Goal: Task Accomplishment & Management: Complete application form

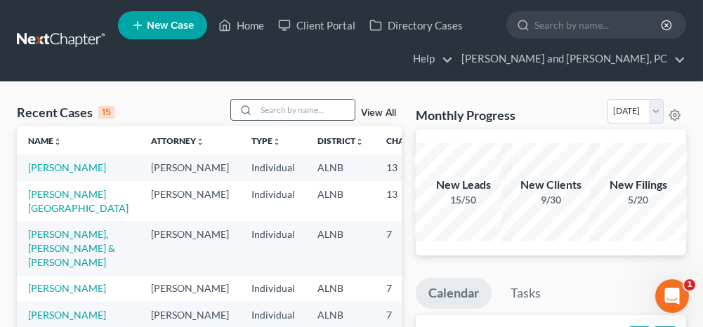
click at [277, 105] on input "search" at bounding box center [305, 110] width 98 height 20
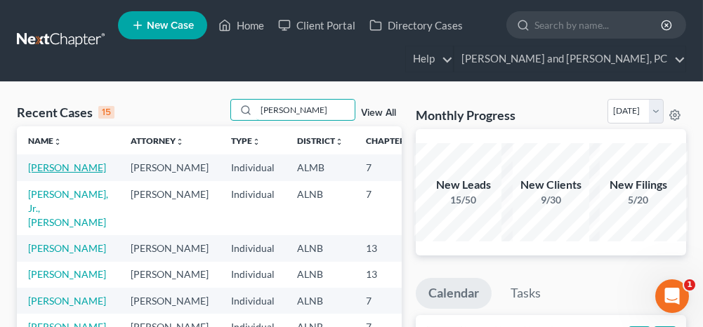
type input "[PERSON_NAME]"
click at [32, 169] on link "[PERSON_NAME]" at bounding box center [67, 167] width 78 height 12
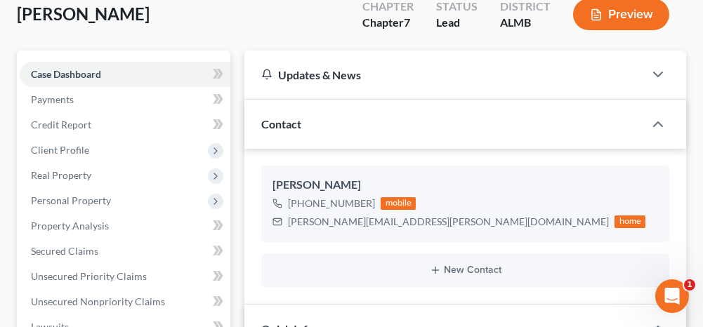
scroll to position [70, 0]
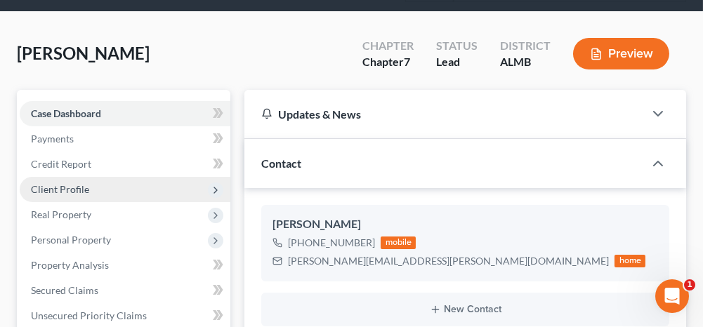
click at [128, 180] on span "Client Profile" at bounding box center [125, 189] width 211 height 25
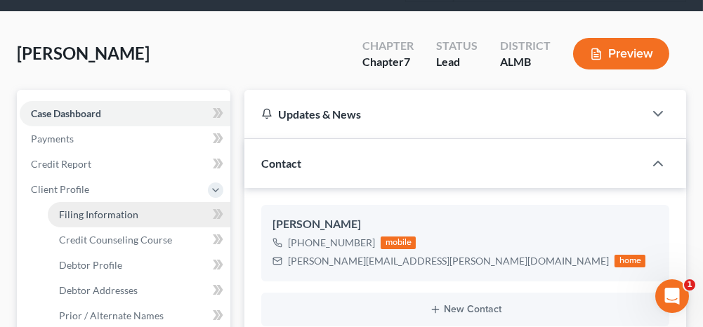
click at [127, 214] on span "Filing Information" at bounding box center [98, 215] width 79 height 12
select select "1"
select select "0"
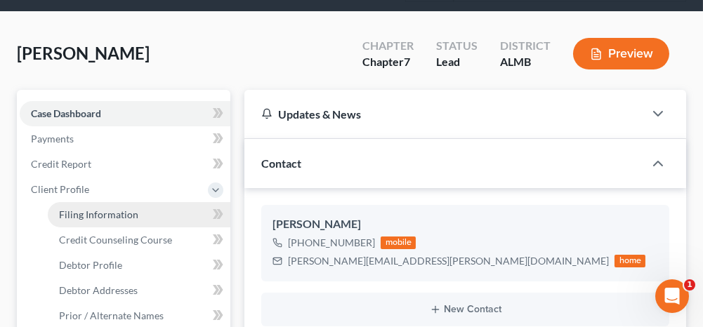
select select "0"
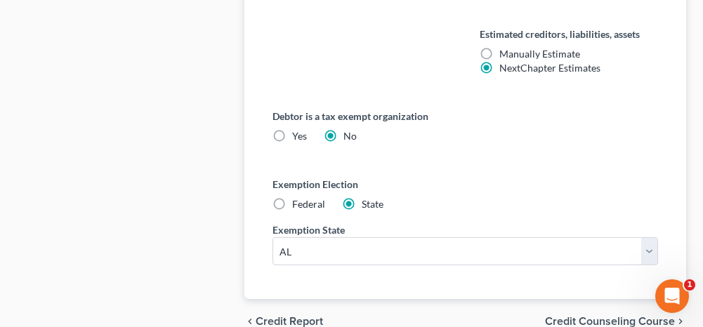
scroll to position [983, 0]
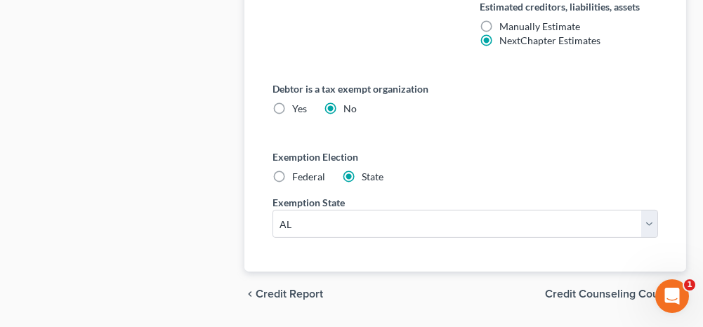
click at [559, 289] on span "Credit Counseling Course" at bounding box center [610, 294] width 130 height 11
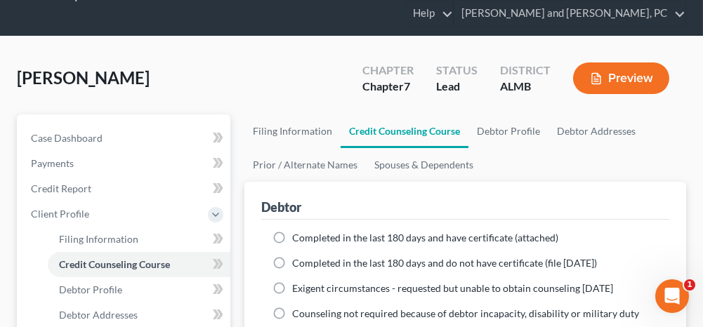
scroll to position [70, 0]
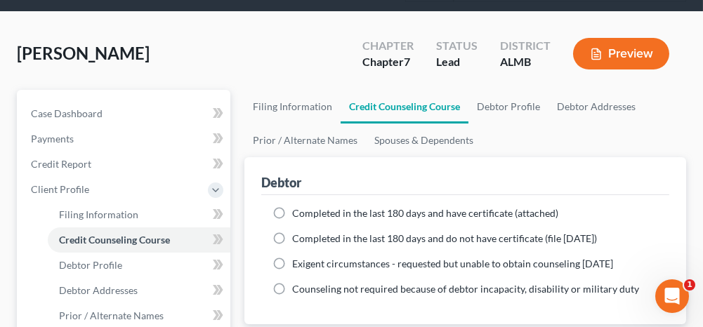
click at [292, 213] on label "Completed in the last 180 days and have certificate (attached)" at bounding box center [425, 213] width 266 height 14
click at [298, 213] on input "Completed in the last 180 days and have certificate (attached)" at bounding box center [302, 210] width 9 height 9
radio input "true"
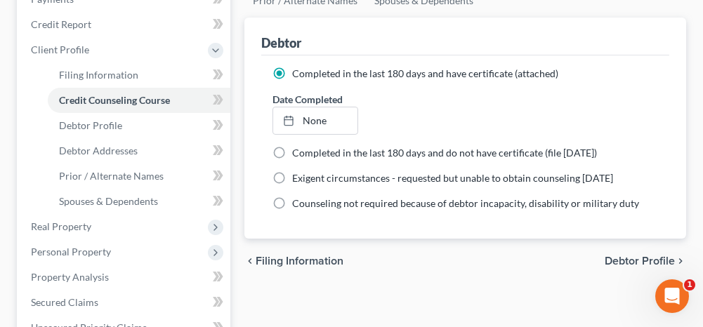
scroll to position [211, 0]
click at [633, 255] on span "Debtor Profile" at bounding box center [640, 260] width 70 height 11
select select "0"
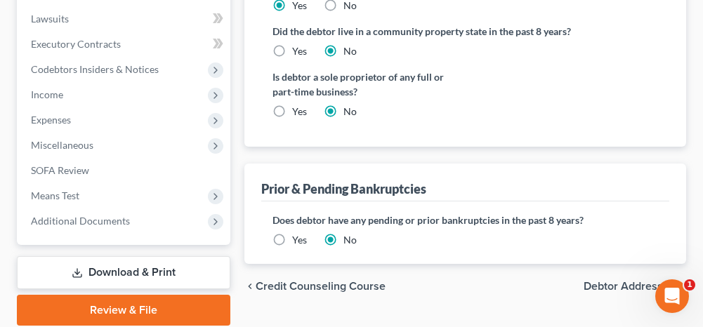
scroll to position [619, 0]
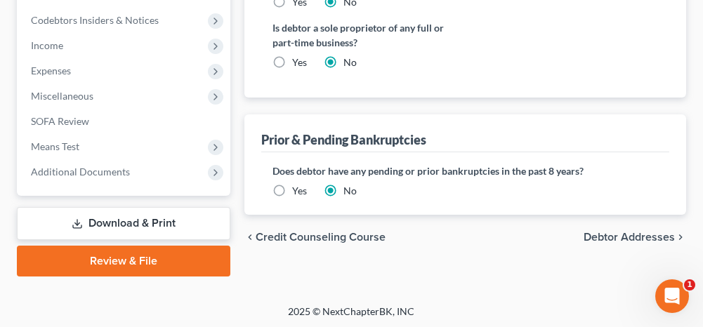
click at [603, 232] on span "Debtor Addresses" at bounding box center [628, 237] width 91 height 11
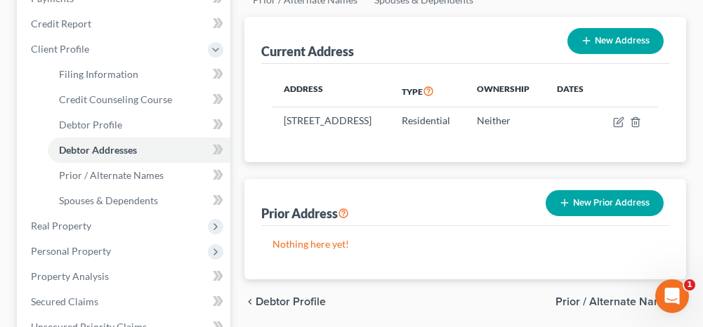
scroll to position [281, 0]
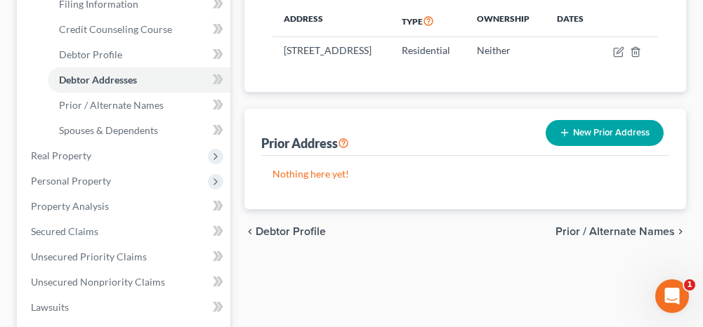
click at [574, 237] on span "Prior / Alternate Names" at bounding box center [614, 231] width 119 height 11
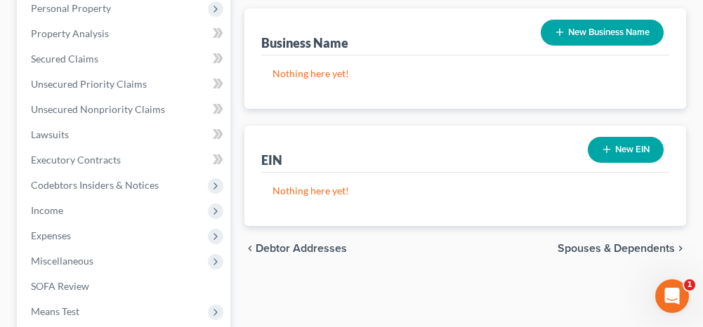
scroll to position [491, 0]
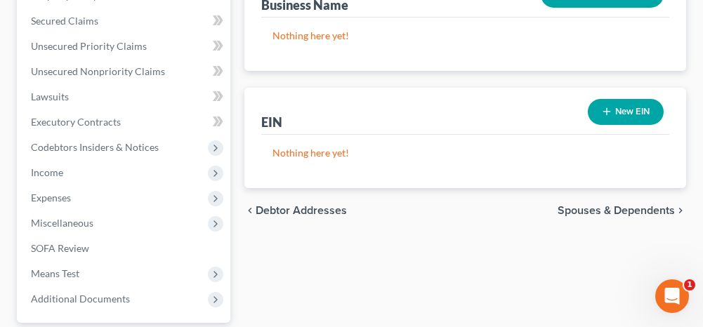
click at [584, 208] on span "Spouses & Dependents" at bounding box center [615, 210] width 117 height 11
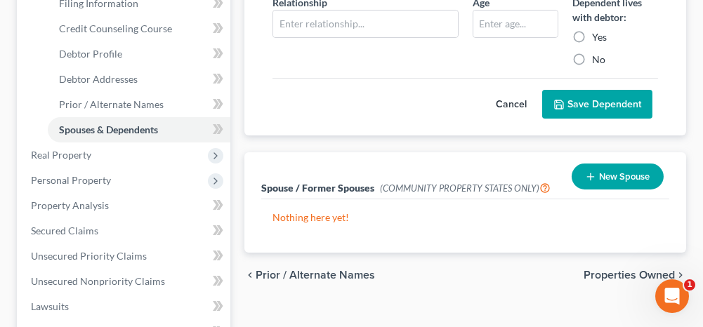
scroll to position [351, 0]
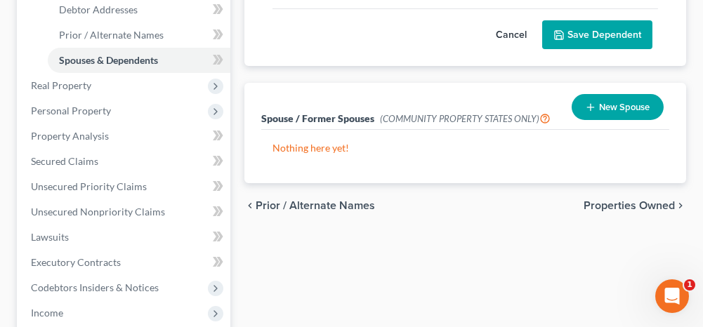
click at [596, 205] on span "Properties Owned" at bounding box center [628, 205] width 91 height 11
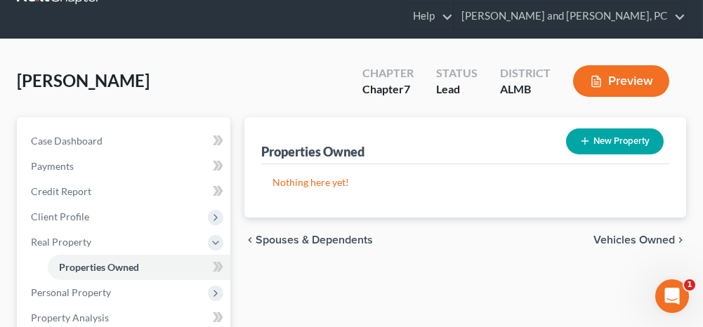
scroll to position [70, 0]
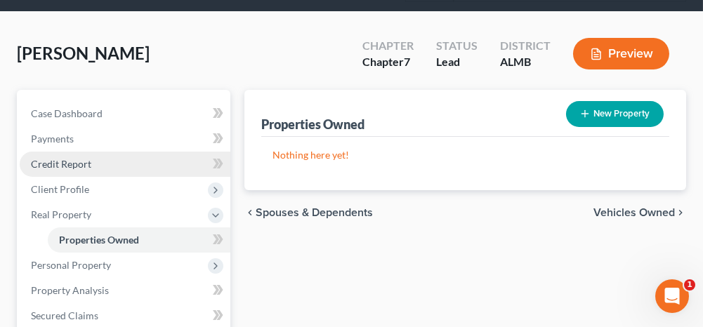
click at [66, 166] on span "Credit Report" at bounding box center [61, 164] width 60 height 12
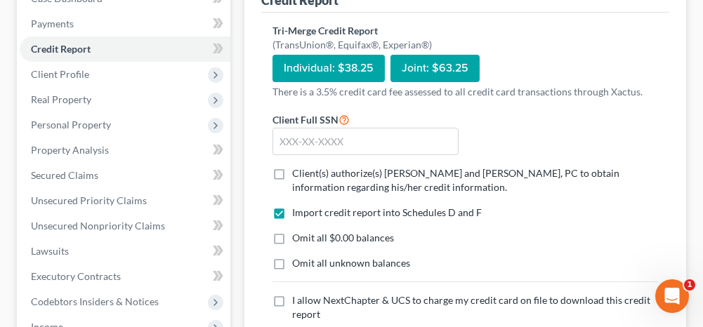
scroll to position [211, 0]
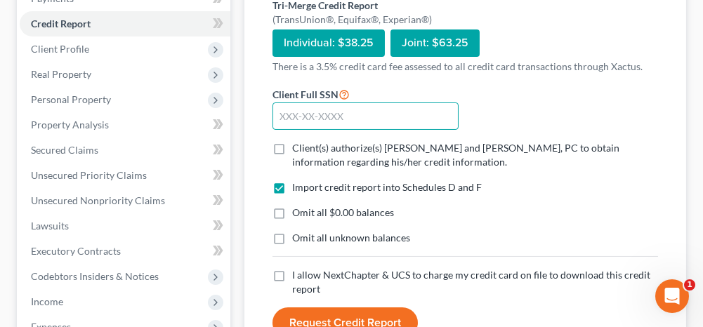
click at [304, 116] on input "text" at bounding box center [364, 117] width 185 height 28
type input "419-23-9433"
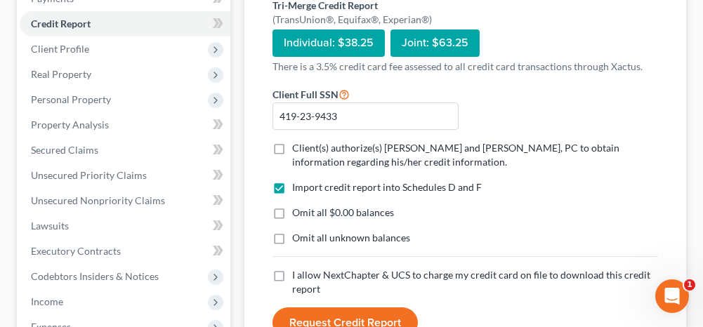
click at [292, 145] on label "Client(s) authorize(s) [PERSON_NAME] and [PERSON_NAME], PC to obtain informatio…" at bounding box center [475, 155] width 366 height 28
click at [298, 145] on input "Client(s) authorize(s) [PERSON_NAME] and [PERSON_NAME], PC to obtain informatio…" at bounding box center [302, 145] width 9 height 9
checkbox input "true"
click at [292, 213] on label "Omit all $0.00 balances" at bounding box center [343, 213] width 102 height 14
click at [298, 213] on input "Omit all $0.00 balances" at bounding box center [302, 210] width 9 height 9
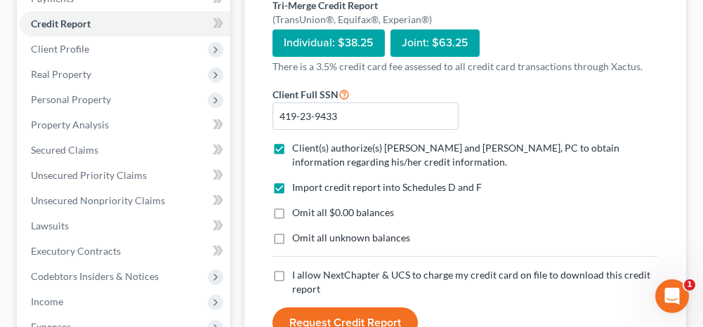
checkbox input "true"
click at [292, 236] on label "Omit all unknown balances" at bounding box center [351, 238] width 118 height 14
click at [298, 236] on input "Omit all unknown balances" at bounding box center [302, 235] width 9 height 9
checkbox input "true"
click at [292, 270] on label "I allow NextChapter & UCS to charge my credit card on file to download this cre…" at bounding box center [475, 282] width 366 height 28
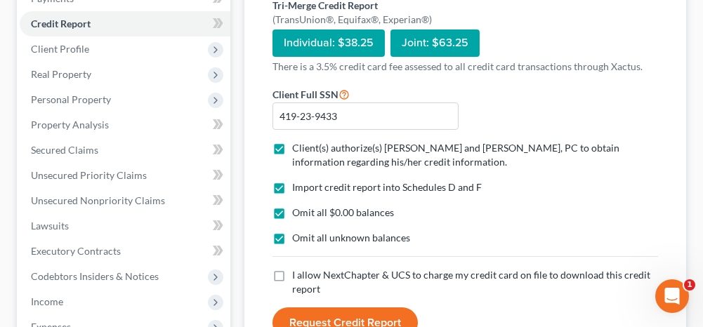
click at [298, 270] on input "I allow NextChapter & UCS to charge my credit card on file to download this cre…" at bounding box center [302, 272] width 9 height 9
checkbox input "true"
click at [374, 312] on button "Request Credit Report" at bounding box center [344, 323] width 145 height 31
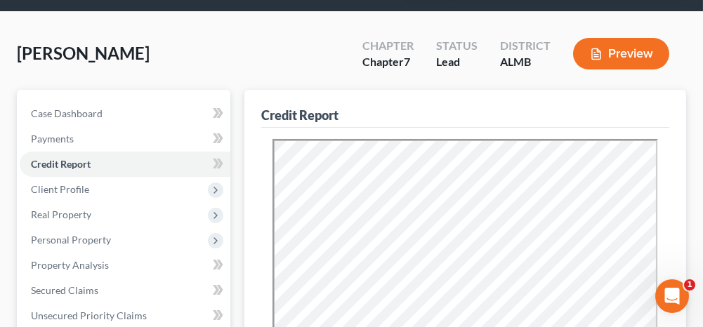
scroll to position [0, 0]
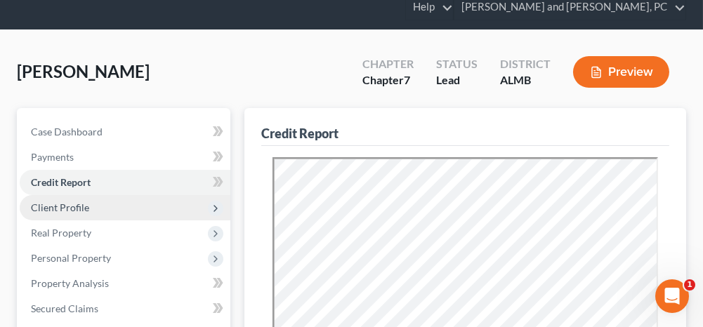
scroll to position [70, 0]
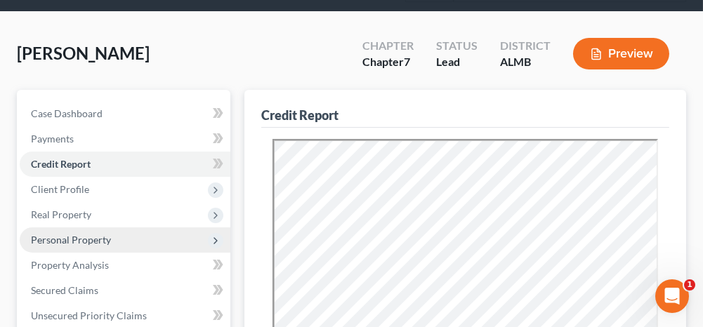
click at [71, 238] on span "Personal Property" at bounding box center [71, 240] width 80 height 12
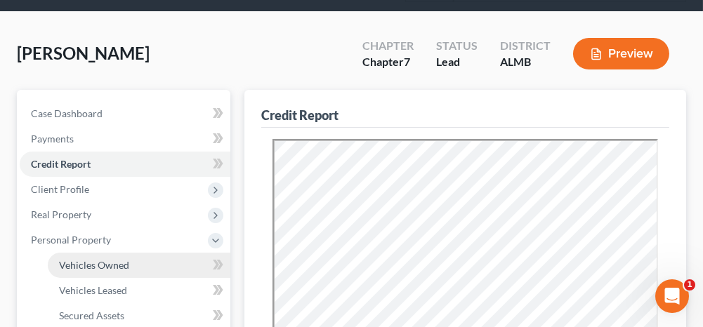
click at [96, 272] on link "Vehicles Owned" at bounding box center [139, 265] width 183 height 25
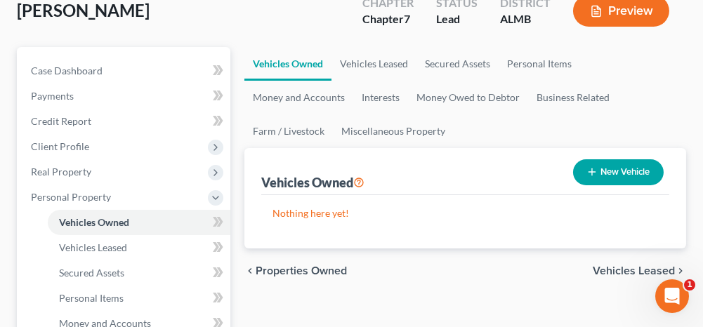
scroll to position [140, 0]
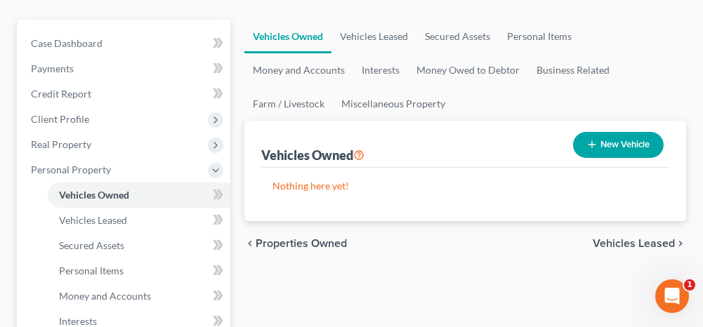
click at [620, 241] on span "Vehicles Leased" at bounding box center [634, 243] width 82 height 11
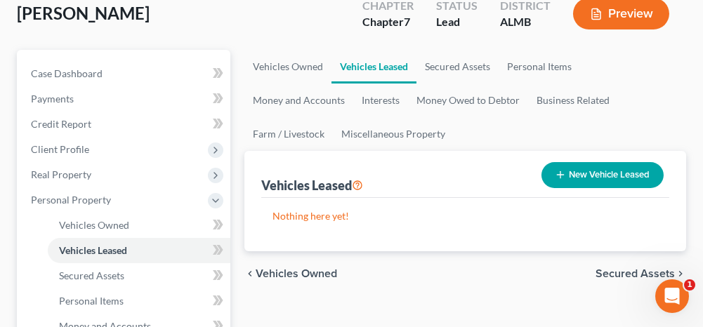
scroll to position [140, 0]
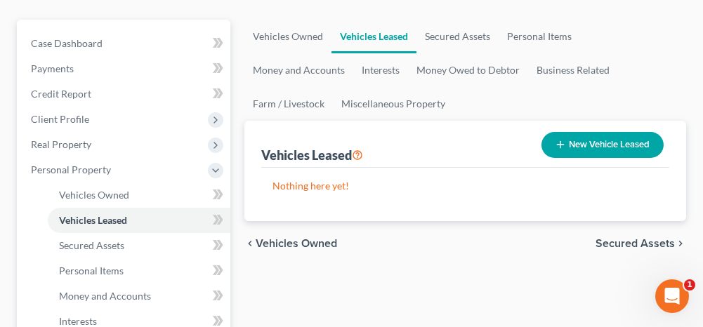
click at [608, 245] on span "Secured Assets" at bounding box center [634, 243] width 79 height 11
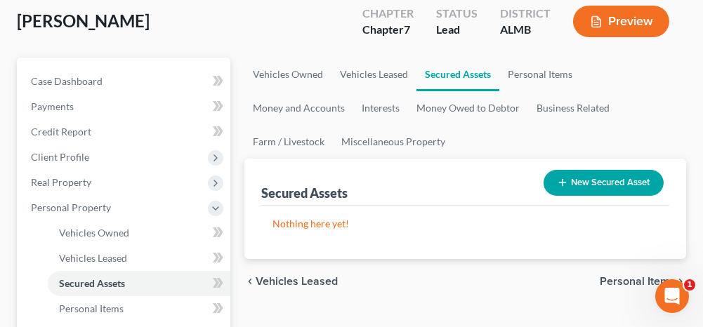
scroll to position [140, 0]
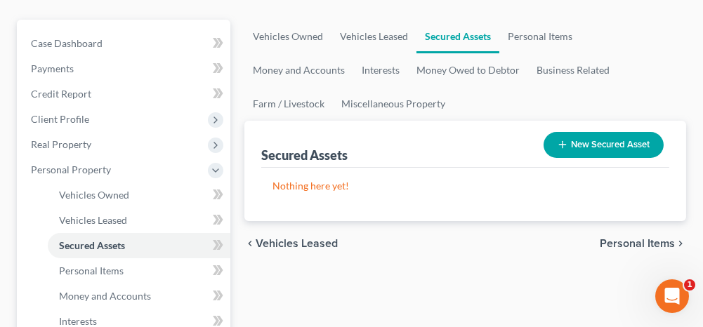
click at [609, 239] on span "Personal Items" at bounding box center [637, 243] width 75 height 11
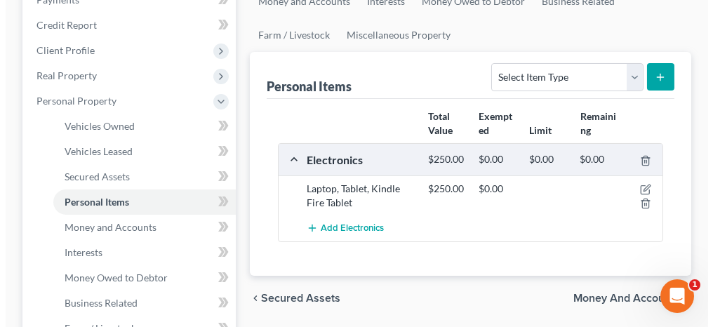
scroll to position [211, 0]
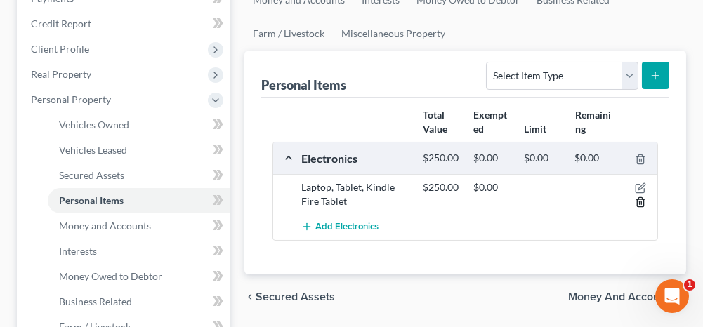
click at [641, 202] on line "button" at bounding box center [641, 203] width 0 height 3
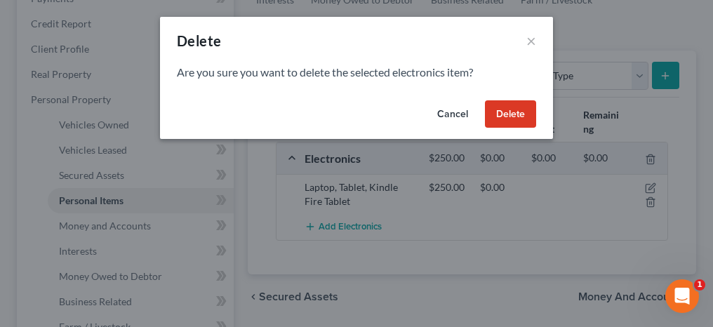
click at [494, 119] on button "Delete" at bounding box center [510, 114] width 51 height 28
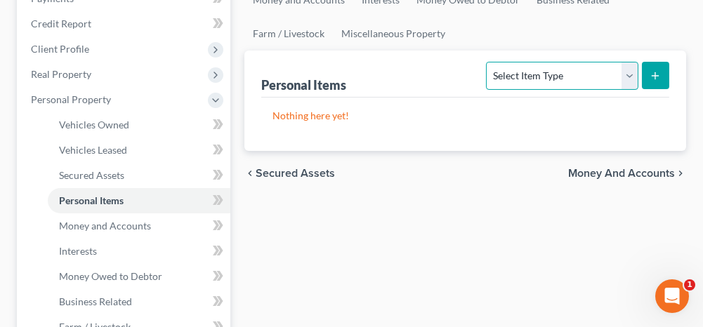
click at [527, 78] on select "Select Item Type Clothing Collectibles Of Value Electronics Firearms Household …" at bounding box center [562, 76] width 152 height 28
select select "clothing"
click at [489, 62] on select "Select Item Type Clothing Collectibles Of Value Electronics Firearms Household …" at bounding box center [562, 76] width 152 height 28
click at [658, 77] on icon "submit" at bounding box center [654, 75] width 11 height 11
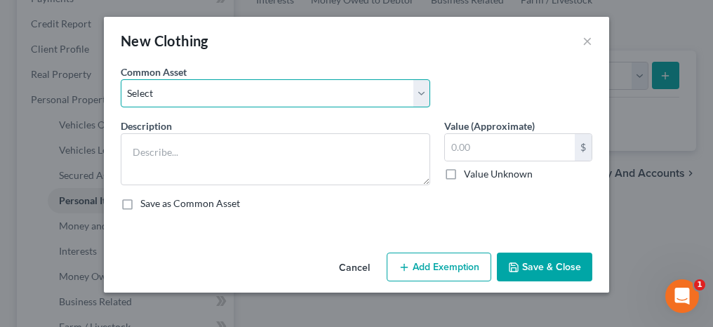
click at [292, 92] on select "Select Clothing Clothing Miscellaneous Clothing" at bounding box center [276, 93] width 310 height 28
select select "2"
click at [121, 79] on select "Select Clothing Clothing Miscellaneous Clothing" at bounding box center [276, 93] width 310 height 28
type textarea "Miscellaneous Clothing"
type input "150.00"
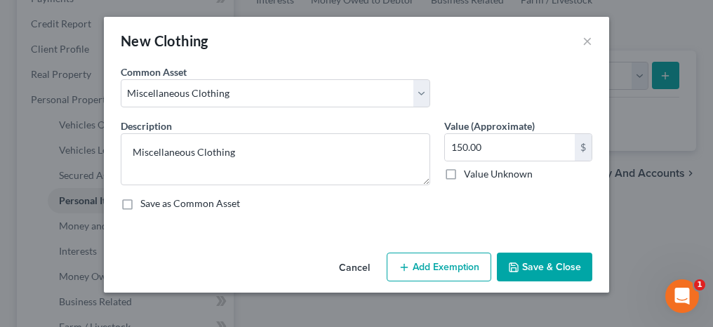
click at [435, 260] on button "Add Exemption" at bounding box center [439, 267] width 105 height 29
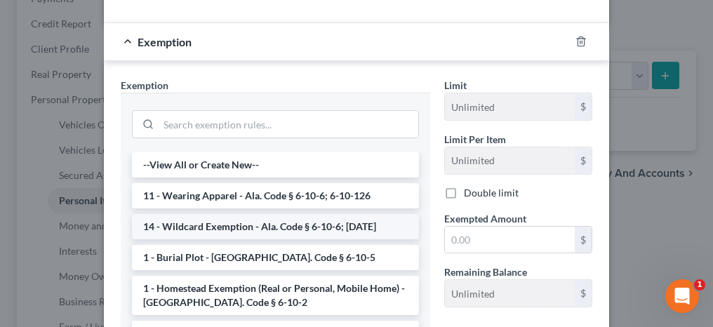
click at [216, 225] on li "14 - Wildcard Exemption - Ala. Code § 6-10-6; [DATE]" at bounding box center [275, 226] width 287 height 25
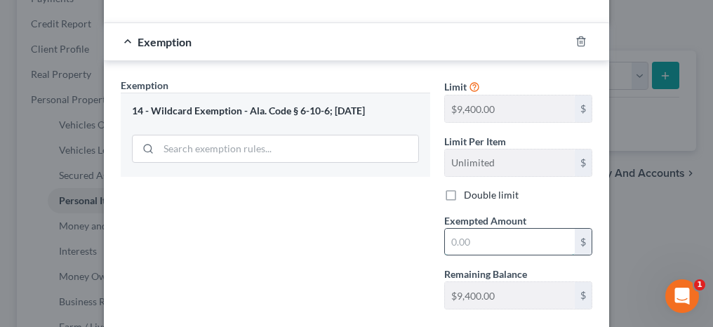
click at [480, 246] on input "text" at bounding box center [510, 242] width 130 height 27
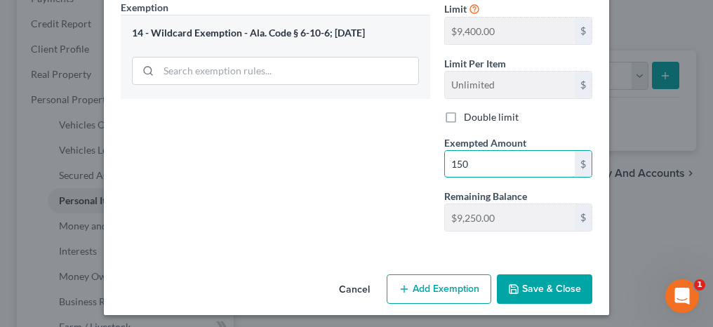
type input "150"
click at [529, 280] on button "Save & Close" at bounding box center [544, 289] width 95 height 29
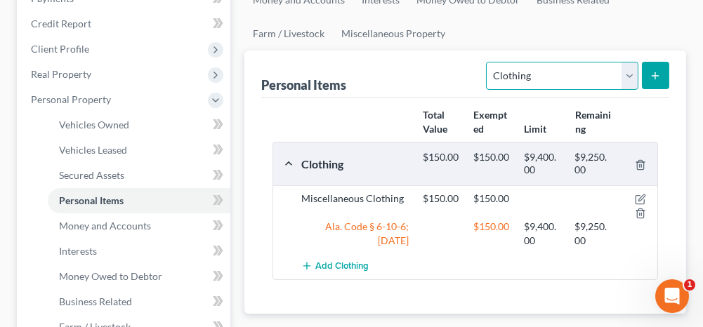
click at [508, 69] on select "Select Item Type Clothing Collectibles Of Value Electronics Firearms Household …" at bounding box center [562, 76] width 152 height 28
select select "electronics"
click at [489, 62] on select "Select Item Type Clothing Collectibles Of Value Electronics Firearms Household …" at bounding box center [562, 76] width 152 height 28
click at [648, 72] on button "submit" at bounding box center [655, 75] width 27 height 27
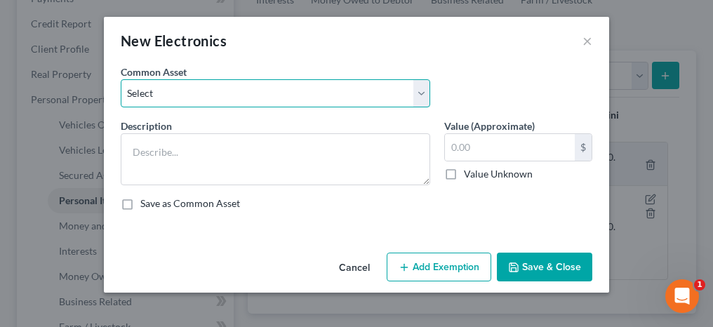
click at [327, 98] on select "Select Misc. Electronics Misc. Electronics Television, Miscellaneous Electronic…" at bounding box center [276, 93] width 310 height 28
select select "2"
click at [121, 79] on select "Select Misc. Electronics Misc. Electronics Television, Miscellaneous Electronic…" at bounding box center [276, 93] width 310 height 28
type textarea "Television, Miscellaneous Electronics"
type input "500.00"
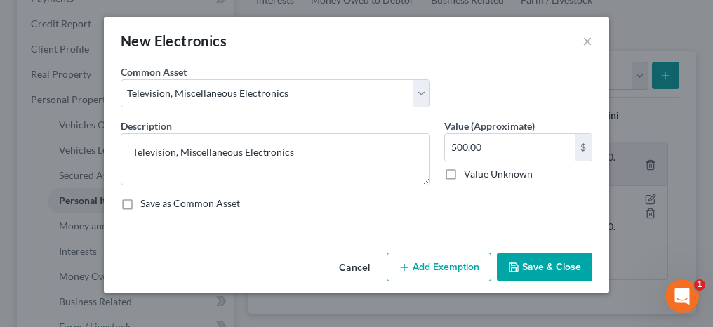
click at [416, 263] on button "Add Exemption" at bounding box center [439, 267] width 105 height 29
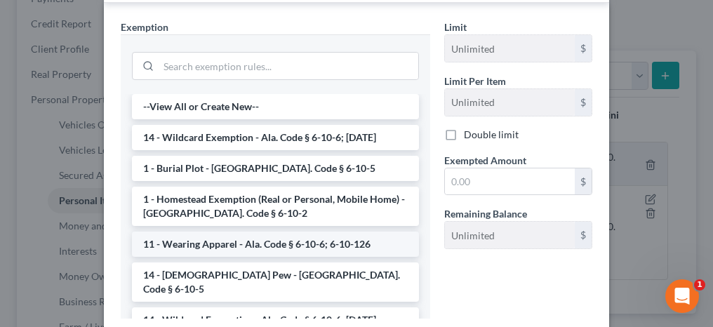
scroll to position [281, 0]
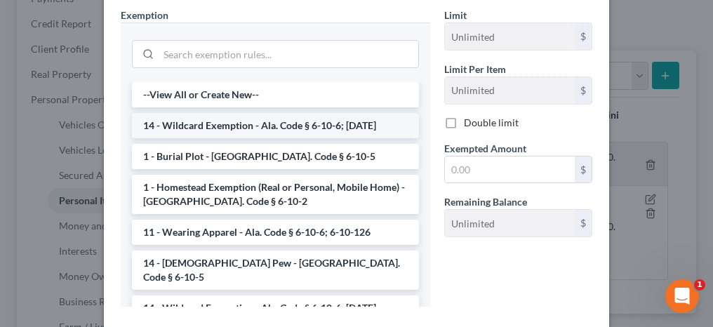
click at [232, 122] on li "14 - Wildcard Exemption - Ala. Code § 6-10-6; [DATE]" at bounding box center [275, 125] width 287 height 25
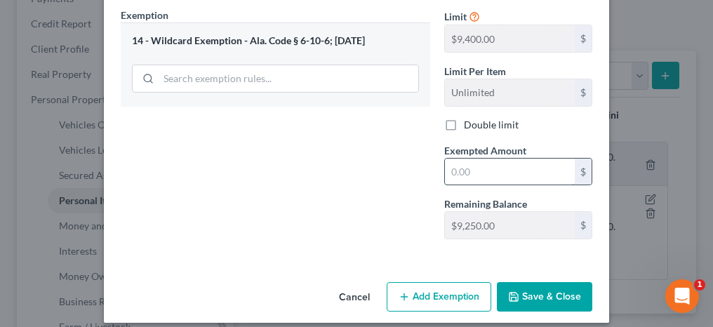
click at [466, 174] on input "text" at bounding box center [510, 172] width 130 height 27
type input "500"
click at [527, 297] on button "Save & Close" at bounding box center [544, 296] width 95 height 29
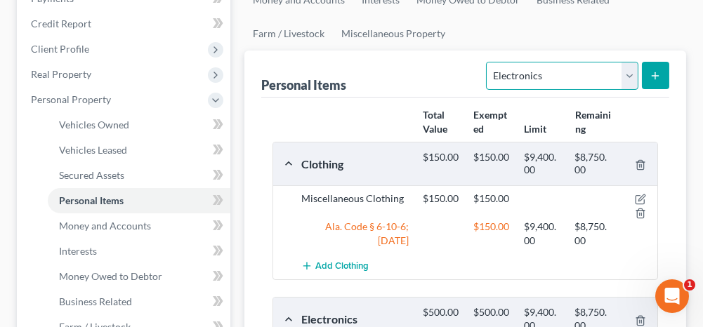
click at [515, 74] on select "Select Item Type Clothing Collectibles Of Value Electronics Firearms Household …" at bounding box center [562, 76] width 152 height 28
select select "household_goods"
click at [489, 62] on select "Select Item Type Clothing Collectibles Of Value Electronics Firearms Household …" at bounding box center [562, 76] width 152 height 28
click at [654, 70] on icon "submit" at bounding box center [654, 75] width 11 height 11
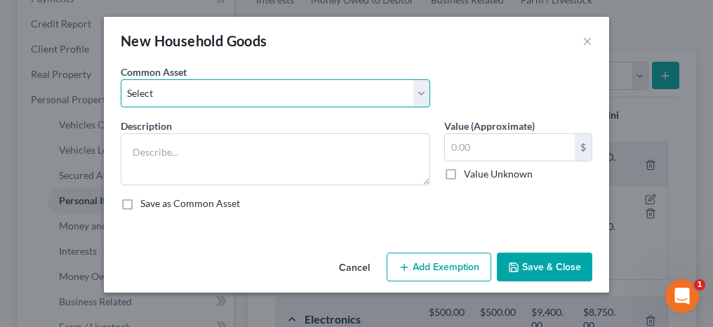
click at [286, 100] on select "Select Household Goods and Furnishings Household Goods and Furnishings" at bounding box center [276, 93] width 310 height 28
select select "0"
click at [121, 79] on select "Select Household Goods and Furnishings Household Goods and Furnishings" at bounding box center [276, 93] width 310 height 28
type textarea "Household Goods and Furnishings"
type input "400.00"
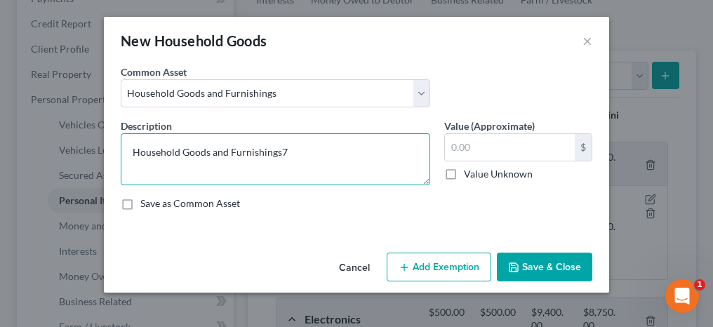
type textarea "Household Goods and Furnishings"
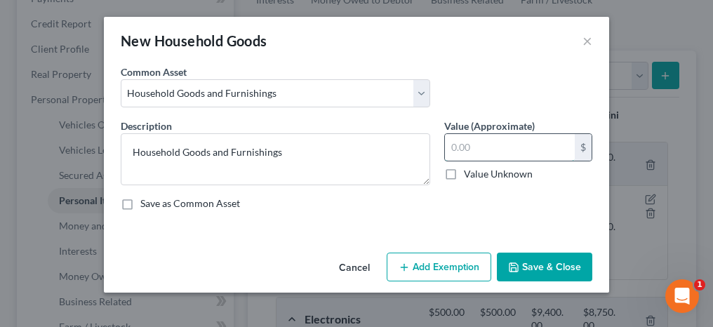
click at [488, 142] on input "text" at bounding box center [510, 147] width 130 height 27
type input "700"
click at [425, 270] on button "Add Exemption" at bounding box center [439, 267] width 105 height 29
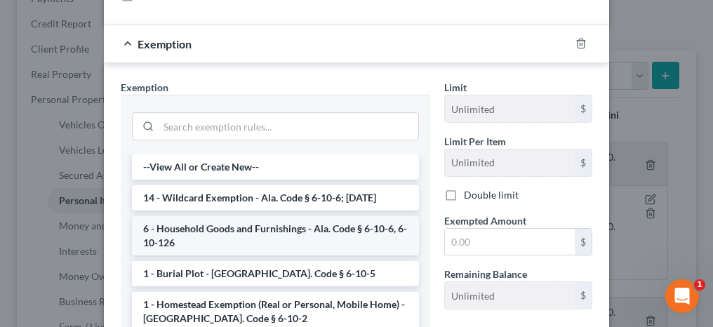
scroll to position [211, 0]
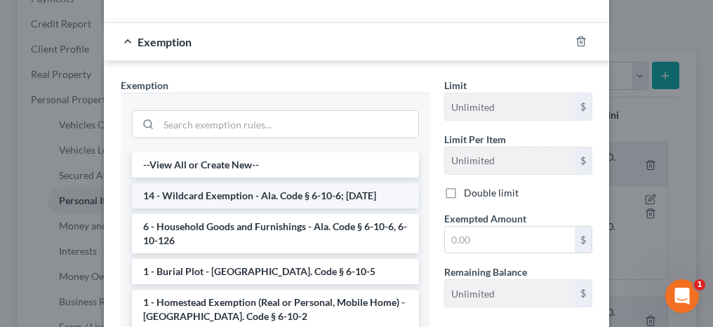
click at [233, 188] on li "14 - Wildcard Exemption - Ala. Code § 6-10-6; [DATE]" at bounding box center [275, 195] width 287 height 25
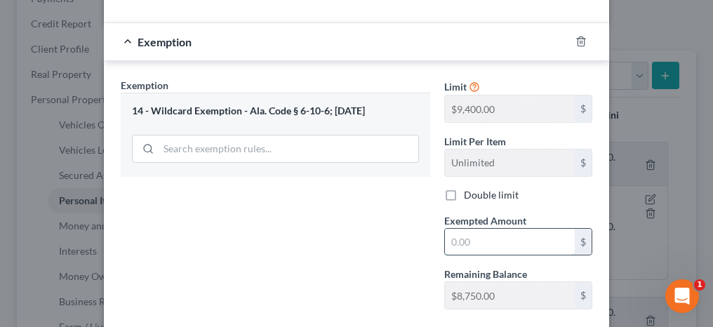
click at [464, 237] on input "text" at bounding box center [510, 242] width 130 height 27
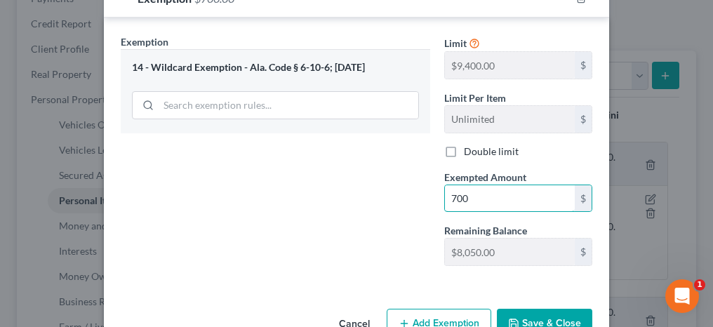
scroll to position [281, 0]
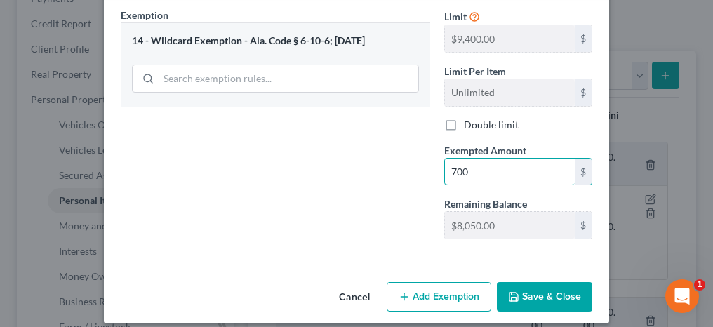
type input "700"
click at [541, 284] on button "Save & Close" at bounding box center [544, 296] width 95 height 29
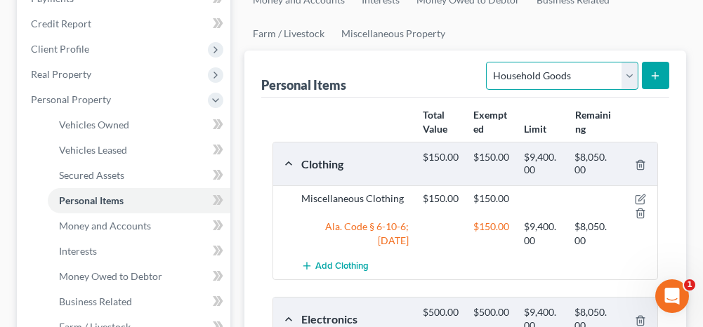
click at [560, 81] on select "Select Item Type Clothing Collectibles Of Value Electronics Firearms Household …" at bounding box center [562, 76] width 152 height 28
select select "jewelry"
click at [489, 62] on select "Select Item Type Clothing Collectibles Of Value Electronics Firearms Household …" at bounding box center [562, 76] width 152 height 28
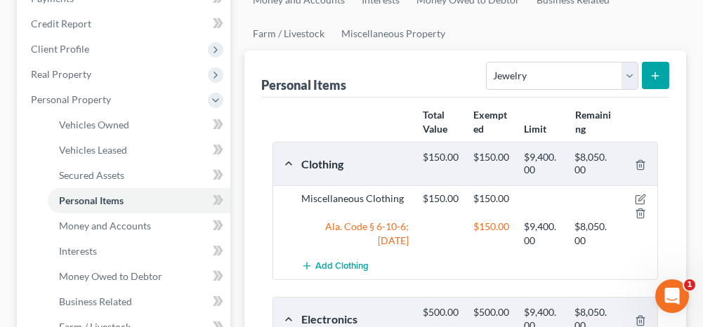
click at [657, 70] on icon "submit" at bounding box center [654, 75] width 11 height 11
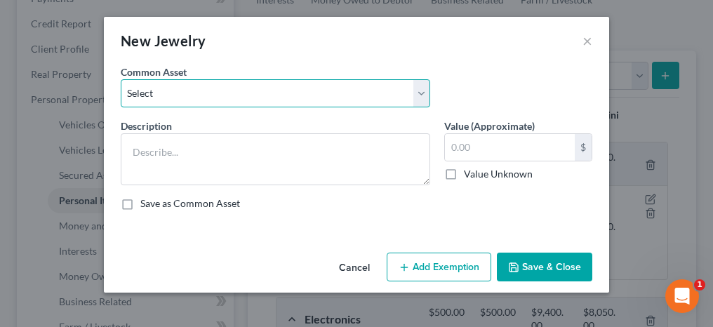
click at [361, 100] on select "Select Misc. Jewelry" at bounding box center [276, 93] width 310 height 28
select select "0"
click at [121, 79] on select "Select Misc. Jewelry" at bounding box center [276, 93] width 310 height 28
type textarea "Misc. Jewelry"
type input "100.00"
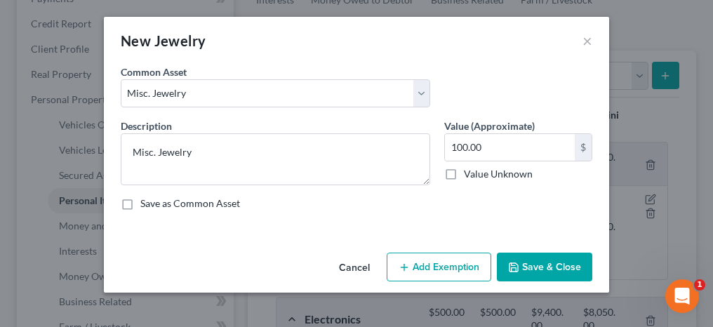
click at [444, 272] on button "Add Exemption" at bounding box center [439, 267] width 105 height 29
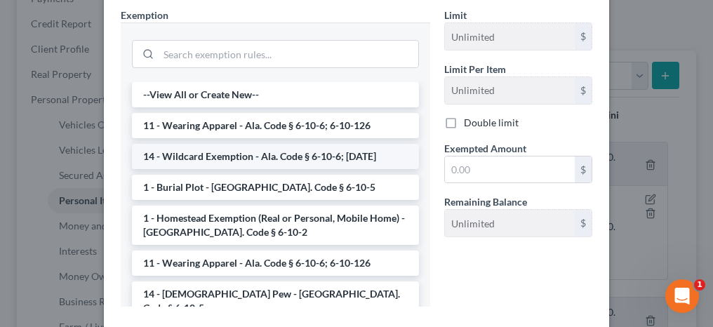
click at [239, 149] on li "14 - Wildcard Exemption - Ala. Code § 6-10-6; [DATE]" at bounding box center [275, 156] width 287 height 25
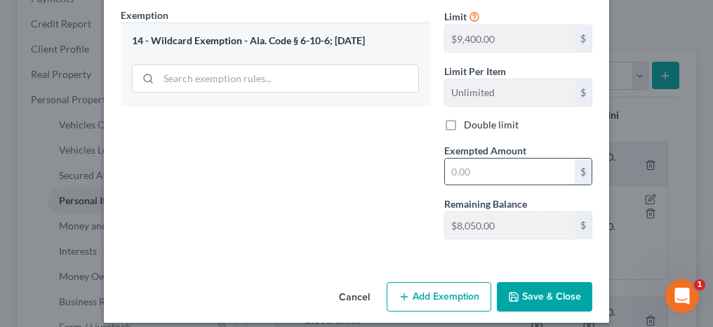
click at [453, 169] on input "text" at bounding box center [510, 172] width 130 height 27
type input "100"
click at [530, 284] on button "Save & Close" at bounding box center [544, 296] width 95 height 29
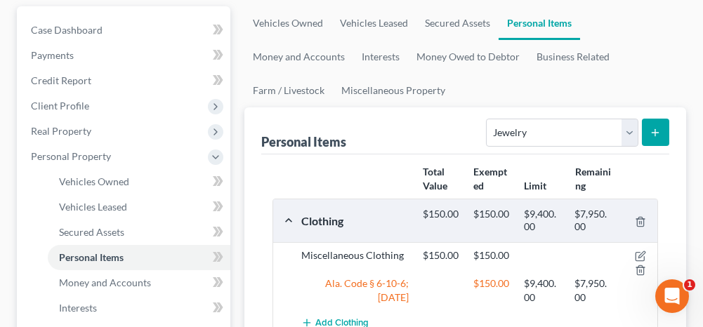
scroll to position [138, 0]
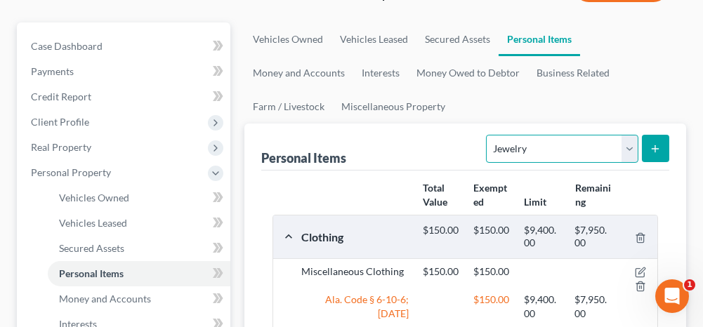
click at [541, 143] on select "Select Item Type Clothing Collectibles Of Value Electronics Firearms Household …" at bounding box center [562, 149] width 152 height 28
click at [433, 143] on div "Personal Items Select Item Type Clothing Collectibles Of Value Electronics Fire…" at bounding box center [465, 147] width 408 height 47
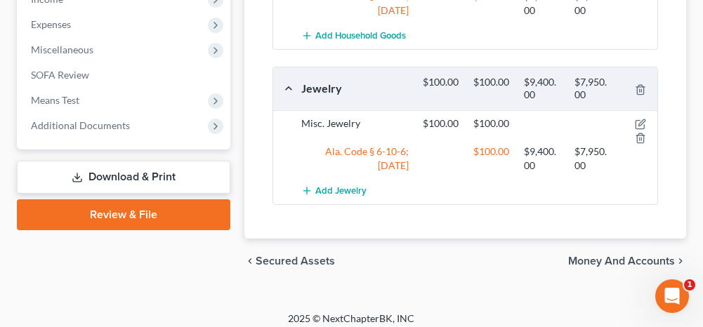
scroll to position [770, 0]
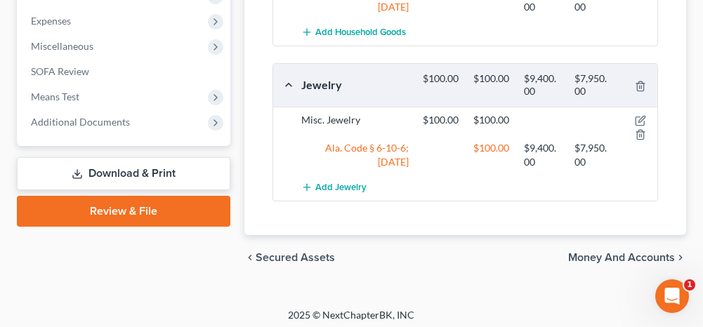
click at [603, 253] on span "Money and Accounts" at bounding box center [621, 257] width 107 height 11
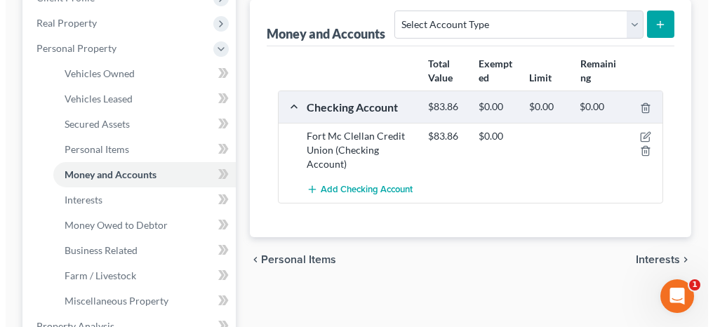
scroll to position [281, 0]
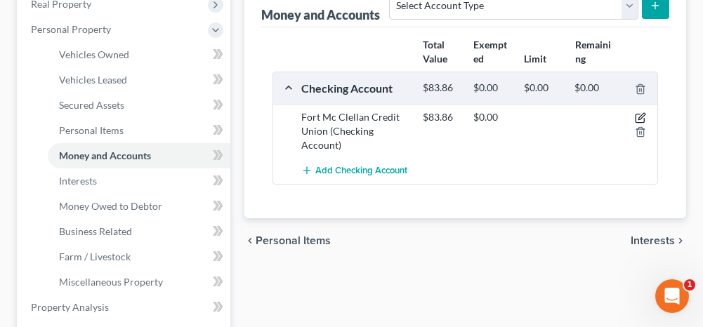
click at [640, 114] on icon "button" at bounding box center [641, 117] width 6 height 6
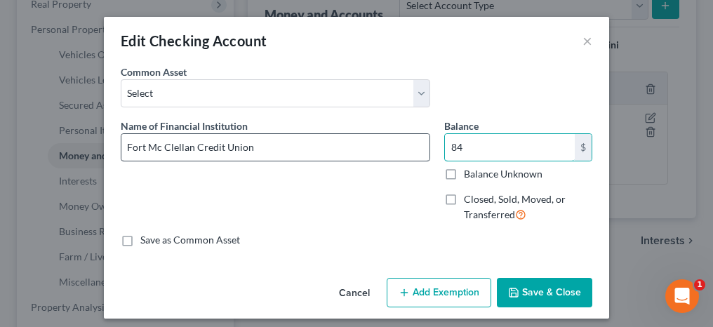
type input "84"
click at [159, 146] on input "Fort Mc Clellan Credit Union" at bounding box center [275, 147] width 308 height 27
type input "Fort [PERSON_NAME] Credit Union"
click at [429, 291] on button "Add Exemption" at bounding box center [439, 292] width 105 height 29
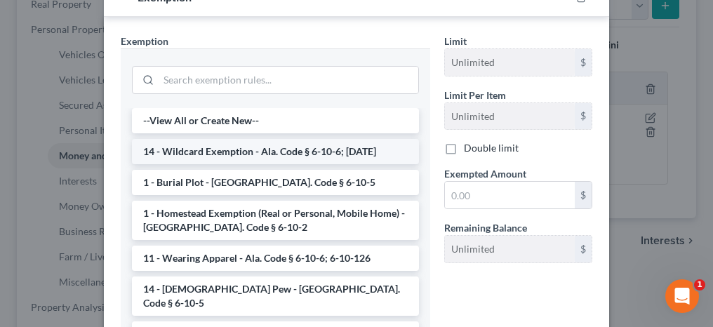
click at [213, 154] on li "14 - Wildcard Exemption - Ala. Code § 6-10-6; [DATE]" at bounding box center [275, 151] width 287 height 25
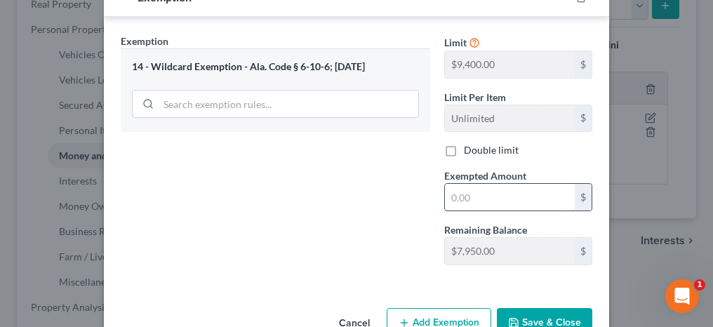
click at [461, 201] on input "text" at bounding box center [510, 197] width 130 height 27
type input "84"
click at [536, 315] on button "Save & Close" at bounding box center [544, 322] width 95 height 29
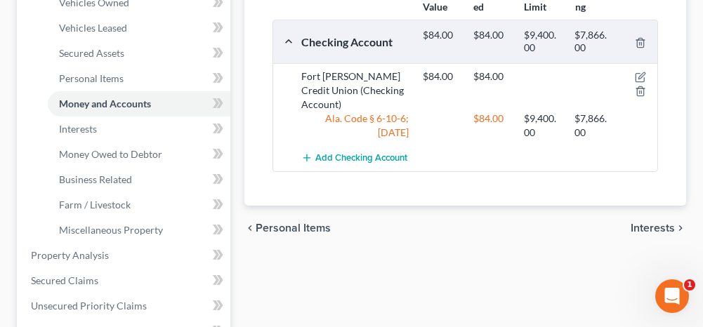
scroll to position [351, 0]
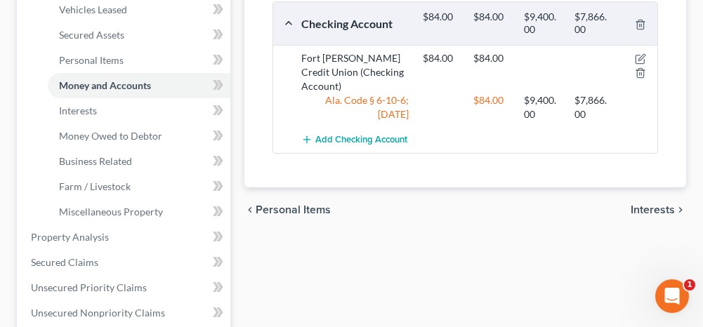
click at [653, 206] on span "Interests" at bounding box center [653, 209] width 44 height 11
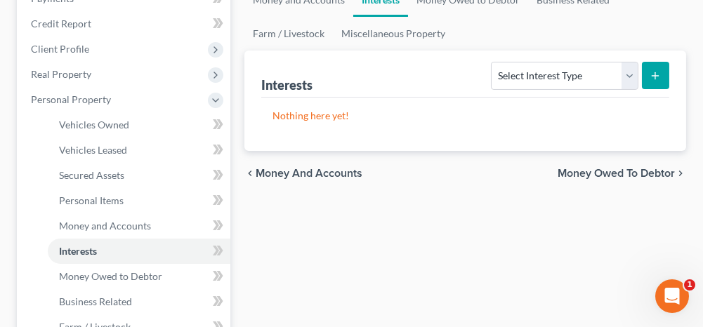
click at [612, 171] on span "Money Owed to Debtor" at bounding box center [615, 173] width 117 height 11
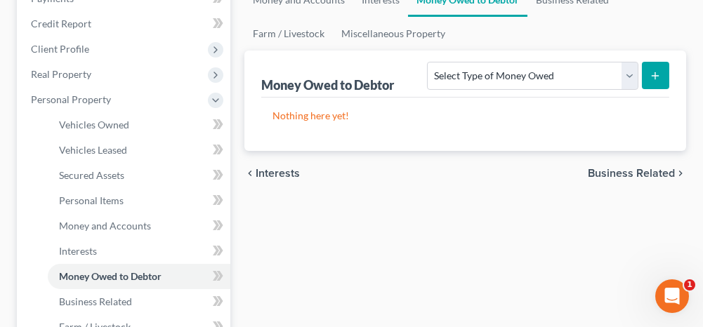
click at [613, 173] on span "Business Related" at bounding box center [631, 173] width 87 height 11
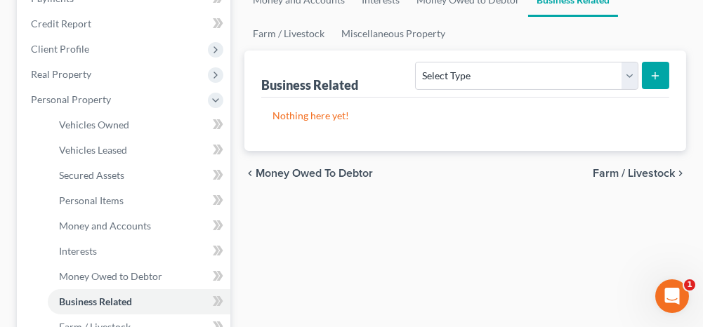
click at [625, 169] on span "Farm / Livestock" at bounding box center [634, 173] width 82 height 11
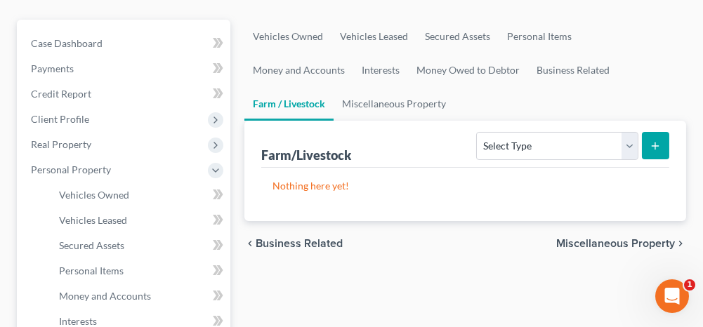
click at [602, 240] on span "Miscellaneous Property" at bounding box center [615, 243] width 119 height 11
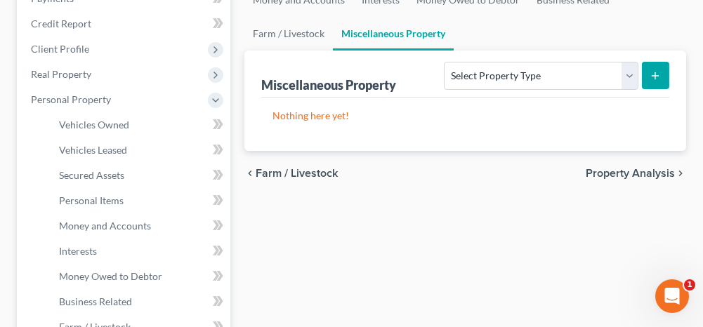
click at [619, 171] on span "Property Analysis" at bounding box center [630, 173] width 89 height 11
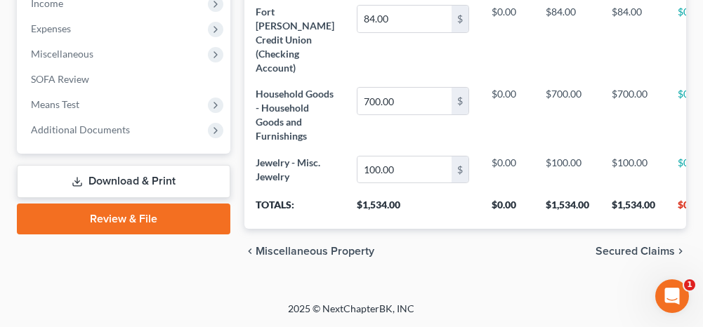
click at [623, 250] on span "Secured Claims" at bounding box center [634, 251] width 79 height 11
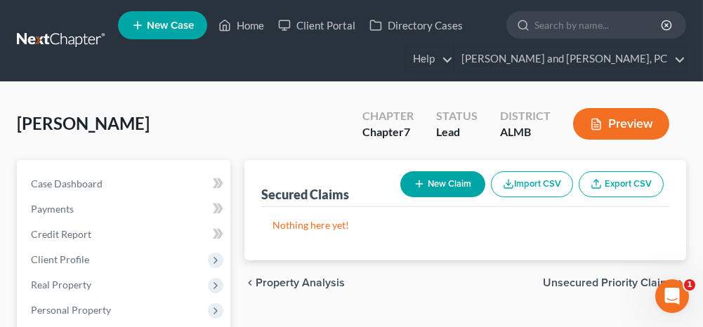
click at [585, 283] on span "Unsecured Priority Claims" at bounding box center [609, 282] width 132 height 11
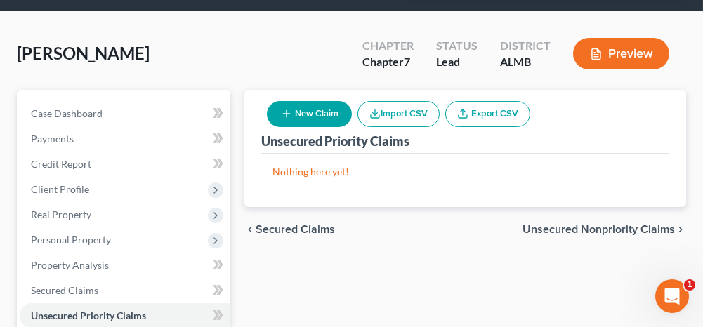
click at [585, 228] on span "Unsecured Nonpriority Claims" at bounding box center [598, 229] width 152 height 11
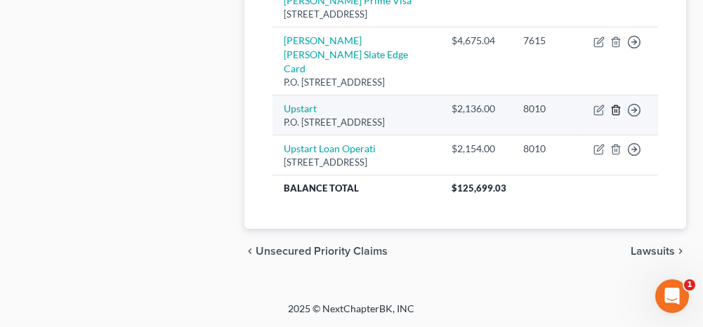
click at [617, 116] on icon "button" at bounding box center [615, 110] width 11 height 11
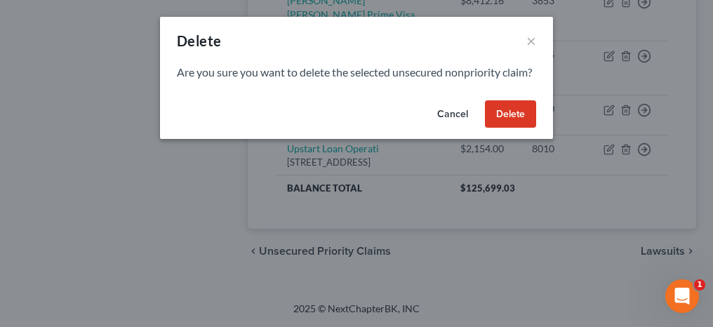
click at [515, 128] on button "Delete" at bounding box center [510, 114] width 51 height 28
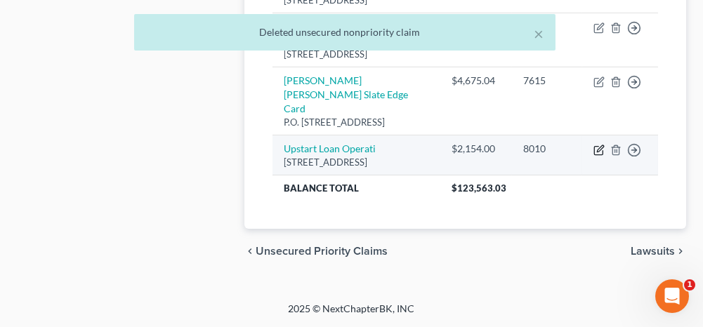
click at [602, 154] on icon "button" at bounding box center [598, 150] width 8 height 8
select select "4"
select select "0"
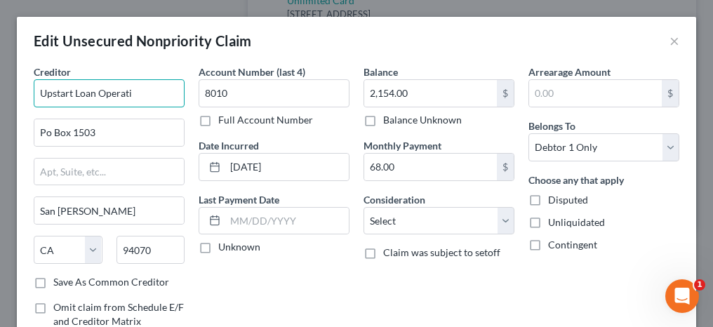
drag, startPoint x: 140, startPoint y: 91, endPoint x: 76, endPoint y: 95, distance: 64.0
click at [76, 95] on input "Upstart Loan Operati" at bounding box center [109, 93] width 151 height 28
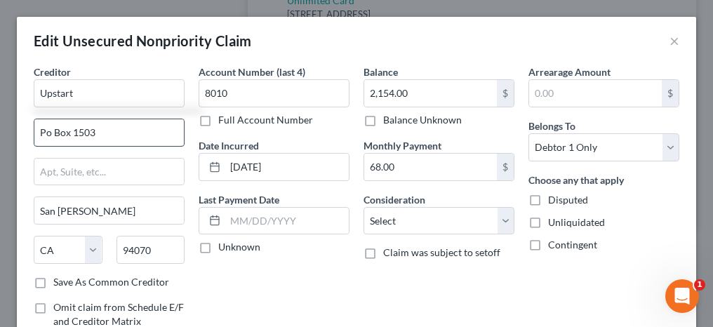
click at [48, 130] on input "Po Box 1503" at bounding box center [109, 132] width 150 height 27
type input "Upstart"
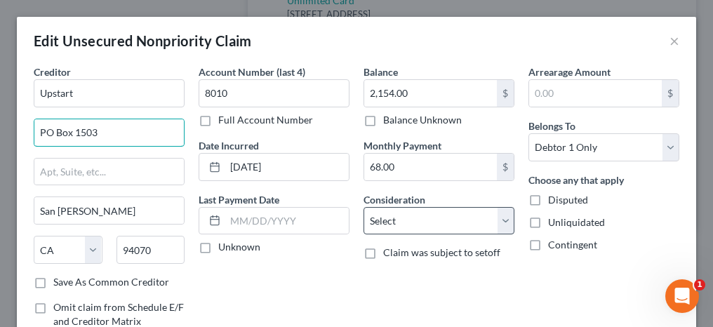
type input "PO Box 1503"
click at [397, 216] on select "Select Cable / Satellite Services Collection Agency Credit Card Debt Debt Couns…" at bounding box center [439, 221] width 151 height 28
select select "10"
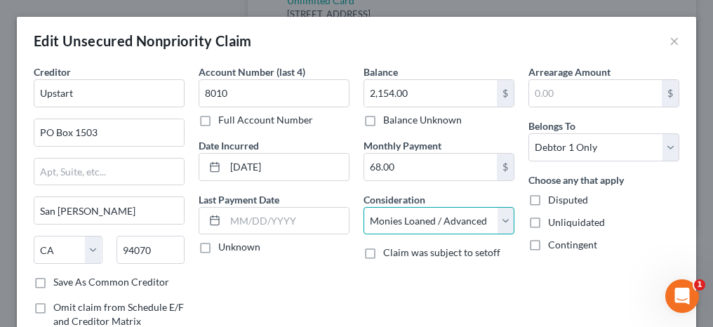
click at [364, 207] on select "Select Cable / Satellite Services Collection Agency Credit Card Debt Debt Couns…" at bounding box center [439, 221] width 151 height 28
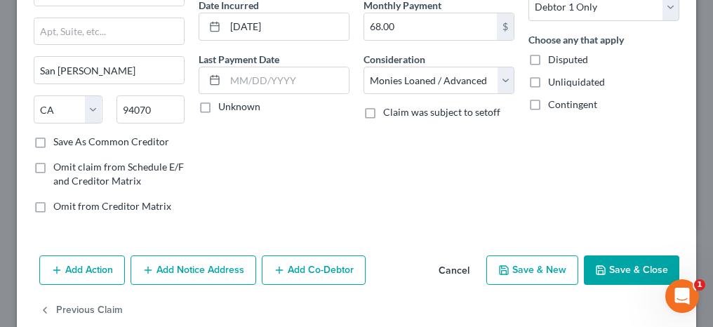
click at [615, 277] on button "Save & Close" at bounding box center [631, 270] width 95 height 29
type input "0"
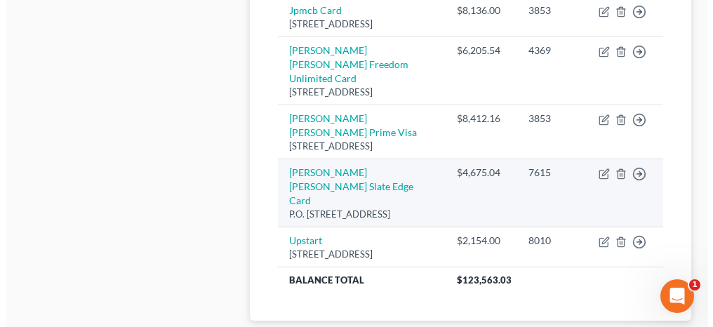
scroll to position [821, 0]
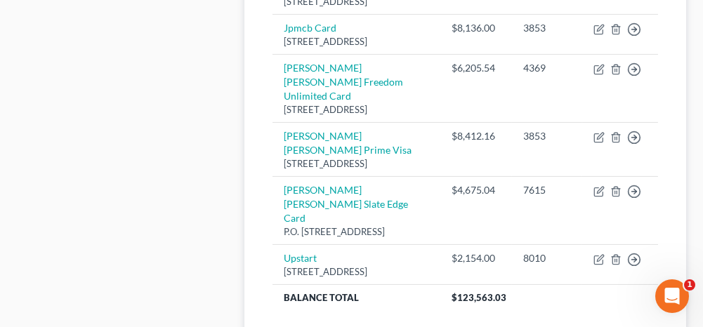
select select "7"
select select "0"
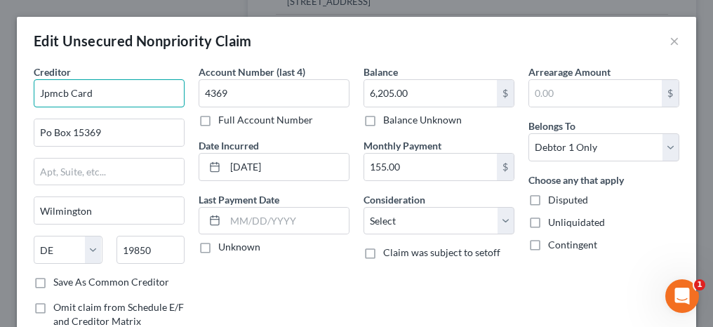
drag, startPoint x: 93, startPoint y: 95, endPoint x: 37, endPoint y: 95, distance: 56.2
click at [37, 95] on input "Jpmcb Card" at bounding box center [109, 93] width 151 height 28
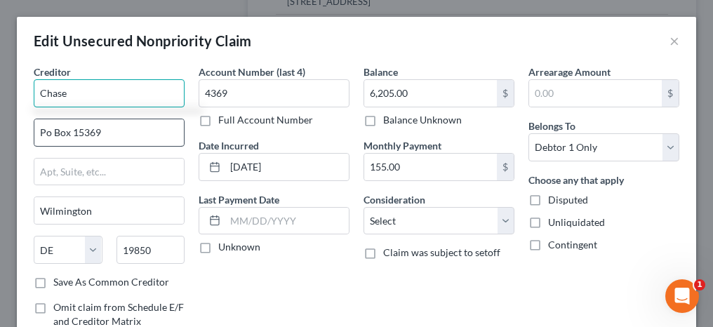
type input "Chase"
click at [48, 134] on input "Po Box 15369" at bounding box center [109, 132] width 150 height 27
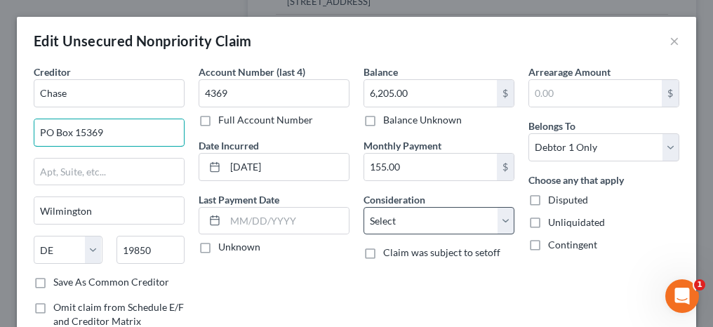
type input "PO Box 15369"
click at [388, 227] on select "Select Cable / Satellite Services Collection Agency Credit Card Debt Debt Couns…" at bounding box center [439, 221] width 151 height 28
select select "2"
click at [364, 207] on select "Select Cable / Satellite Services Collection Agency Credit Card Debt Debt Couns…" at bounding box center [439, 221] width 151 height 28
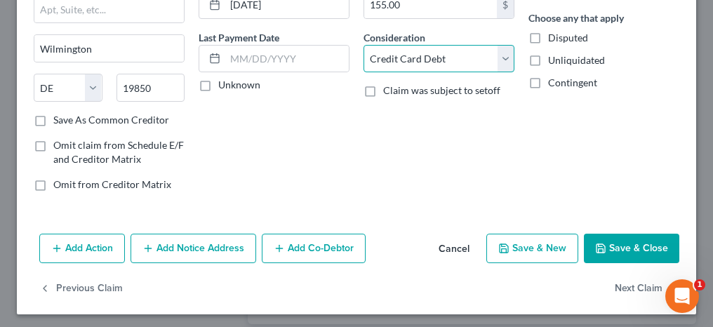
scroll to position [163, 0]
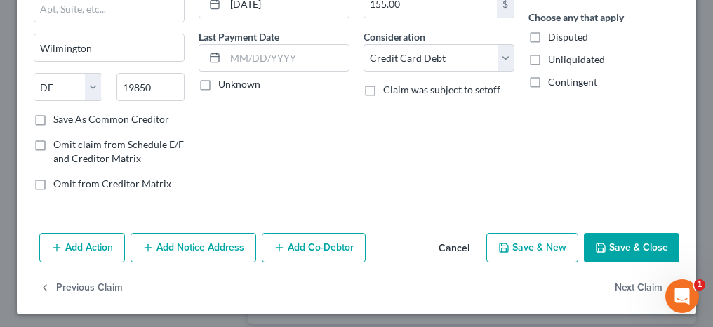
click at [610, 235] on button "Save & Close" at bounding box center [631, 247] width 95 height 29
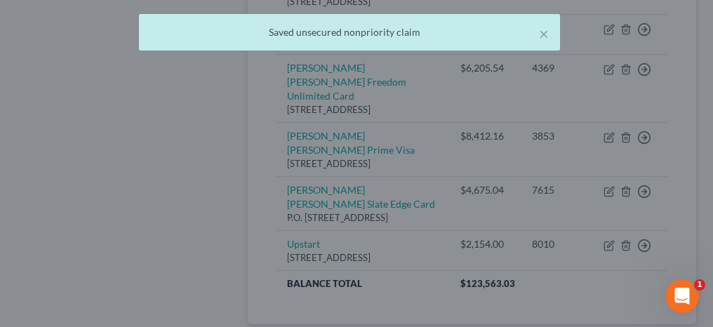
type input "0"
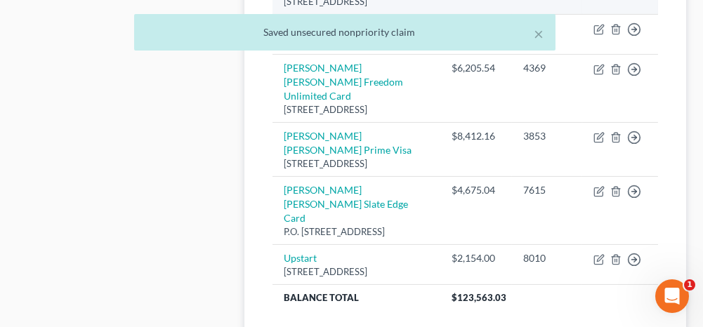
select select "7"
select select "2"
select select "0"
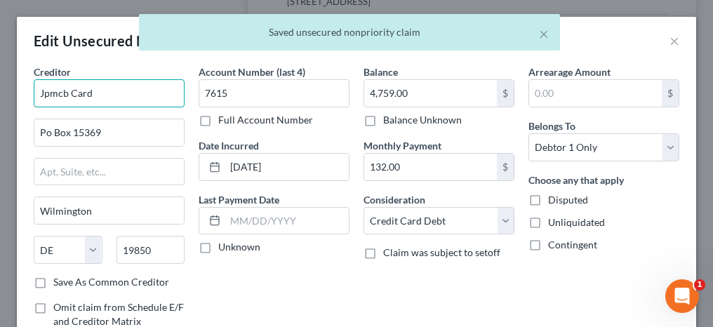
drag, startPoint x: 112, startPoint y: 96, endPoint x: 23, endPoint y: 85, distance: 89.9
click at [23, 85] on div "Creditor * Jpmcb Card Po Box [GEOGRAPHIC_DATA] [US_STATE] AK AR AZ CA CO CT DE …" at bounding box center [357, 228] width 680 height 326
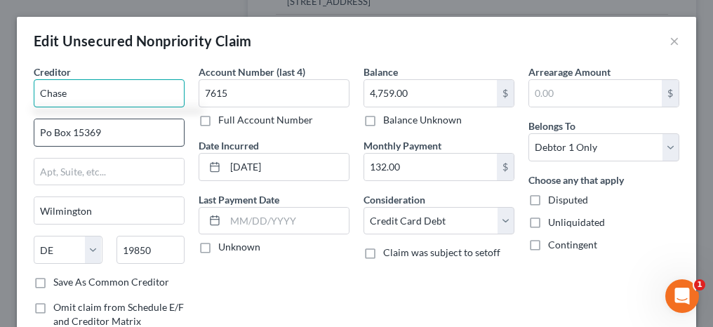
type input "Chase"
click at [45, 136] on input "Po Box 15369" at bounding box center [109, 132] width 150 height 27
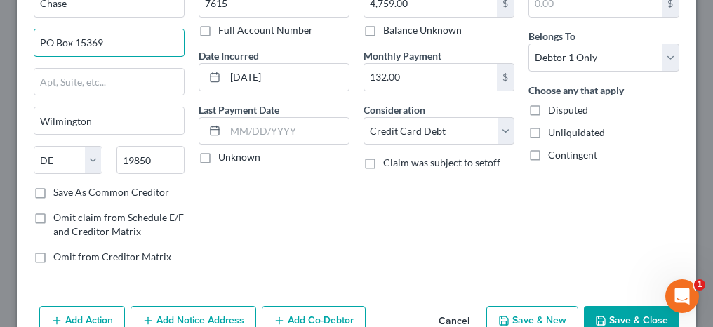
scroll to position [140, 0]
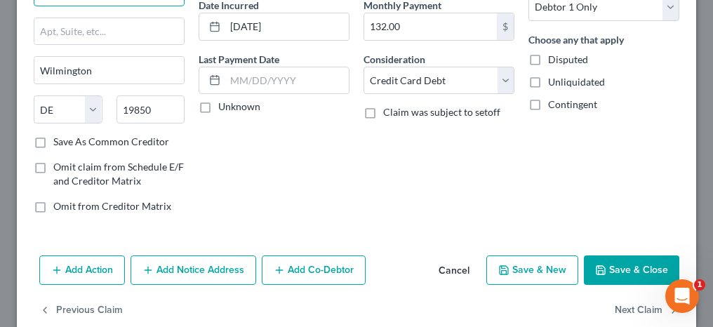
type input "PO Box 15369"
click at [628, 277] on button "Save & Close" at bounding box center [631, 270] width 95 height 29
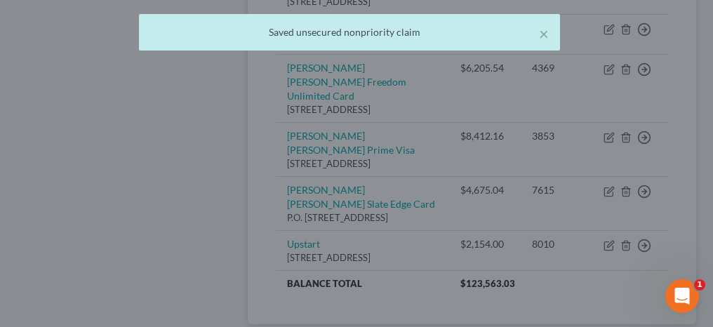
type input "0"
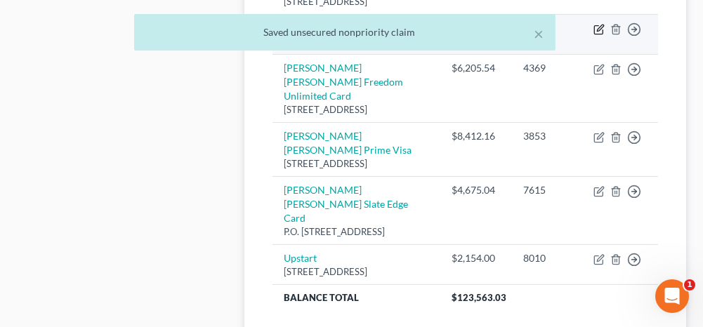
click at [597, 35] on icon "button" at bounding box center [598, 29] width 11 height 11
select select "7"
select select "0"
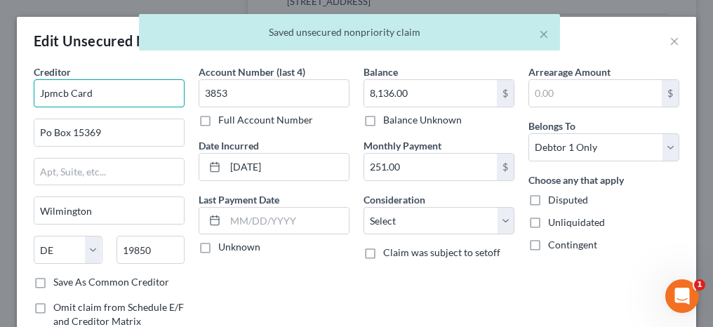
drag, startPoint x: 108, startPoint y: 92, endPoint x: 6, endPoint y: 84, distance: 102.8
click at [6, 84] on div "Edit Unsecured Nonpriority Claim × Creditor * Jpmcb Card Po Box [GEOGRAPHIC_DAT…" at bounding box center [356, 163] width 713 height 327
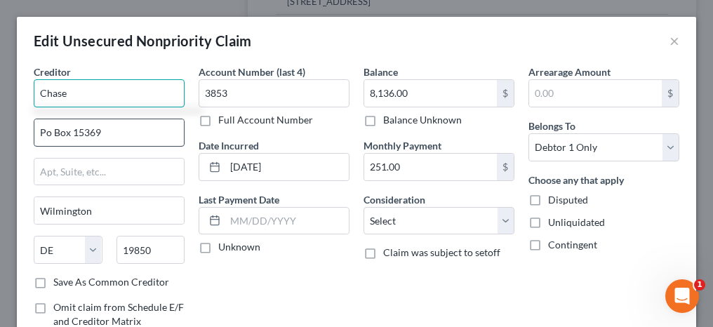
type input "Chase"
click at [50, 133] on input "Po Box 15369" at bounding box center [109, 132] width 150 height 27
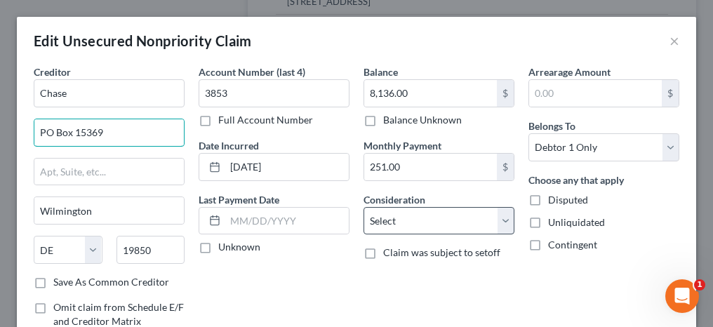
type input "PO Box 15369"
click at [385, 217] on select "Select Cable / Satellite Services Collection Agency Credit Card Debt Debt Couns…" at bounding box center [439, 221] width 151 height 28
select select "2"
click at [364, 207] on select "Select Cable / Satellite Services Collection Agency Credit Card Debt Debt Couns…" at bounding box center [439, 221] width 151 height 28
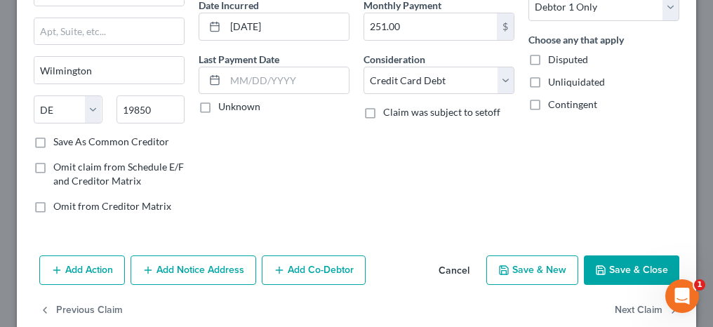
click at [631, 274] on button "Save & Close" at bounding box center [631, 270] width 95 height 29
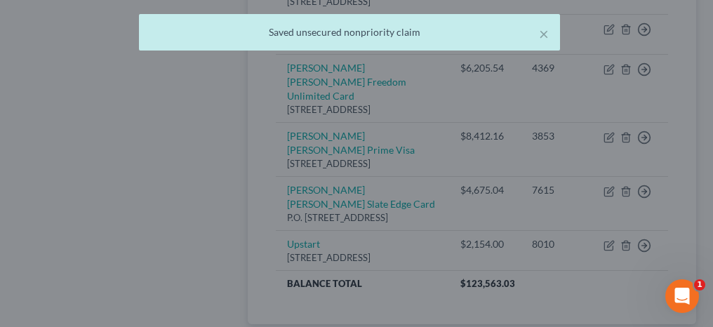
type input "0"
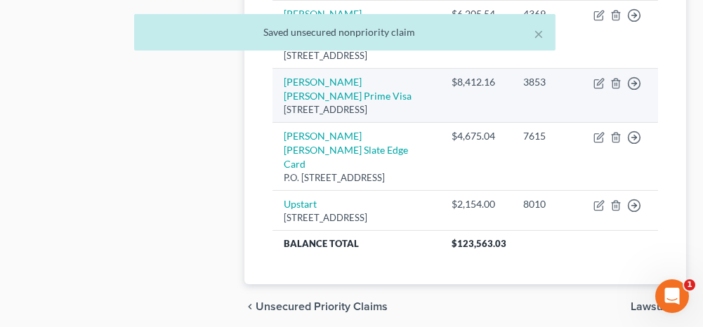
scroll to position [890, 0]
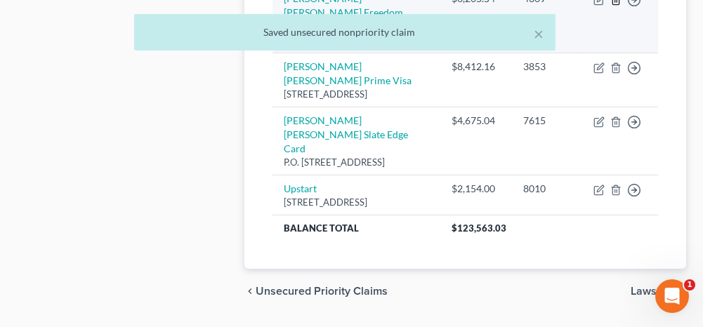
click at [615, 6] on icon "button" at bounding box center [615, -1] width 11 height 11
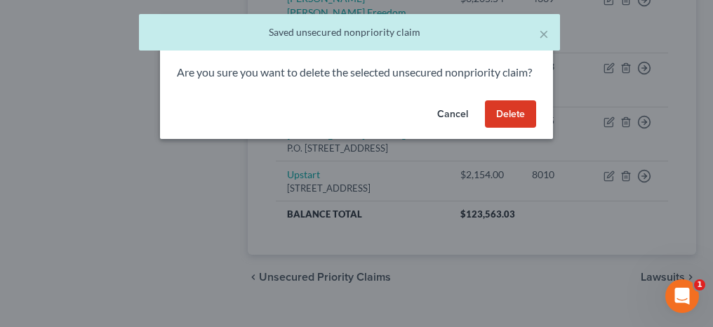
click at [527, 128] on button "Delete" at bounding box center [510, 114] width 51 height 28
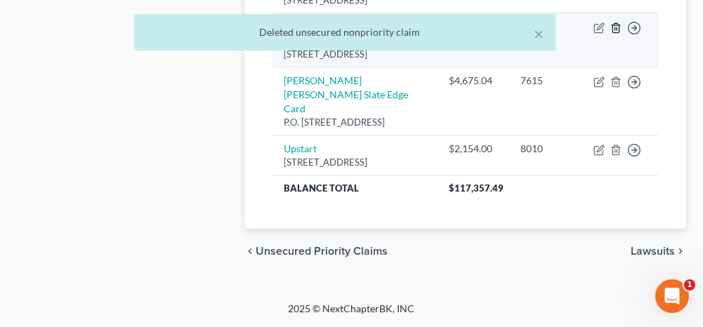
click at [617, 34] on icon "button" at bounding box center [615, 27] width 11 height 11
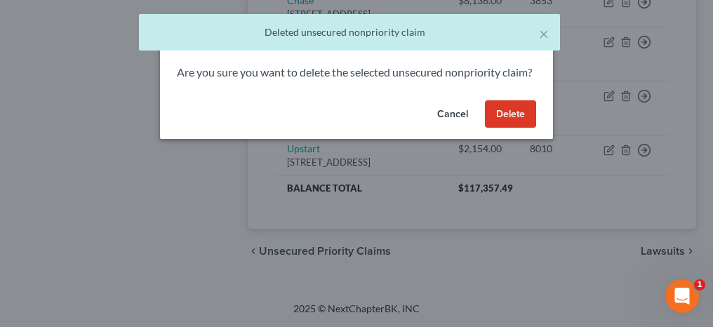
click at [518, 128] on button "Delete" at bounding box center [510, 114] width 51 height 28
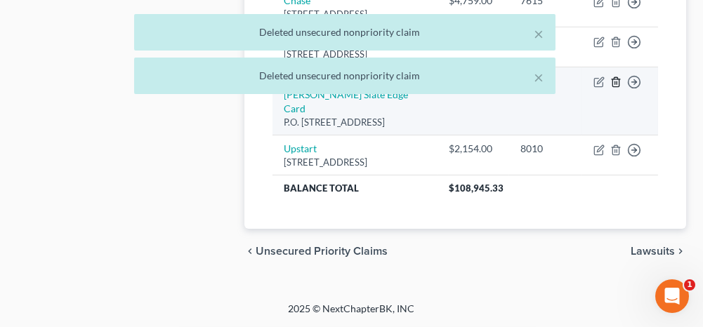
click at [616, 88] on icon "button" at bounding box center [615, 82] width 11 height 11
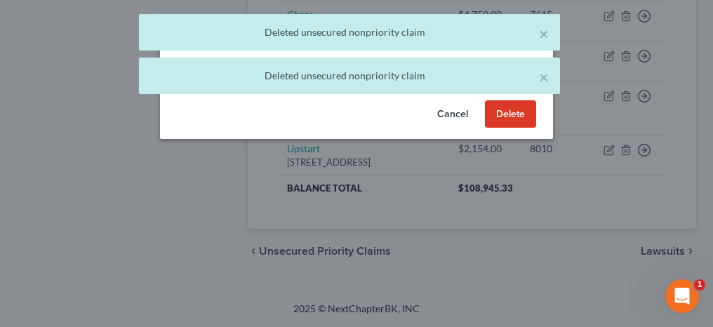
click at [527, 128] on button "Delete" at bounding box center [510, 114] width 51 height 28
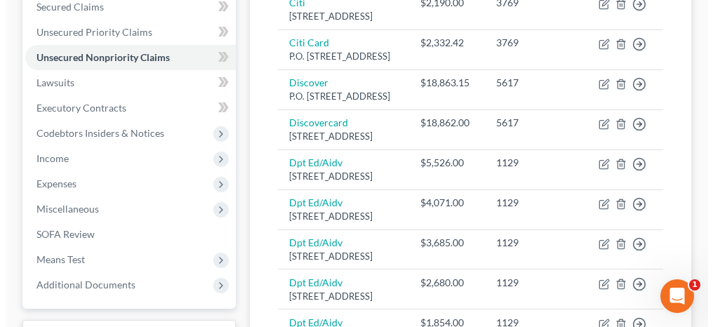
scroll to position [329, 0]
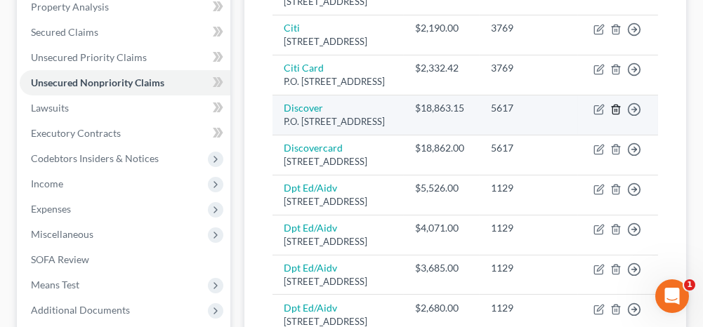
click at [616, 112] on line "button" at bounding box center [616, 110] width 0 height 3
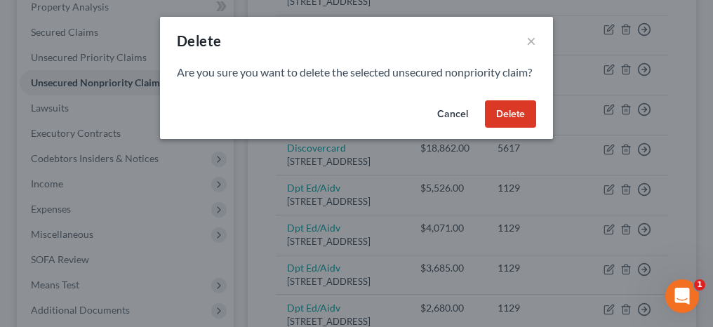
click at [520, 128] on button "Delete" at bounding box center [510, 114] width 51 height 28
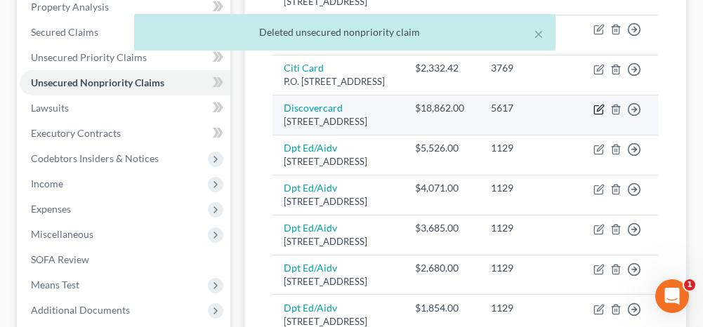
click at [598, 115] on icon "button" at bounding box center [598, 109] width 11 height 11
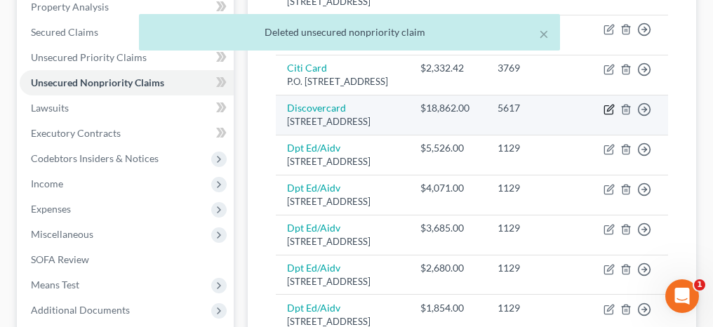
select select "46"
select select "2"
select select "0"
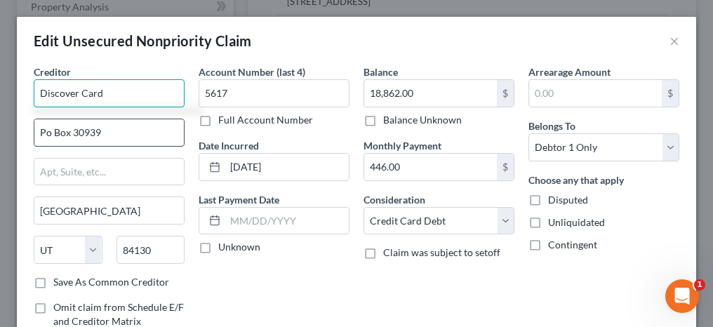
type input "Discover Card"
click at [48, 131] on input "Po Box 30939" at bounding box center [109, 132] width 150 height 27
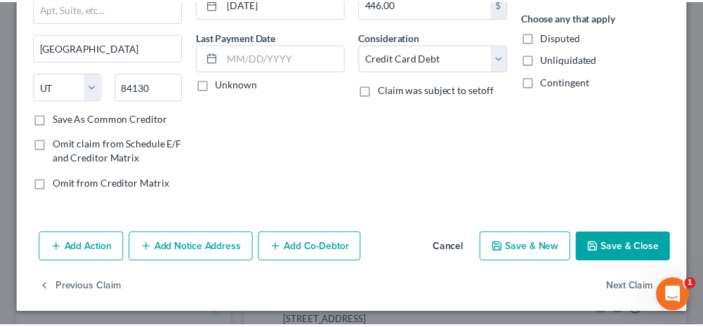
scroll to position [163, 0]
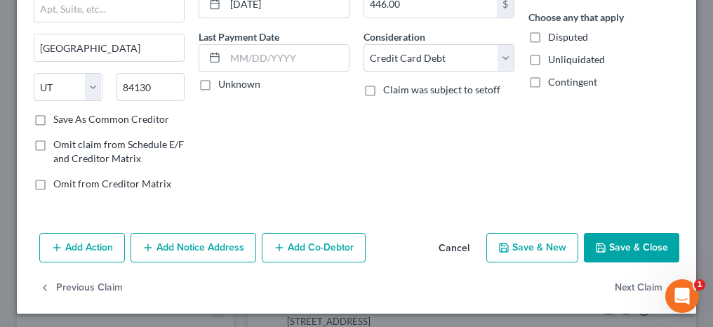
type input "PO Box 30939"
click at [605, 244] on button "Save & Close" at bounding box center [631, 247] width 95 height 29
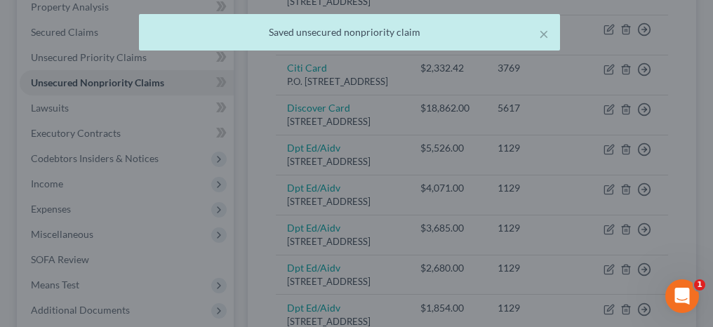
type input "0"
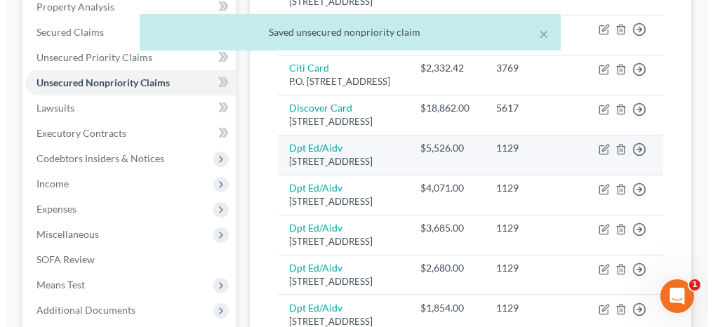
scroll to position [259, 0]
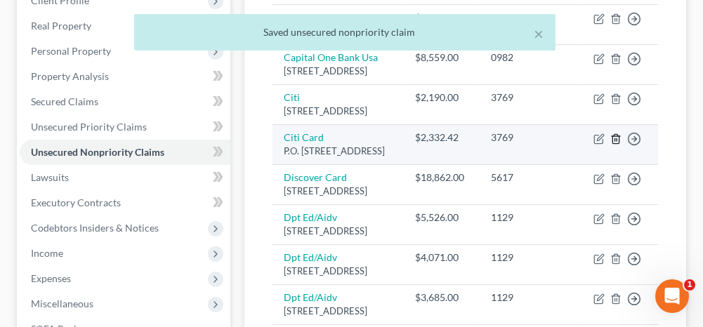
click at [615, 141] on line "button" at bounding box center [615, 139] width 0 height 3
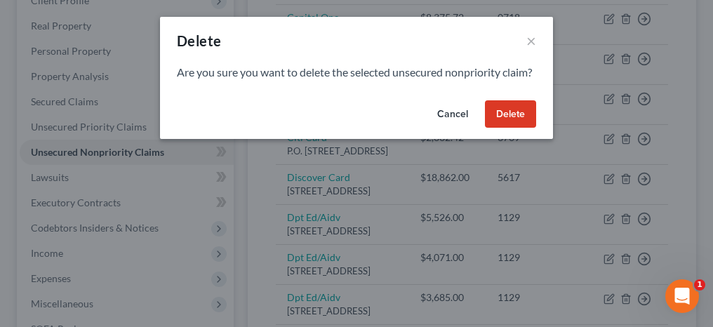
click at [510, 128] on button "Delete" at bounding box center [510, 114] width 51 height 28
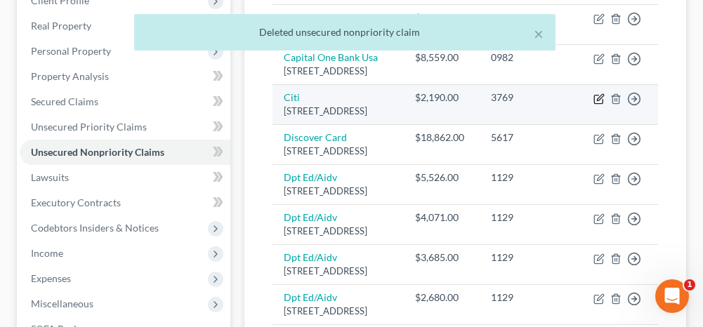
click at [596, 105] on icon "button" at bounding box center [598, 98] width 11 height 11
select select "43"
select select "2"
select select "0"
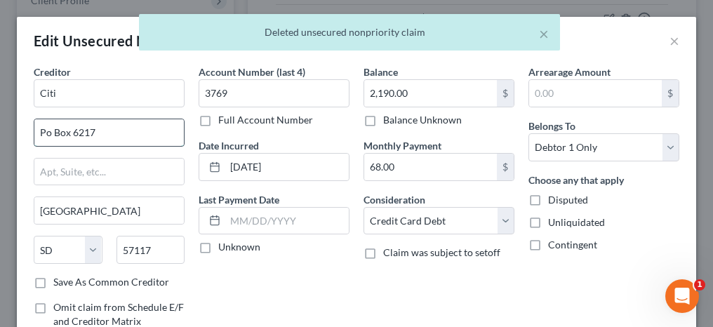
click at [48, 130] on input "Po Box 6217" at bounding box center [109, 132] width 150 height 27
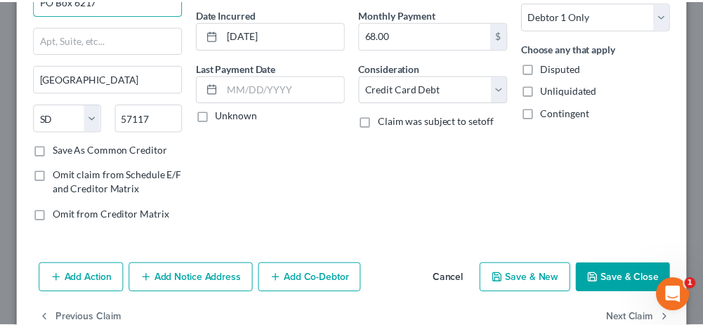
scroll to position [140, 0]
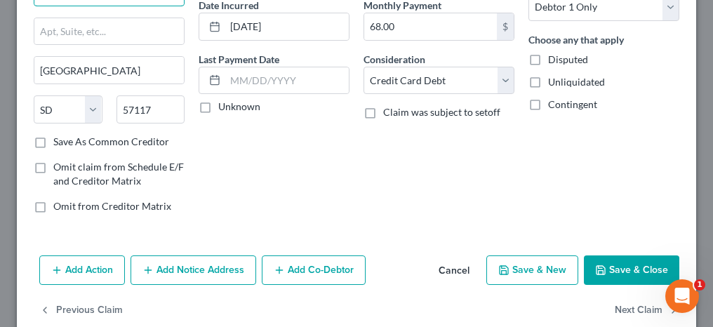
type input "PO Box 6217"
click at [611, 256] on button "Save & Close" at bounding box center [631, 270] width 95 height 29
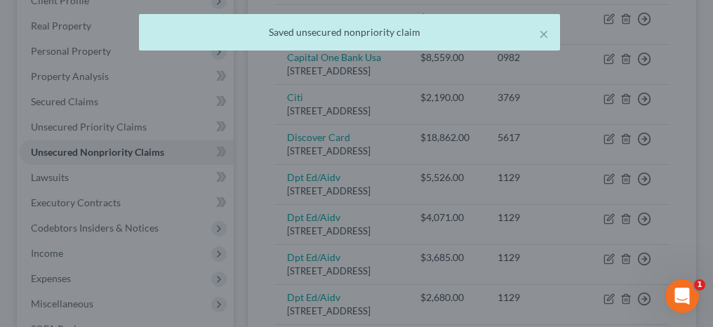
type input "0"
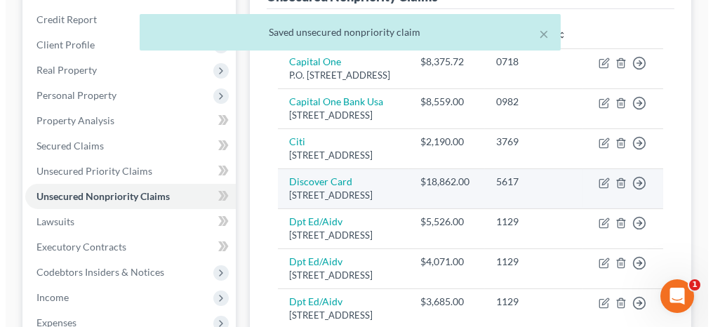
scroll to position [188, 0]
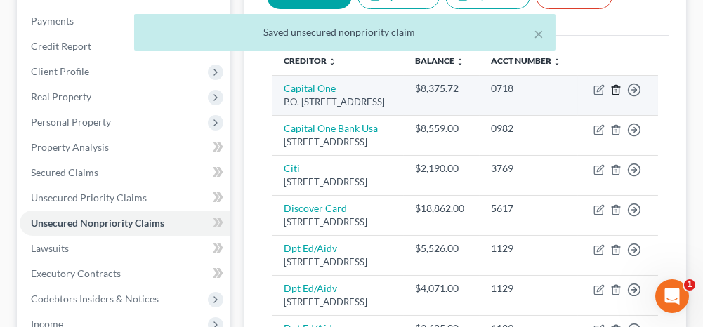
click at [614, 95] on icon "button" at bounding box center [615, 89] width 11 height 11
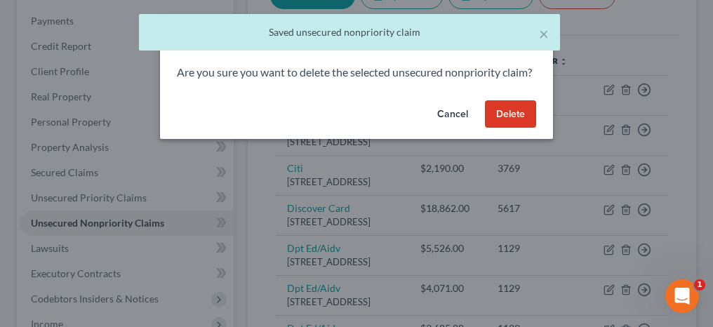
click at [511, 127] on button "Delete" at bounding box center [510, 114] width 51 height 28
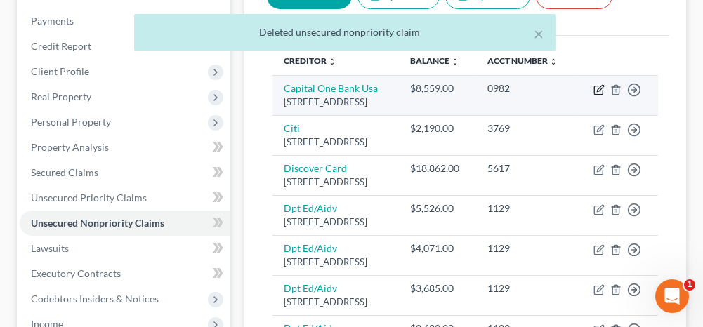
click at [598, 91] on icon "button" at bounding box center [600, 88] width 6 height 6
select select "46"
select select "2"
select select "0"
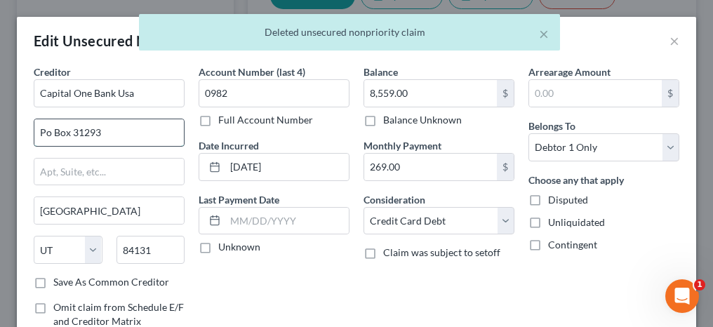
click at [45, 128] on input "Po Box 31293" at bounding box center [109, 132] width 150 height 27
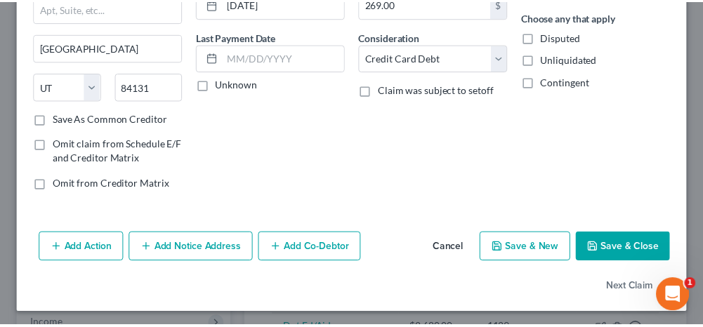
scroll to position [163, 0]
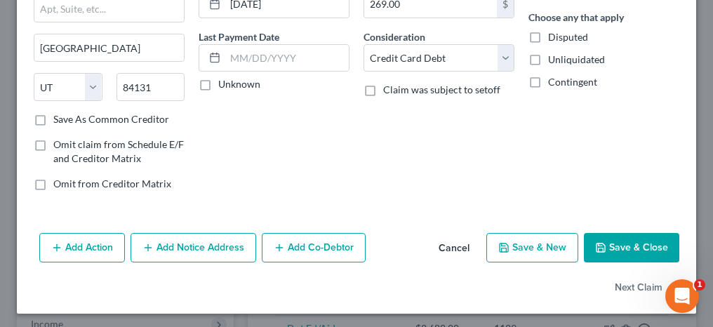
type input "PO Box 31293"
click at [595, 237] on button "Save & Close" at bounding box center [631, 247] width 95 height 29
type input "0"
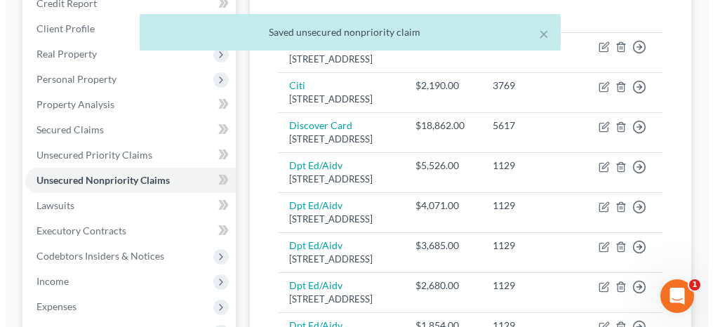
scroll to position [259, 0]
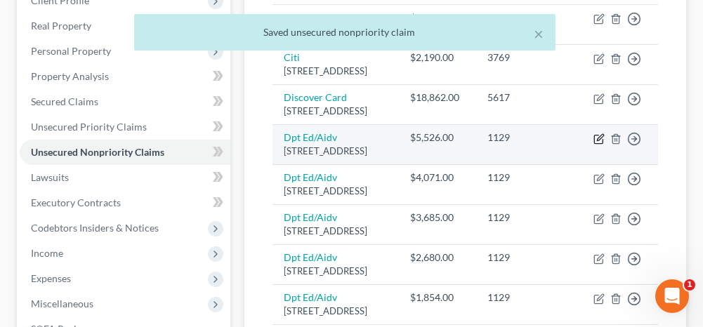
click at [601, 140] on icon "button" at bounding box center [600, 137] width 6 height 6
select select "45"
select select "17"
select select "0"
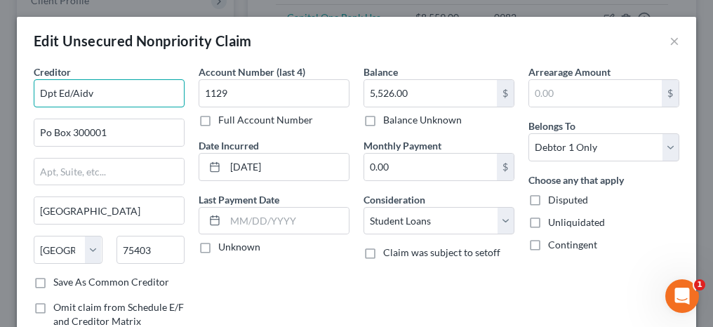
click at [46, 92] on input "Dpt Ed/Aidv" at bounding box center [109, 93] width 151 height 28
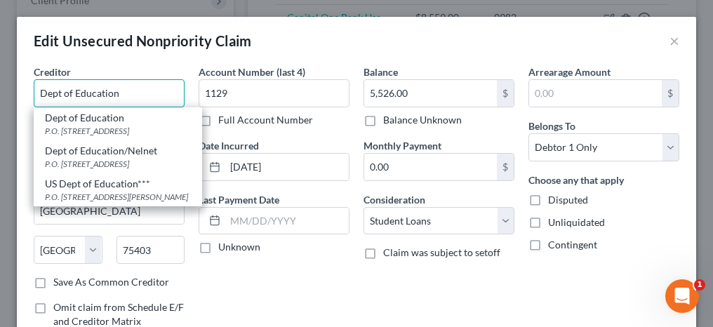
type input "Dept of Education"
click at [20, 130] on div "Creditor * Dept of Education Dept of Education P.O. [GEOGRAPHIC_DATA] Dept of E…" at bounding box center [357, 228] width 680 height 326
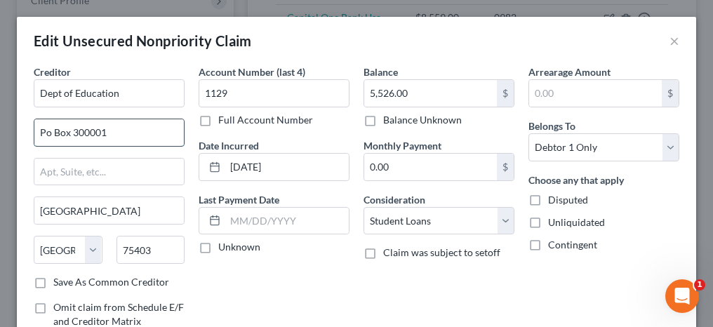
click at [46, 132] on input "Po Box 300001" at bounding box center [109, 132] width 150 height 27
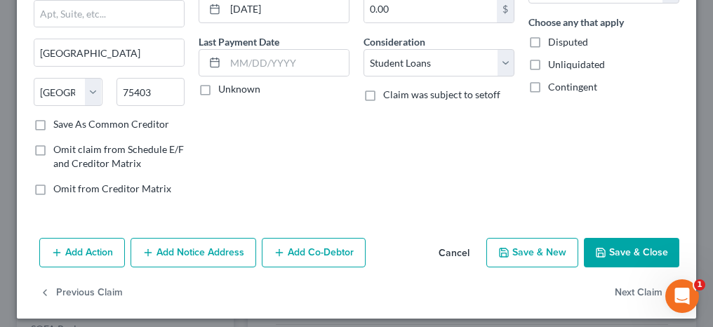
scroll to position [163, 0]
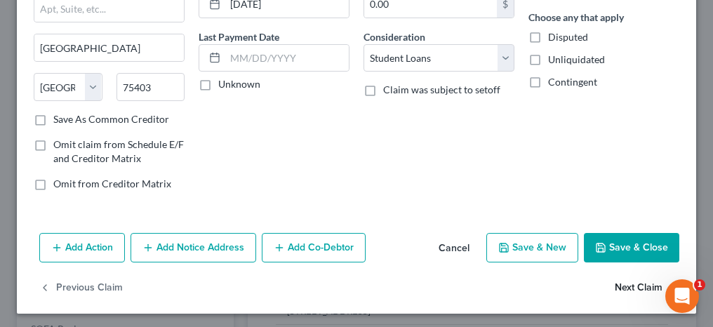
type input "PO Box 300001"
click at [629, 286] on button "Next Claim" at bounding box center [647, 288] width 65 height 29
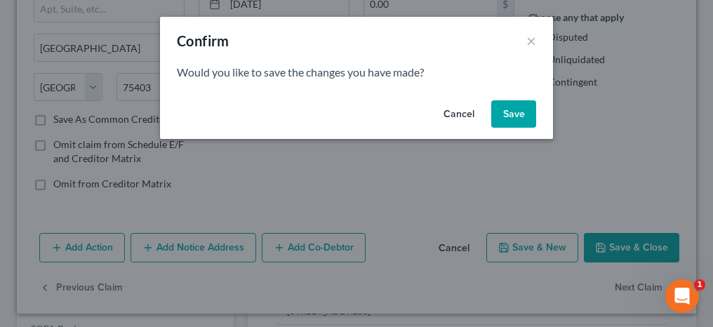
click at [510, 124] on button "Save" at bounding box center [513, 114] width 45 height 28
select select "45"
select select "17"
select select "0"
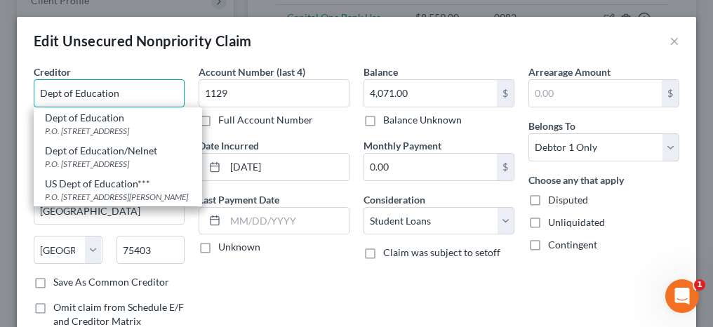
type input "Dept of Education"
click at [24, 141] on div "Creditor * Dept of Education Dept of Education P.O. [GEOGRAPHIC_DATA] Dept of E…" at bounding box center [357, 228] width 680 height 326
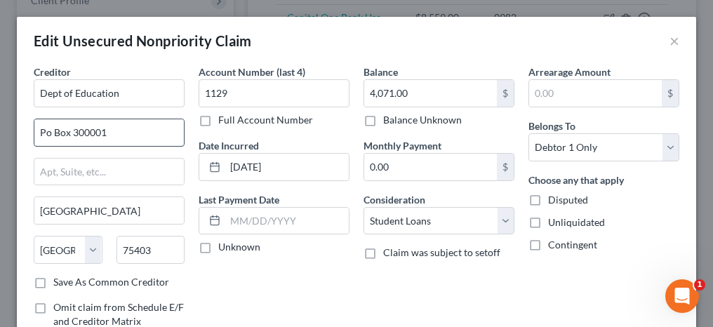
click at [45, 130] on input "Po Box 300001" at bounding box center [109, 132] width 150 height 27
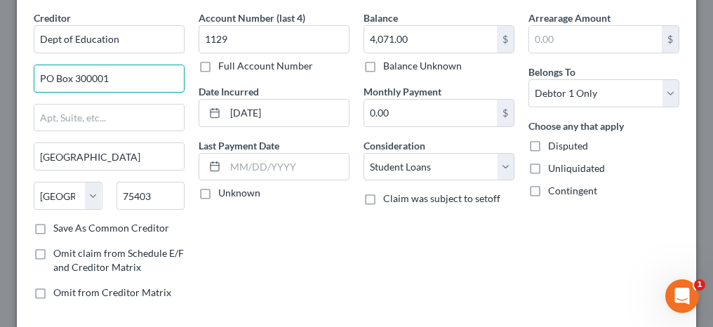
scroll to position [140, 0]
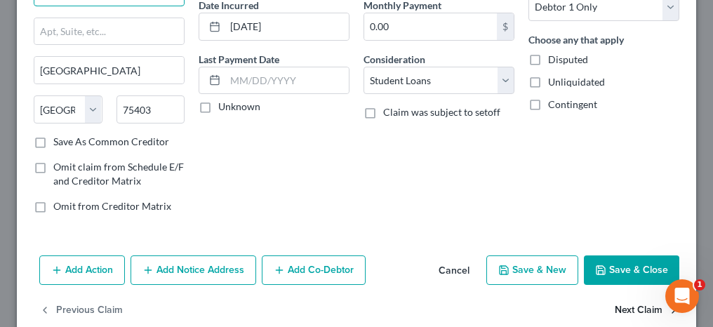
type input "PO Box 300001"
click at [622, 308] on button "Next Claim" at bounding box center [647, 310] width 65 height 29
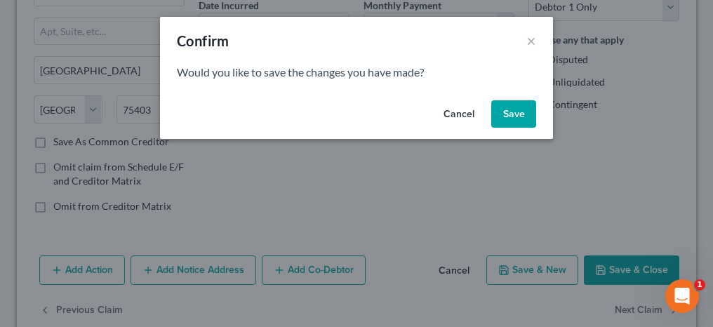
click at [521, 107] on button "Save" at bounding box center [513, 114] width 45 height 28
select select "45"
select select "17"
select select "0"
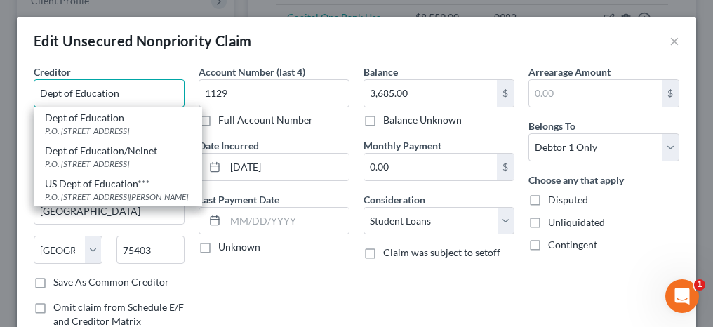
type input "Dept of Education"
click at [25, 143] on div "Creditor * Dept of Education Dept of Education P.O. [GEOGRAPHIC_DATA] Dept of E…" at bounding box center [357, 228] width 680 height 326
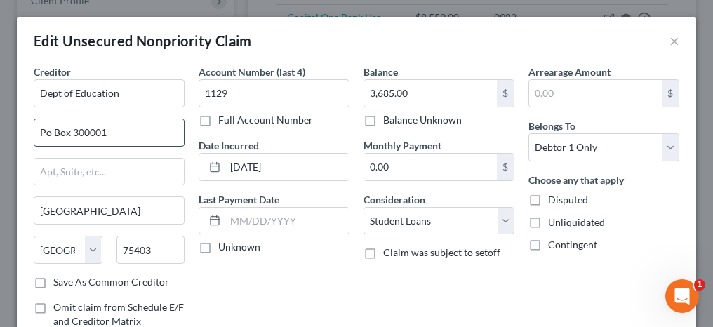
click at [50, 133] on input "Po Box 300001" at bounding box center [109, 132] width 150 height 27
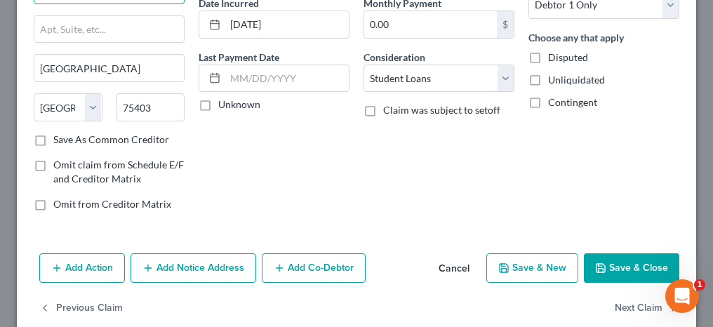
scroll to position [163, 0]
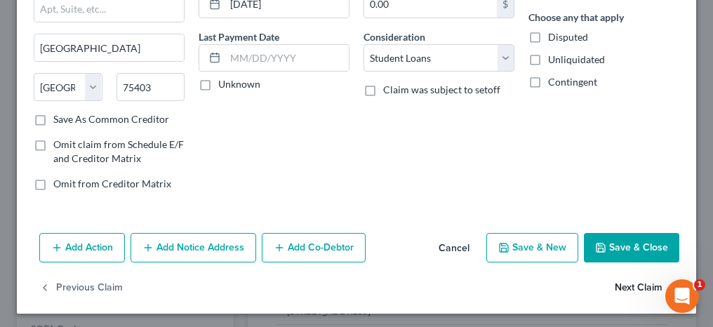
type input "PO Box 300001"
click at [619, 284] on button "Next Claim" at bounding box center [647, 288] width 65 height 29
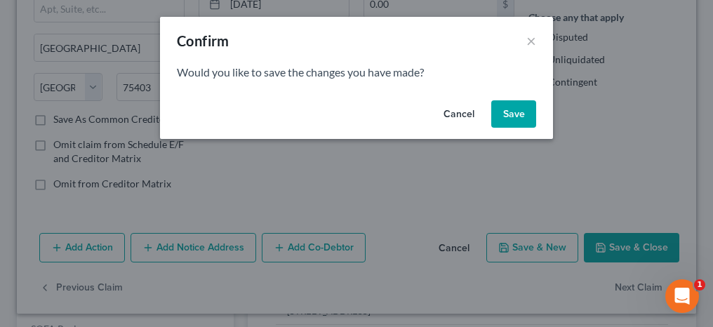
click at [508, 120] on button "Save" at bounding box center [513, 114] width 45 height 28
select select "45"
select select "17"
select select "0"
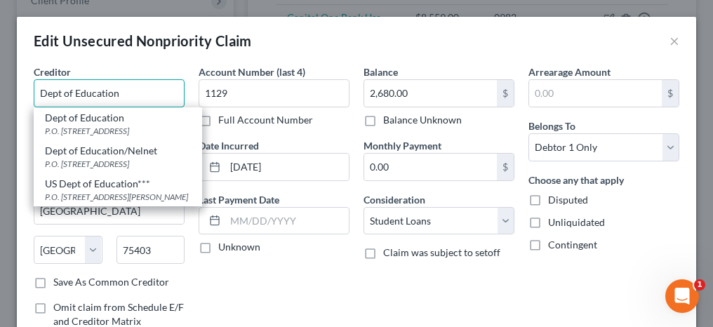
type input "Dept of Education"
click at [23, 152] on div "Creditor * Dept of Education Dept of Education P.O. [GEOGRAPHIC_DATA] Dept of E…" at bounding box center [357, 228] width 680 height 326
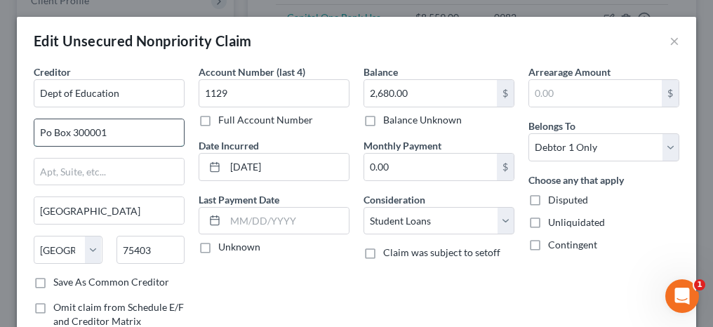
click at [48, 131] on input "Po Box 300001" at bounding box center [109, 132] width 150 height 27
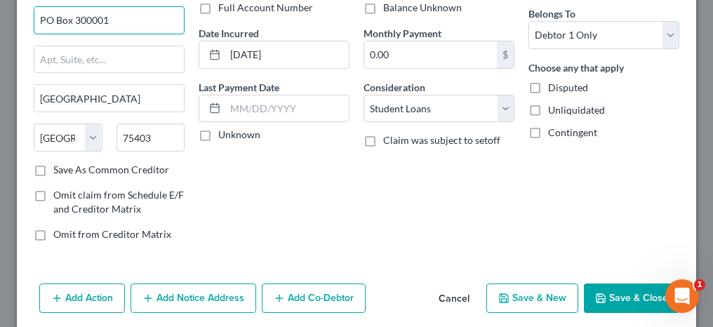
scroll to position [140, 0]
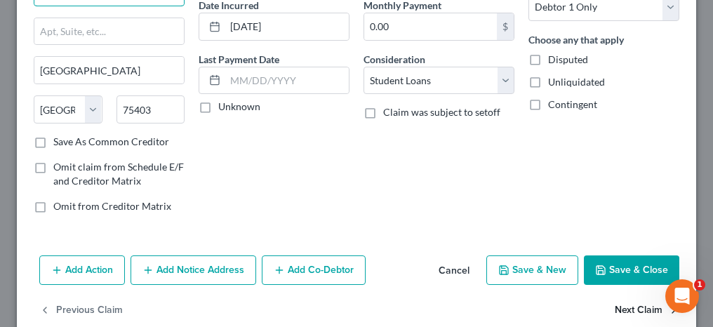
type input "PO Box 300001"
click at [623, 313] on button "Next Claim" at bounding box center [647, 310] width 65 height 29
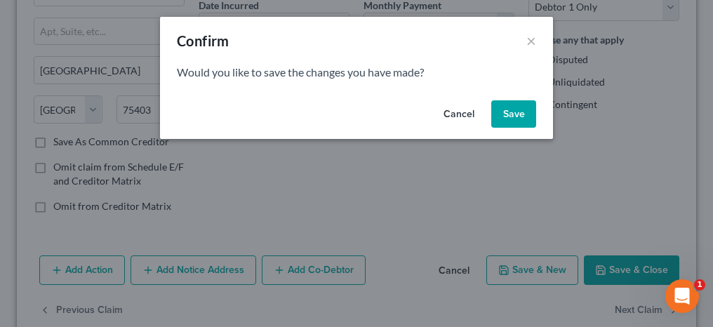
click at [527, 125] on button "Save" at bounding box center [513, 114] width 45 height 28
select select "45"
select select "17"
select select "0"
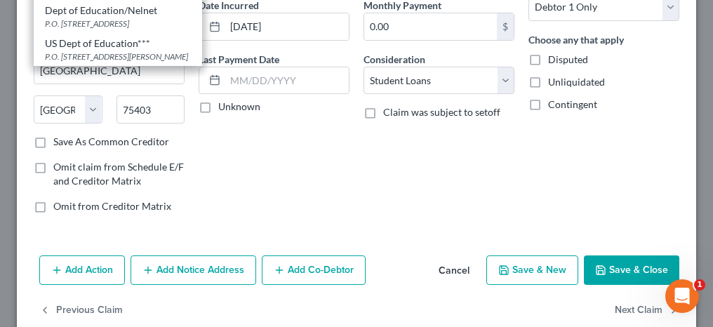
type input "Dept of Education"
click at [445, 176] on div "Balance 1,854.00 $ Balance Unknown Balance Undetermined 1,854.00 $ Balance Unkn…" at bounding box center [439, 74] width 165 height 301
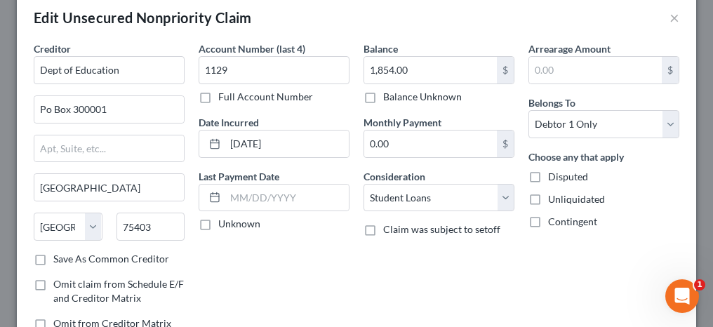
scroll to position [0, 0]
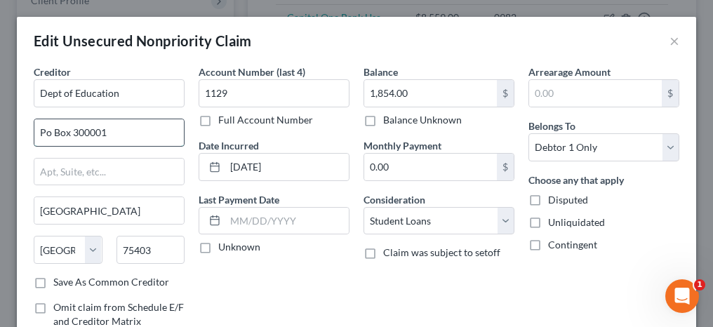
click at [48, 132] on input "Po Box 300001" at bounding box center [109, 132] width 150 height 27
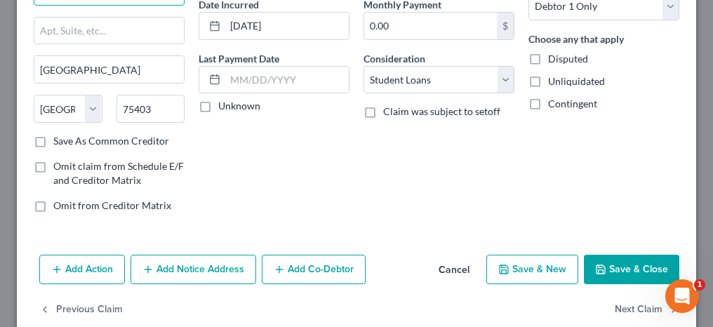
scroll to position [163, 0]
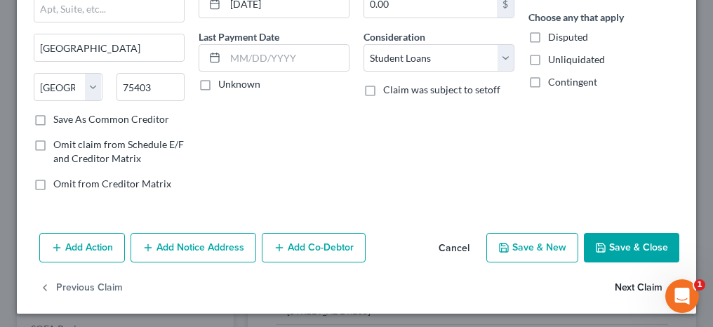
type input "PO Box 300001"
click at [635, 283] on button "Next Claim" at bounding box center [647, 288] width 65 height 29
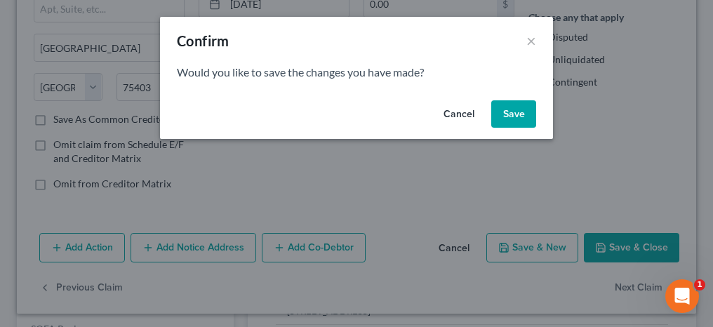
click at [513, 115] on button "Save" at bounding box center [513, 114] width 45 height 28
select select "45"
select select "17"
select select "0"
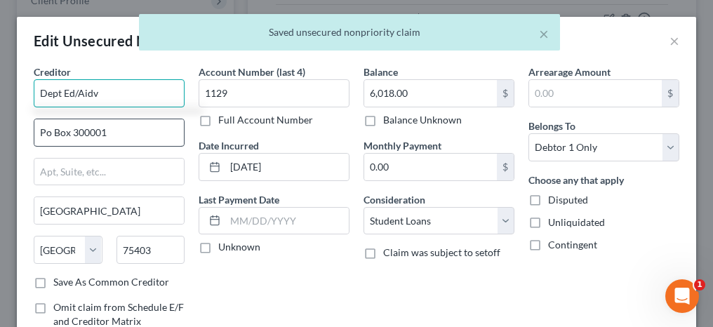
type input "Dept Ed/Aidv"
click at [46, 129] on input "Po Box 300001" at bounding box center [109, 132] width 150 height 27
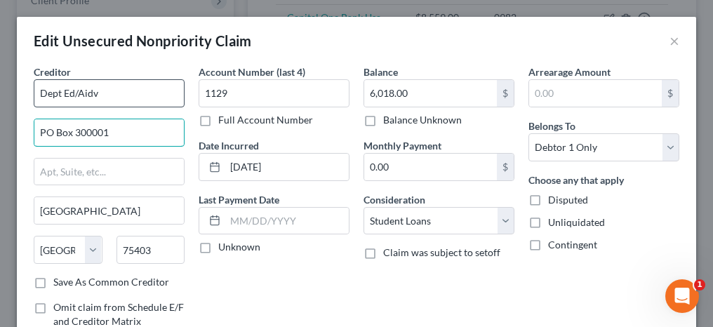
type input "PO Box 300001"
click at [61, 95] on input "Dept Ed/Aidv" at bounding box center [109, 93] width 151 height 28
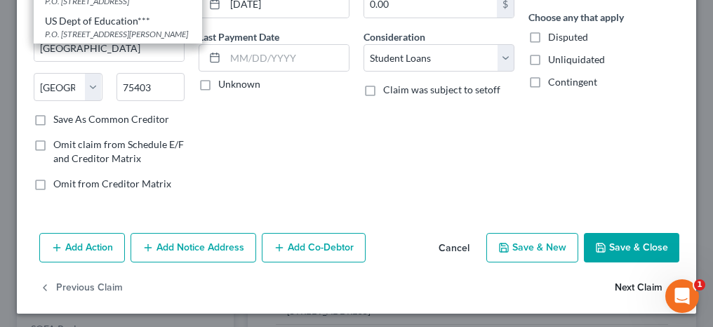
type input "Dept of Education"
click at [616, 281] on button "Next Claim" at bounding box center [647, 288] width 65 height 29
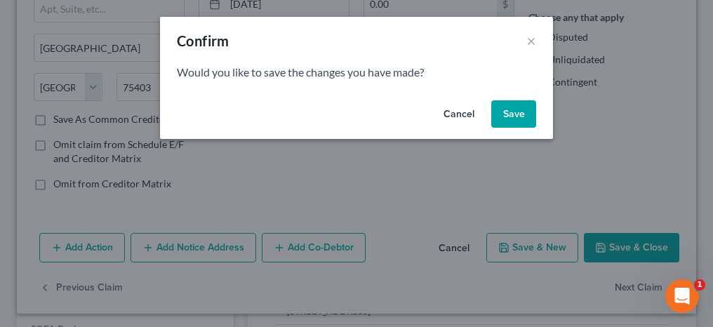
click at [510, 112] on button "Save" at bounding box center [513, 114] width 45 height 28
select select "7"
select select "2"
select select "0"
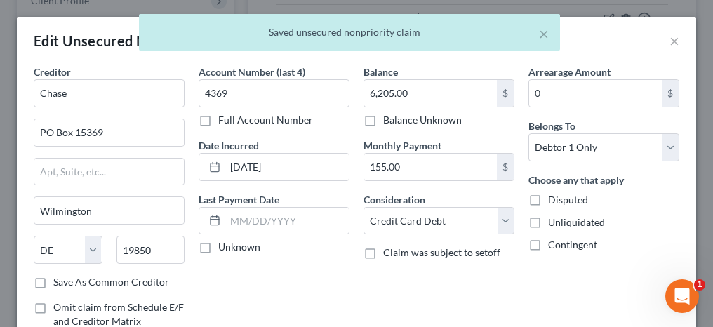
click at [663, 37] on div "× Saved unsecured nonpriority claim" at bounding box center [349, 36] width 713 height 44
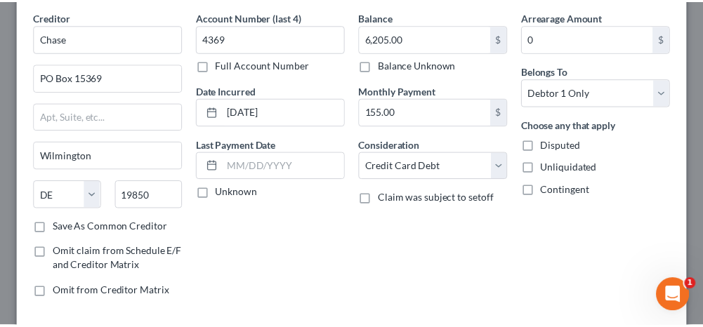
scroll to position [140, 0]
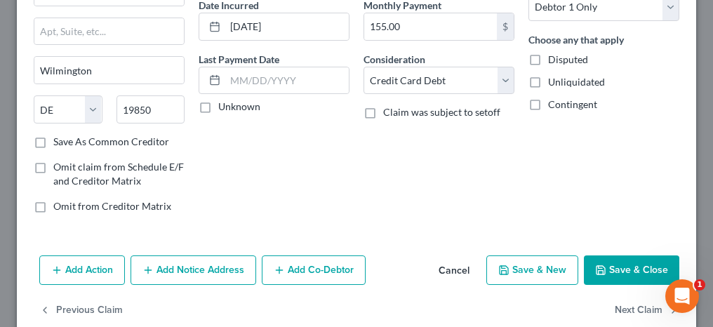
click at [606, 268] on button "Save & Close" at bounding box center [631, 270] width 95 height 29
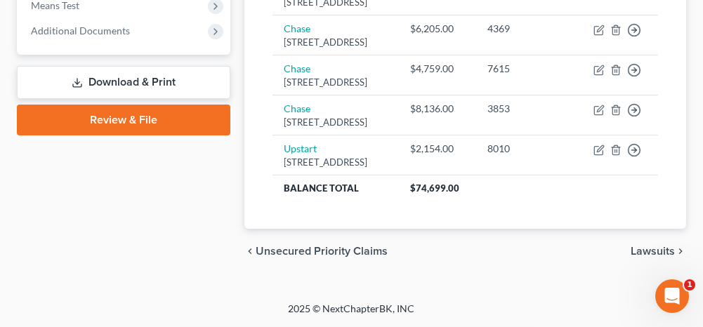
scroll to position [783, 0]
click at [649, 253] on span "Lawsuits" at bounding box center [653, 251] width 44 height 11
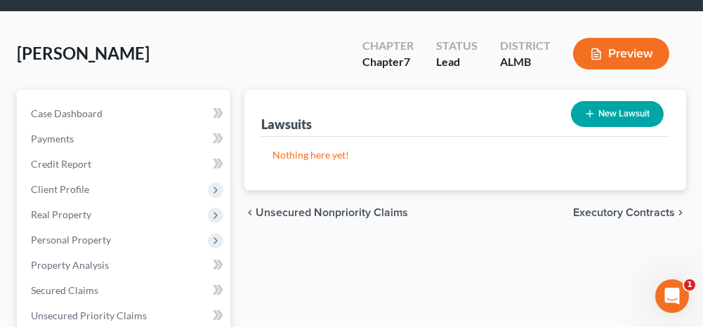
click at [595, 207] on span "Executory Contracts" at bounding box center [624, 212] width 102 height 11
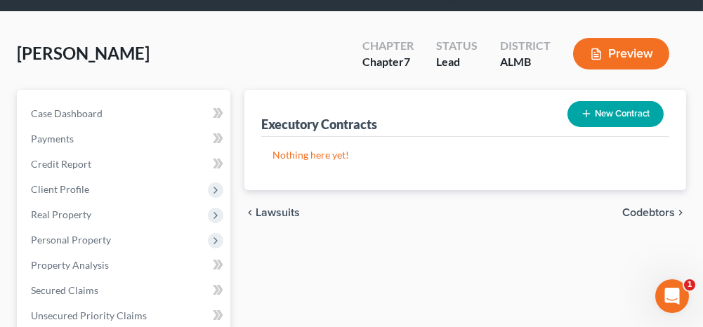
click at [640, 211] on span "Codebtors" at bounding box center [648, 212] width 53 height 11
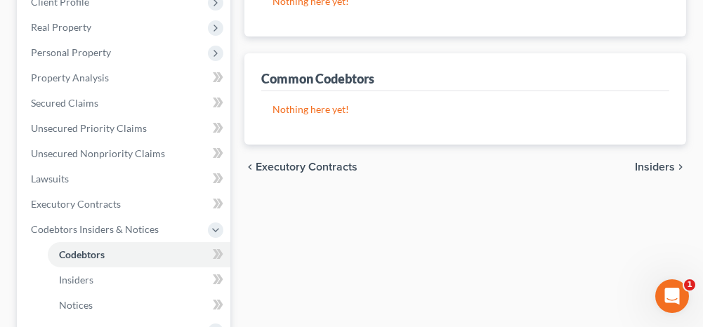
scroll to position [281, 0]
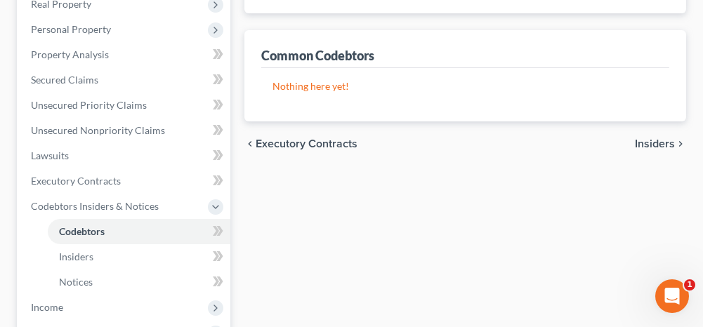
click at [647, 143] on span "Insiders" at bounding box center [655, 143] width 40 height 11
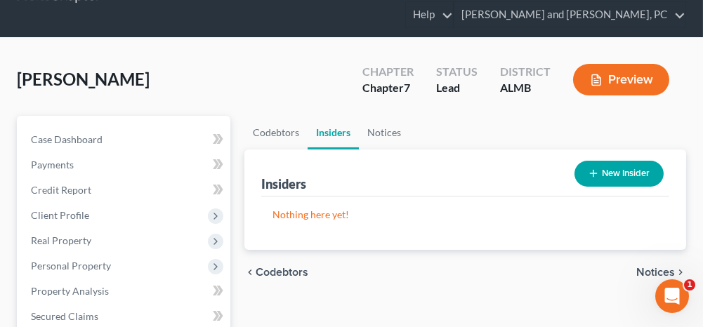
scroll to position [70, 0]
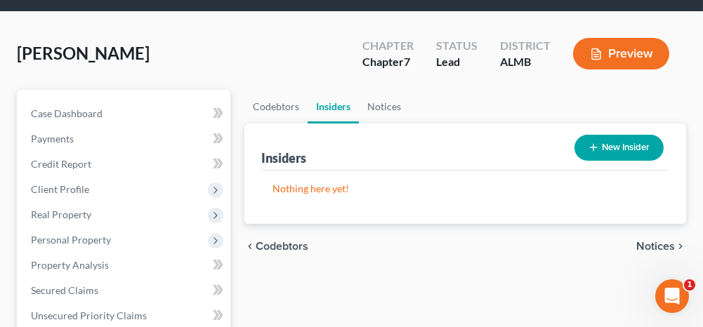
click at [662, 247] on span "Notices" at bounding box center [655, 246] width 39 height 11
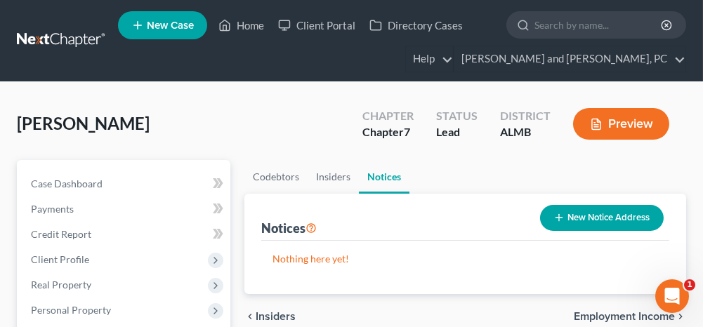
scroll to position [70, 0]
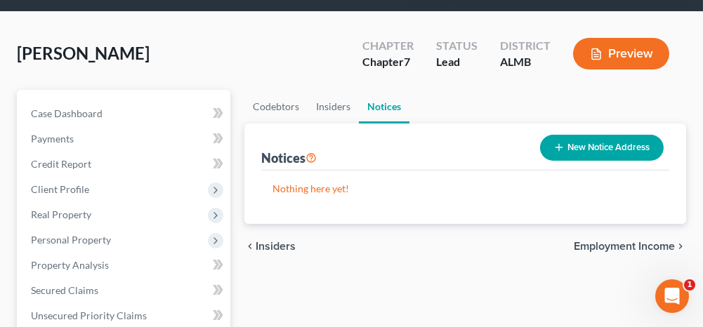
click at [627, 244] on span "Employment Income" at bounding box center [624, 246] width 101 height 11
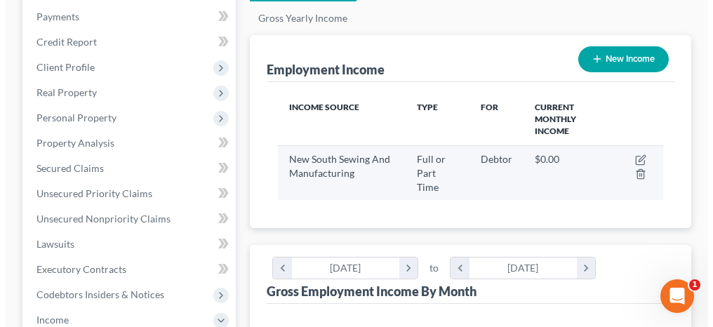
scroll to position [211, 0]
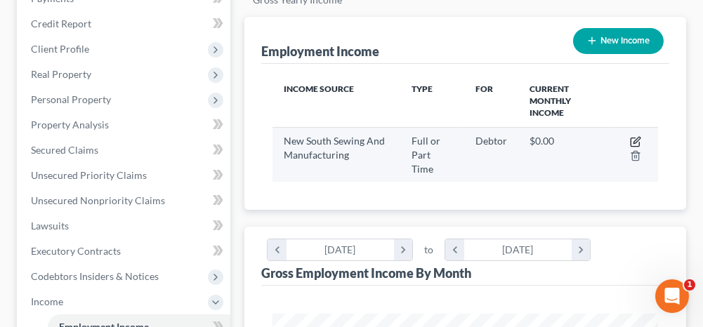
click at [634, 139] on icon "button" at bounding box center [636, 140] width 6 height 6
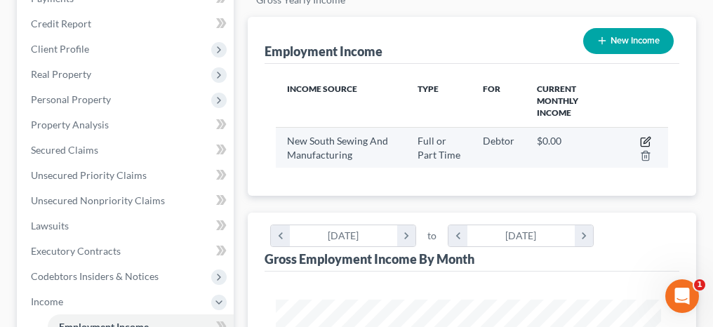
select select "0"
select select "3"
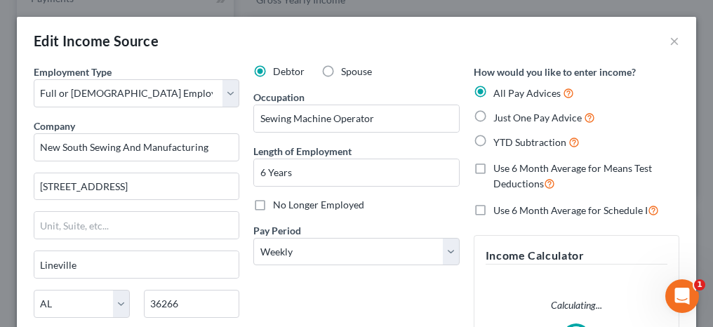
scroll to position [195, 420]
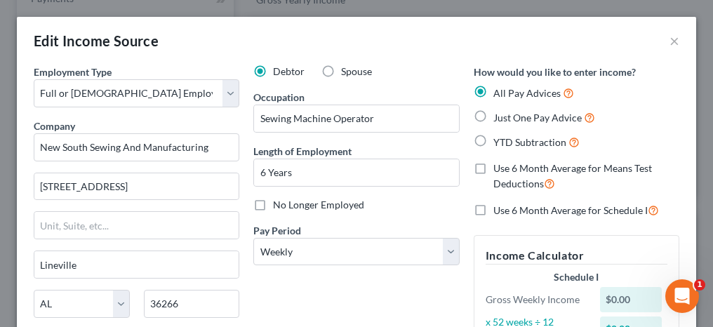
click at [494, 114] on label "Just One Pay Advice" at bounding box center [545, 118] width 102 height 16
click at [499, 114] on input "Just One Pay Advice" at bounding box center [503, 114] width 9 height 9
radio input "true"
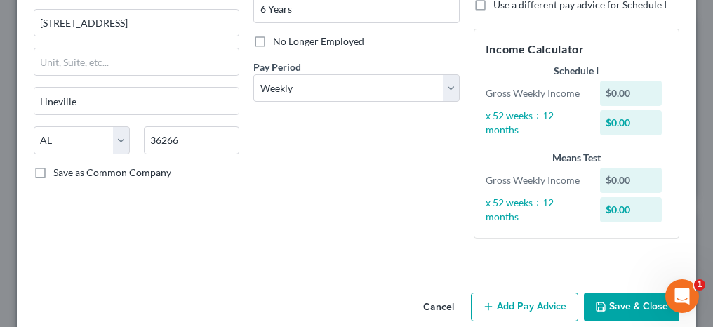
scroll to position [185, 0]
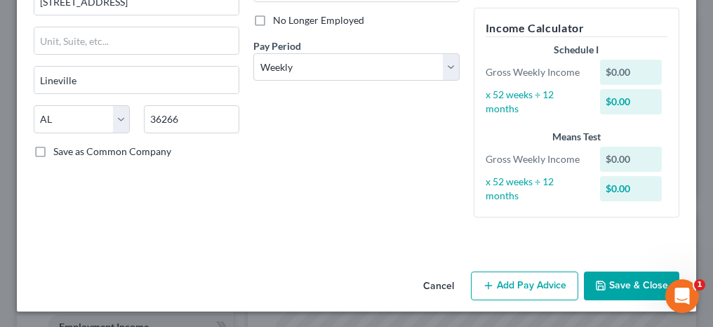
click at [497, 280] on button "Add Pay Advice" at bounding box center [524, 286] width 107 height 29
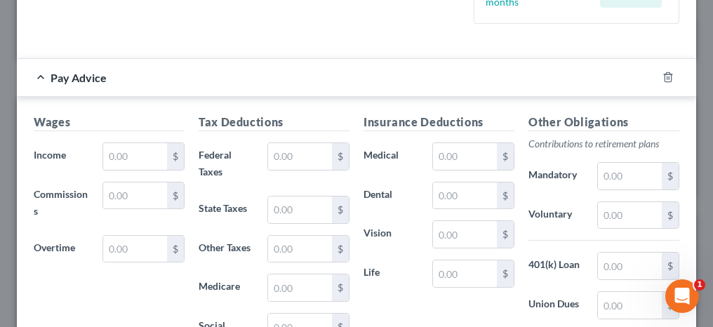
scroll to position [395, 0]
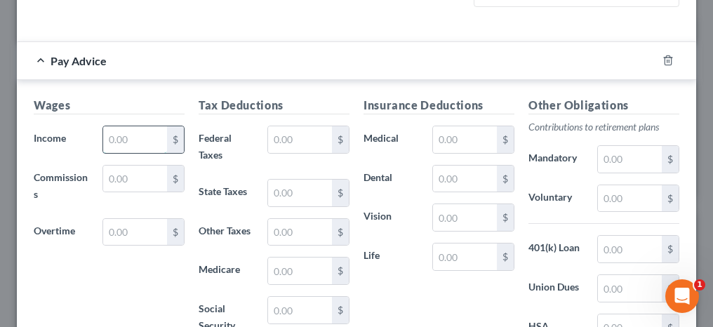
click at [127, 136] on input "text" at bounding box center [135, 139] width 64 height 27
type input "294.81"
click at [303, 140] on input "text" at bounding box center [300, 139] width 64 height 27
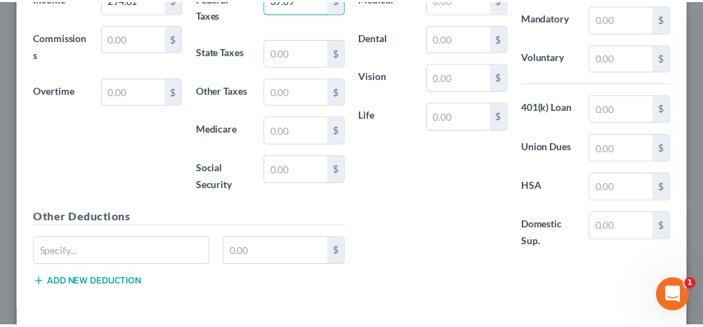
scroll to position [591, 0]
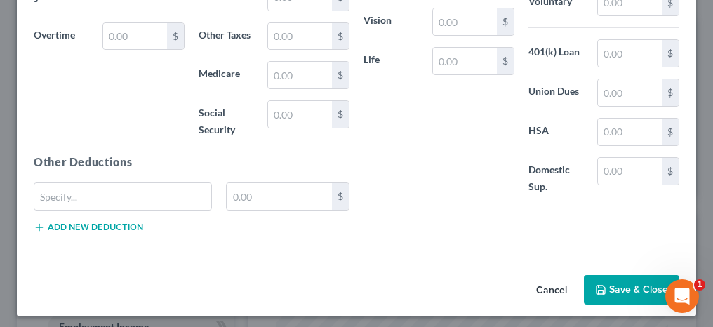
type input "39.69"
click at [619, 279] on button "Save & Close" at bounding box center [631, 289] width 95 height 29
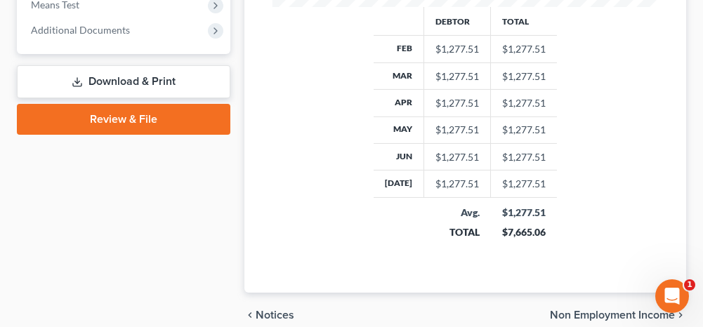
scroll to position [767, 0]
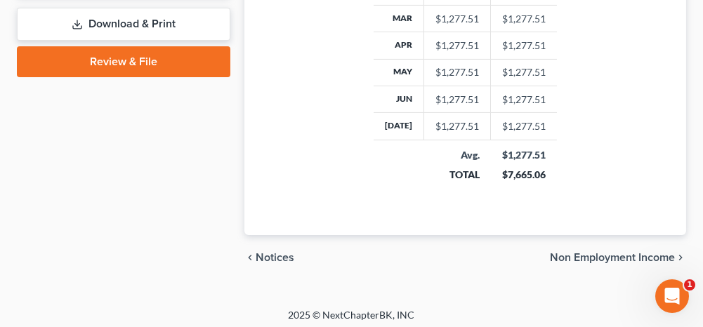
click at [602, 252] on span "Non Employment Income" at bounding box center [612, 257] width 125 height 11
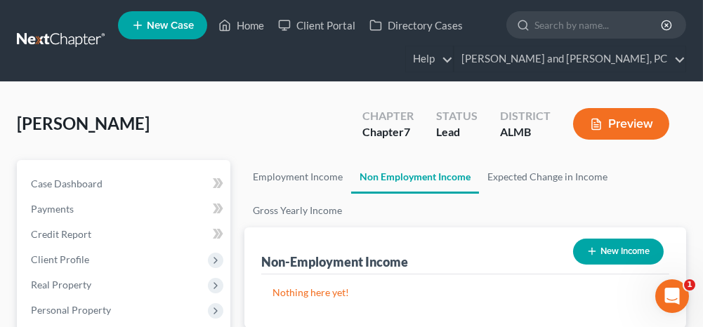
scroll to position [107, 0]
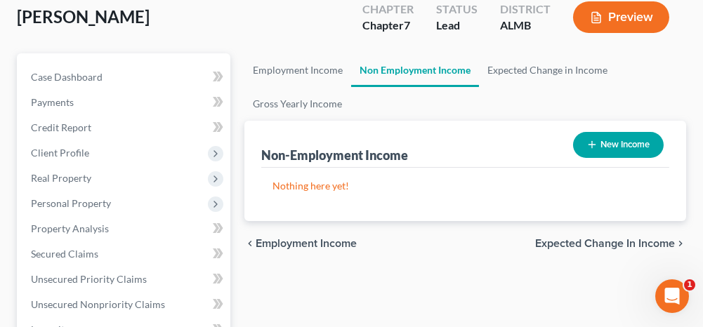
click at [586, 239] on span "Expected Change in Income" at bounding box center [605, 243] width 140 height 11
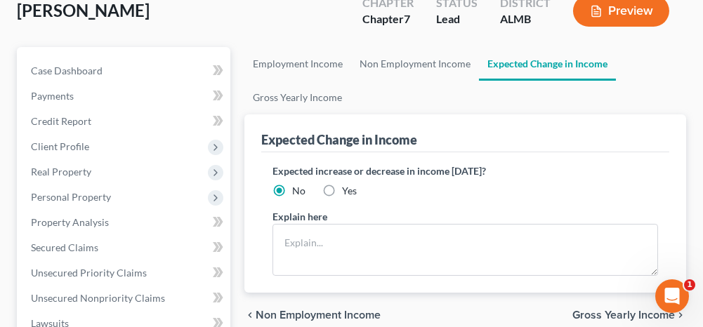
scroll to position [140, 0]
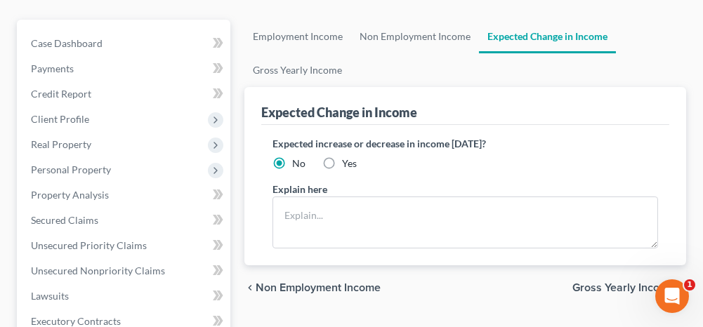
click at [597, 286] on span "Gross Yearly Income" at bounding box center [623, 287] width 103 height 11
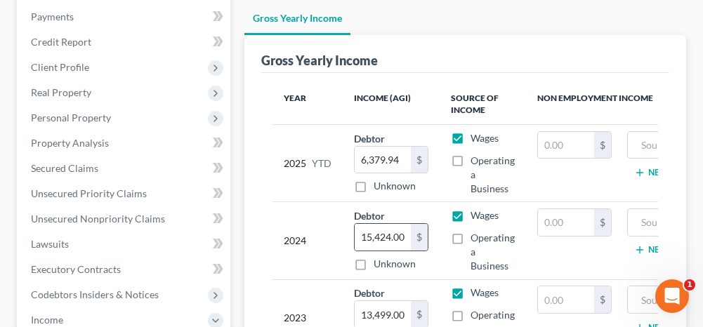
scroll to position [211, 0]
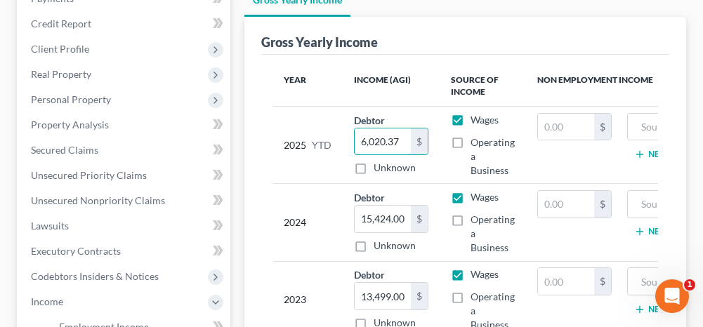
type input "6,020.37"
click at [398, 213] on input "15,424.00" at bounding box center [383, 219] width 56 height 27
type input "13,957.00"
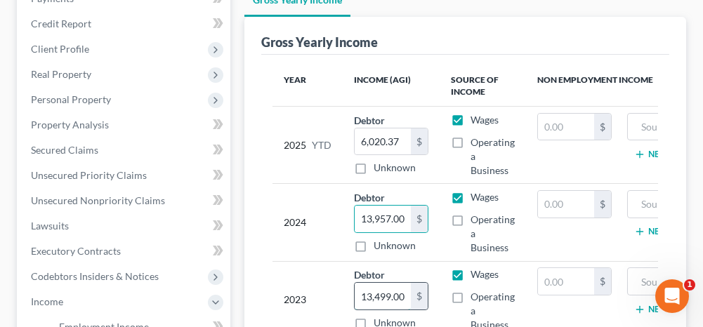
click at [403, 291] on input "13,499.00" at bounding box center [383, 296] width 56 height 27
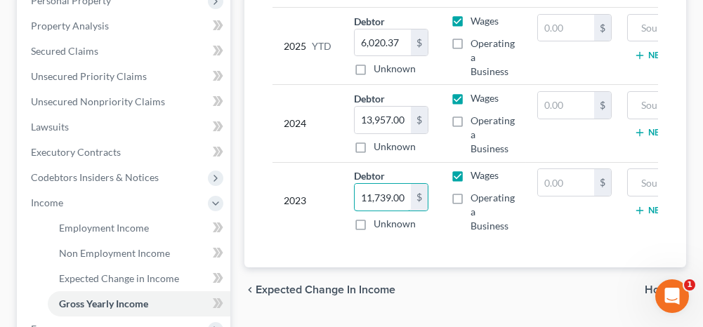
scroll to position [351, 0]
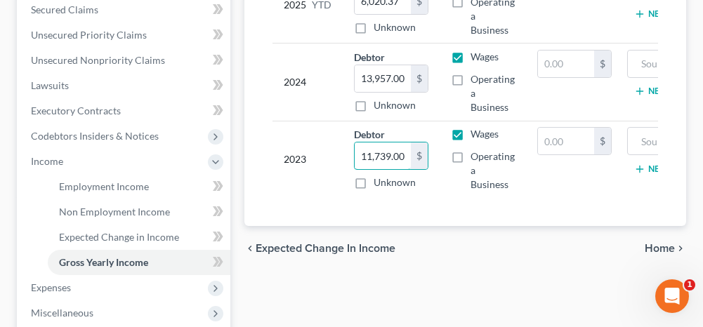
type input "11,739.00"
click at [667, 254] on span "Home" at bounding box center [660, 248] width 30 height 11
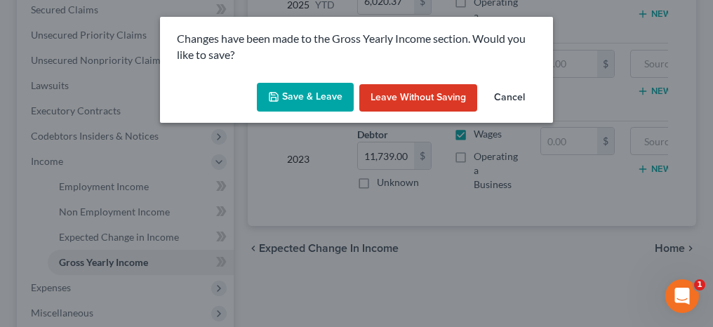
click at [326, 105] on button "Save & Leave" at bounding box center [305, 97] width 97 height 29
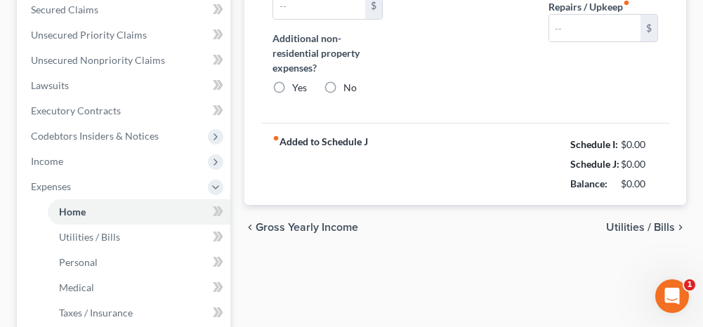
radio input "true"
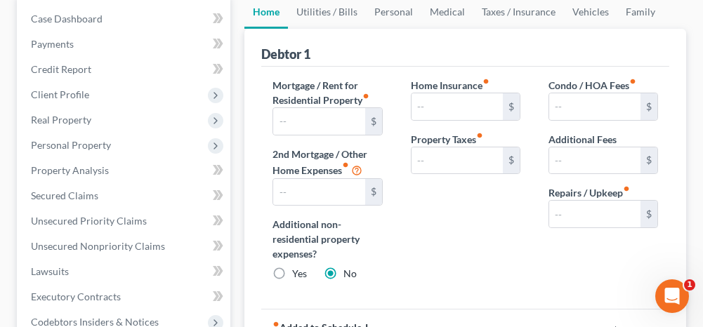
scroll to position [140, 0]
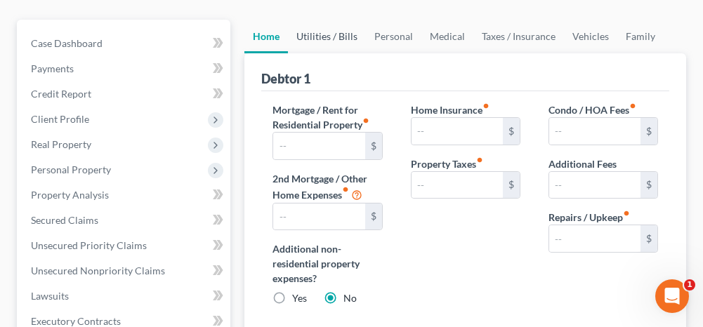
click at [343, 30] on link "Utilities / Bills" at bounding box center [327, 37] width 78 height 34
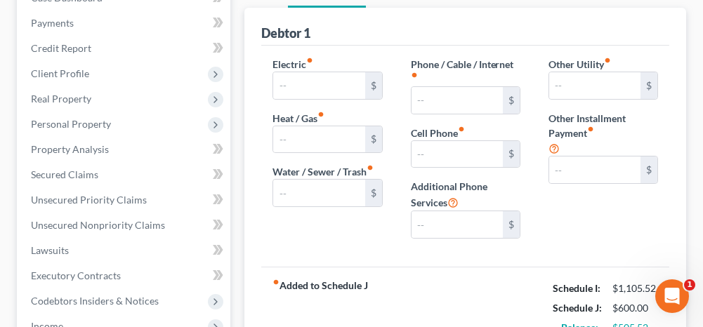
scroll to position [140, 0]
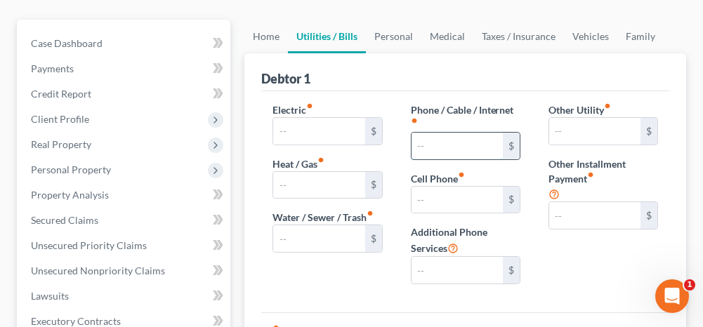
click at [425, 136] on input "text" at bounding box center [456, 146] width 91 height 27
type input "175.00"
click at [400, 39] on link "Personal" at bounding box center [393, 37] width 55 height 34
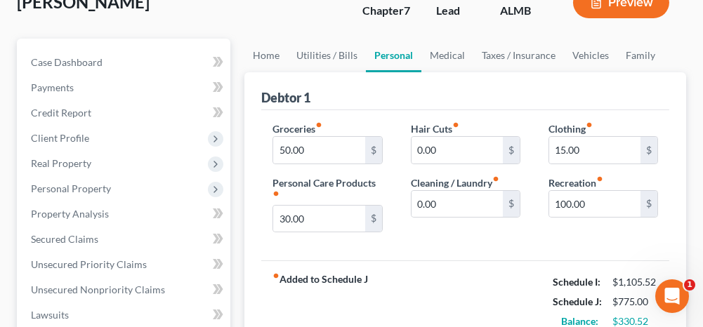
scroll to position [140, 0]
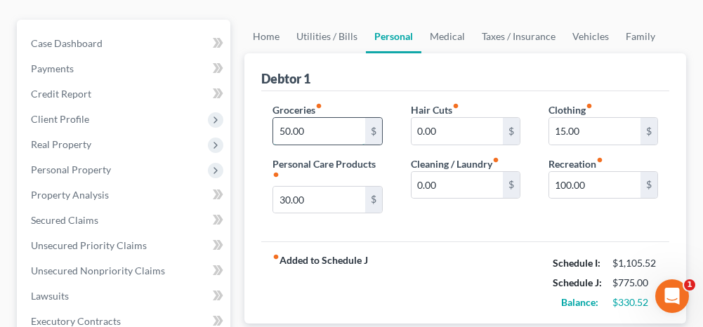
click at [323, 130] on input "50.00" at bounding box center [318, 131] width 91 height 27
type input "300.00"
click at [449, 34] on link "Medical" at bounding box center [447, 37] width 52 height 34
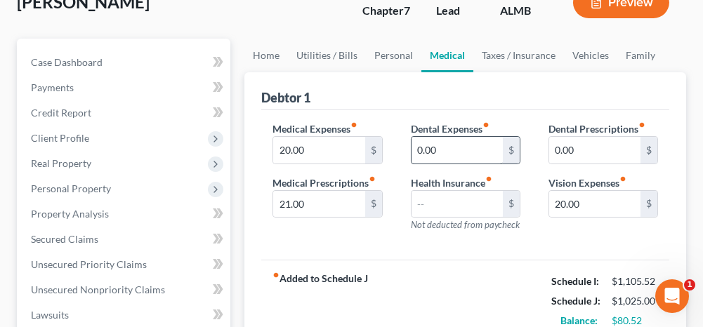
scroll to position [140, 0]
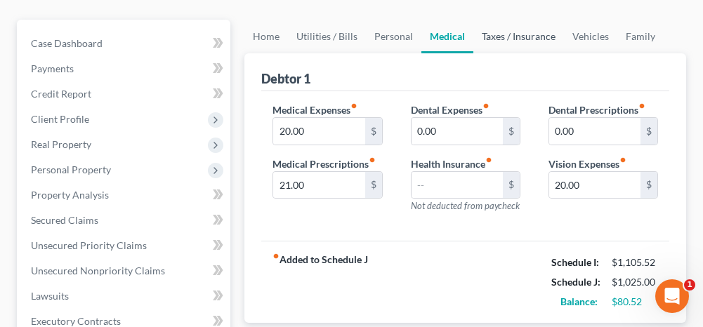
click at [512, 35] on link "Taxes / Insurance" at bounding box center [518, 37] width 91 height 34
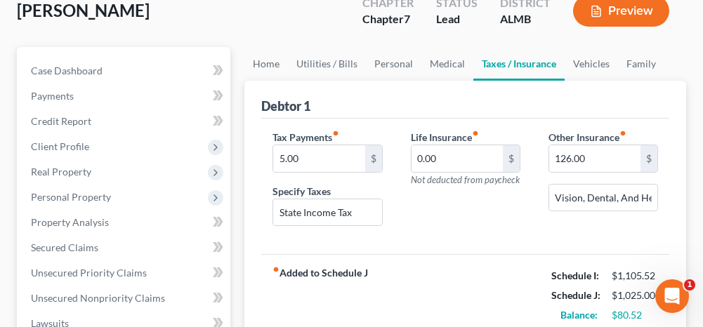
scroll to position [140, 0]
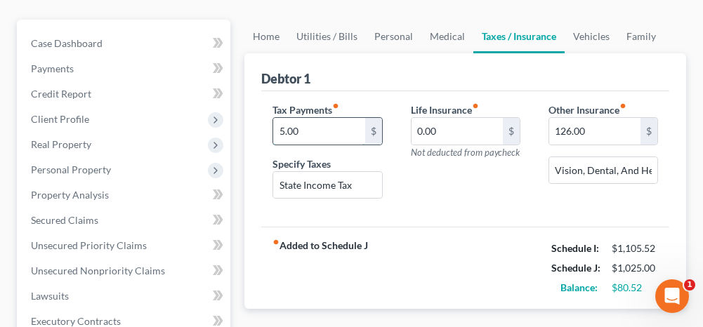
click at [323, 135] on input "5.00" at bounding box center [318, 131] width 91 height 27
drag, startPoint x: 352, startPoint y: 182, endPoint x: 279, endPoint y: 178, distance: 73.8
click at [279, 178] on input "State Income Tax" at bounding box center [327, 185] width 108 height 27
click at [580, 33] on link "Vehicles" at bounding box center [591, 37] width 53 height 34
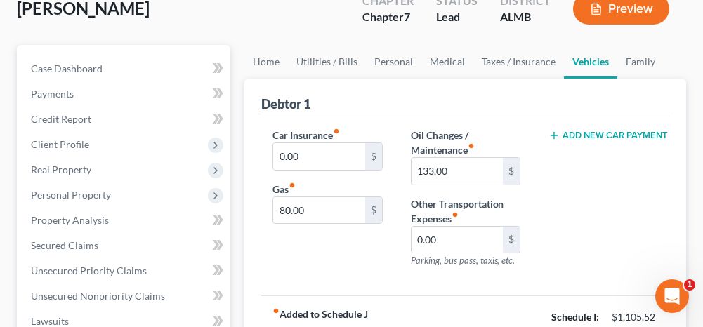
scroll to position [140, 0]
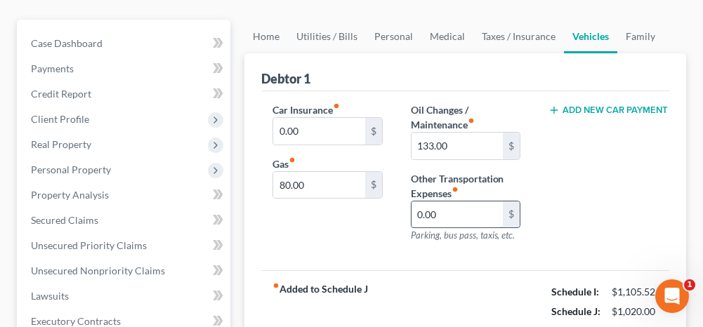
click at [455, 214] on input "0.00" at bounding box center [456, 215] width 91 height 27
type input "180.00"
click at [458, 147] on input "133.00" at bounding box center [456, 146] width 91 height 27
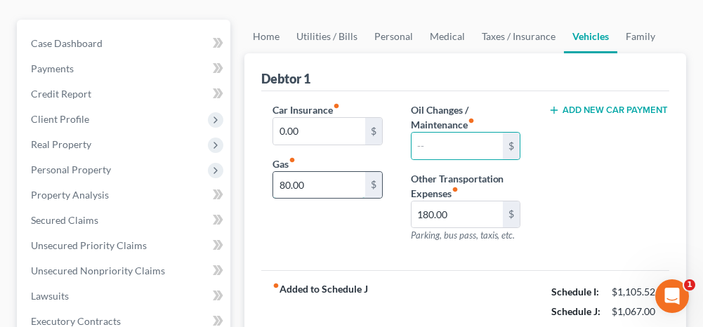
click at [327, 187] on input "80.00" at bounding box center [318, 185] width 91 height 27
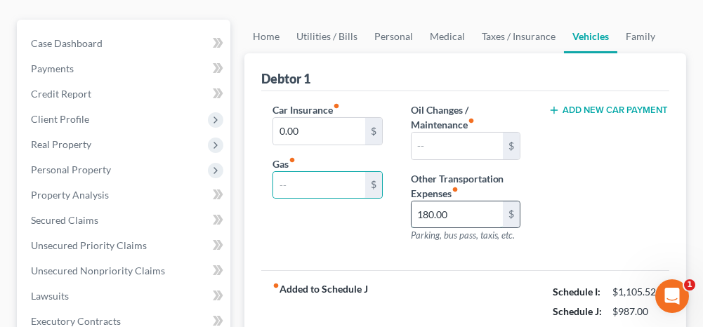
click at [458, 214] on input "180.00" at bounding box center [456, 215] width 91 height 27
type input "185.00"
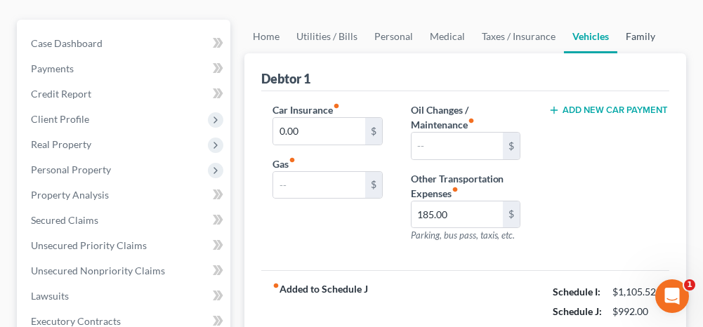
click at [639, 31] on link "Family" at bounding box center [640, 37] width 46 height 34
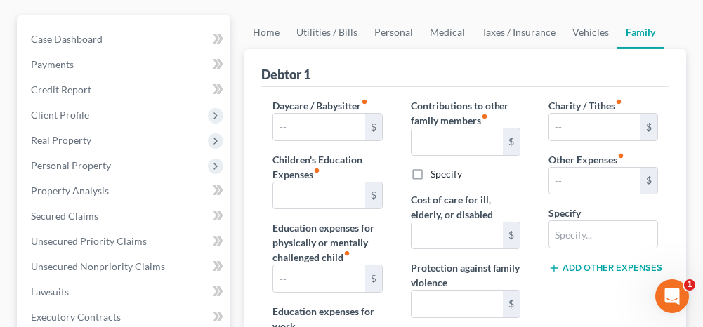
scroll to position [140, 0]
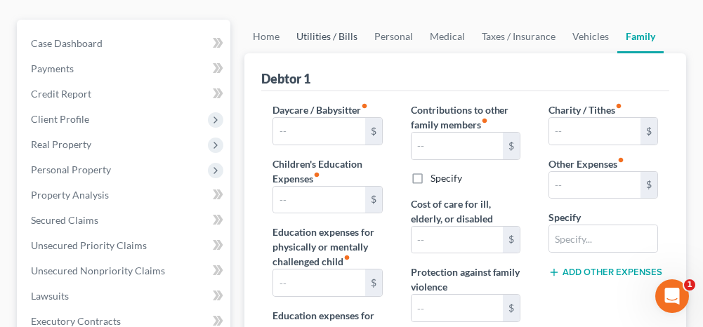
click at [307, 36] on link "Utilities / Bills" at bounding box center [327, 37] width 78 height 34
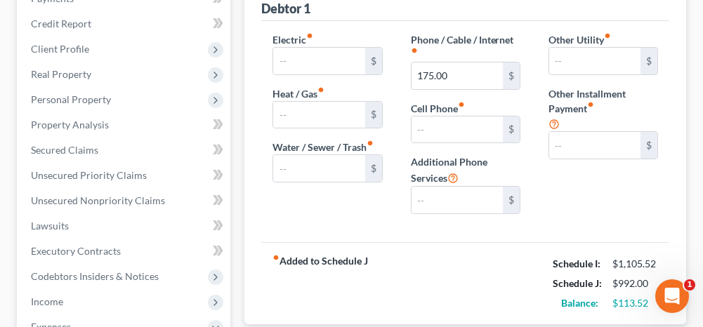
scroll to position [140, 0]
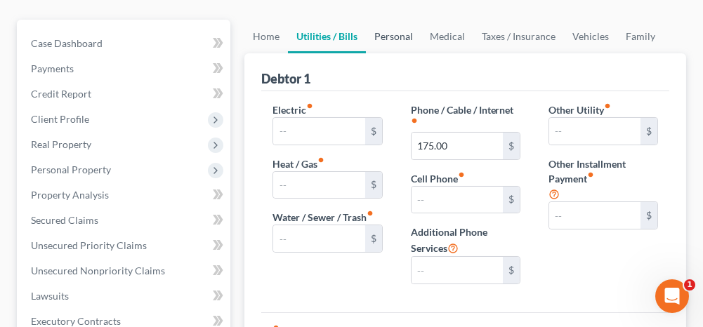
click at [385, 34] on link "Personal" at bounding box center [393, 37] width 55 height 34
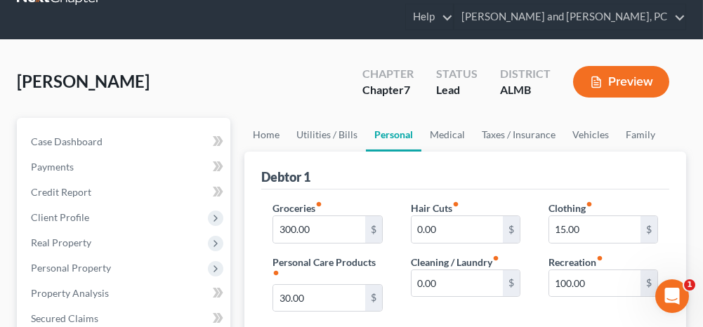
scroll to position [70, 0]
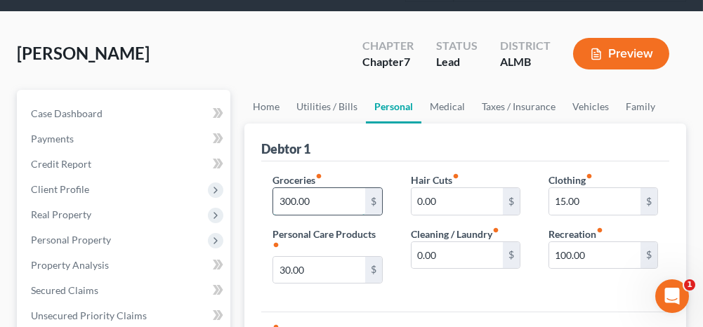
click at [339, 202] on input "300.00" at bounding box center [318, 201] width 91 height 27
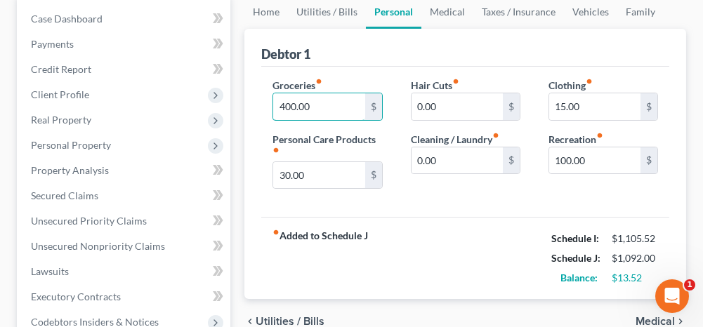
scroll to position [140, 0]
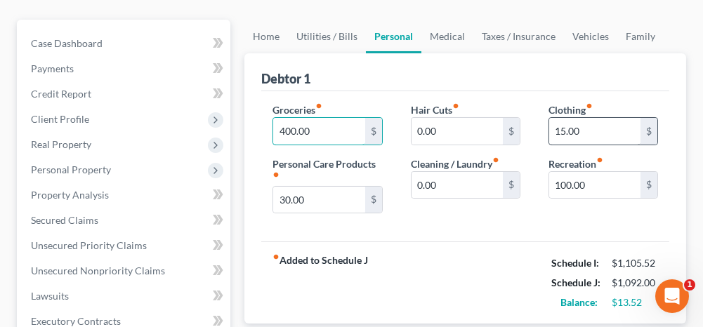
type input "400.00"
click at [582, 133] on input "15.00" at bounding box center [594, 131] width 91 height 27
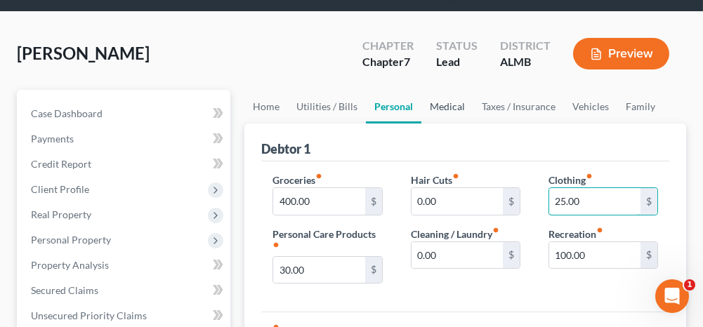
type input "25.00"
click at [456, 104] on link "Medical" at bounding box center [447, 107] width 52 height 34
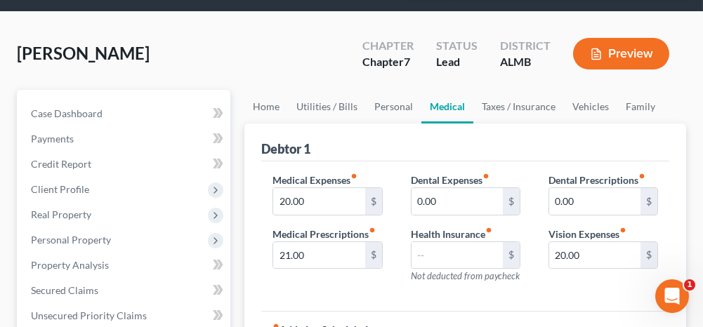
scroll to position [140, 0]
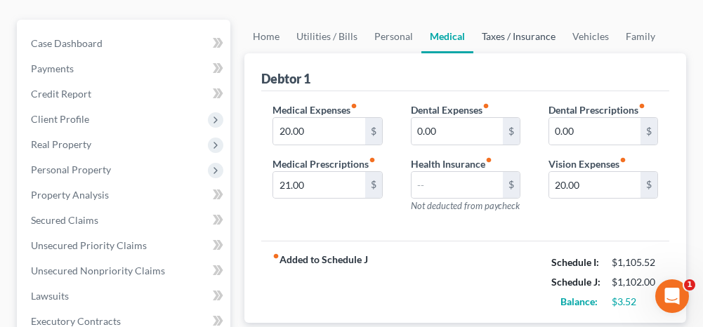
click at [522, 33] on link "Taxes / Insurance" at bounding box center [518, 37] width 91 height 34
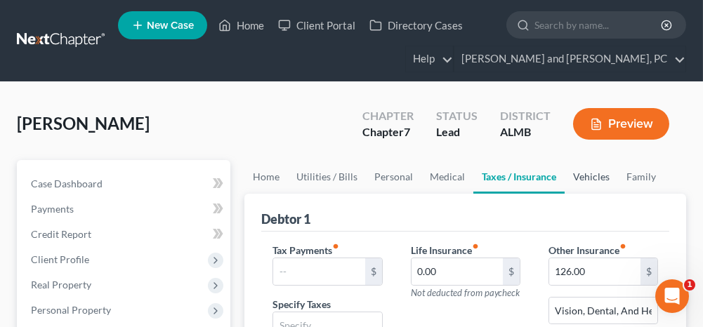
click at [585, 175] on link "Vehicles" at bounding box center [591, 177] width 53 height 34
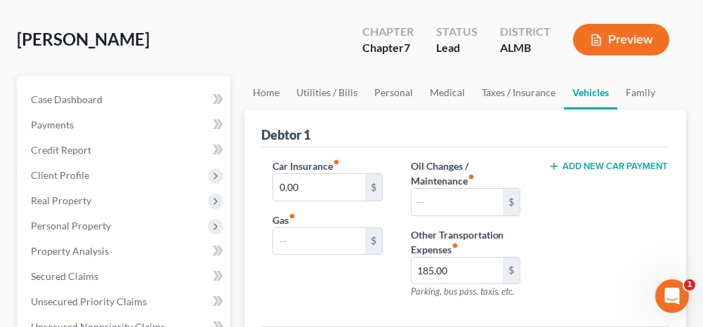
scroll to position [140, 0]
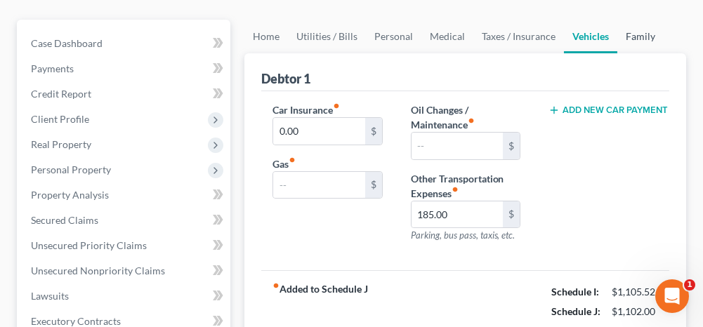
click at [639, 38] on link "Family" at bounding box center [640, 37] width 46 height 34
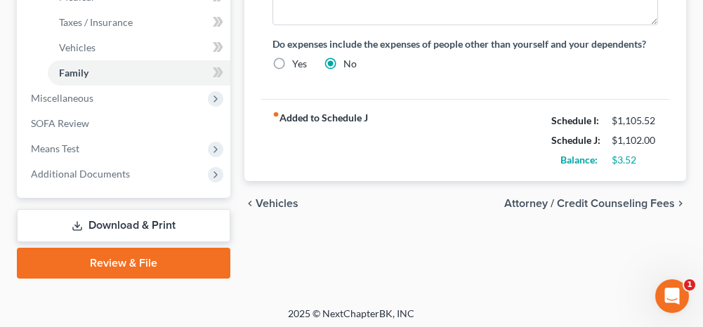
scroll to position [644, 0]
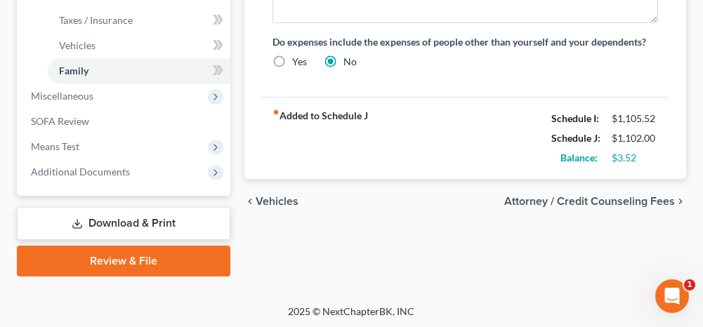
click at [551, 196] on span "Attorney / Credit Counseling Fees" at bounding box center [589, 201] width 171 height 11
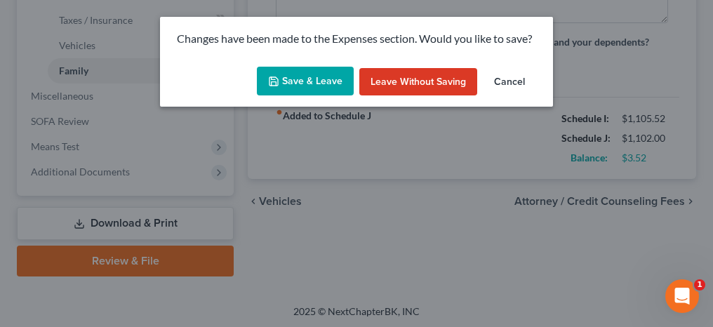
click at [315, 79] on button "Save & Leave" at bounding box center [305, 81] width 97 height 29
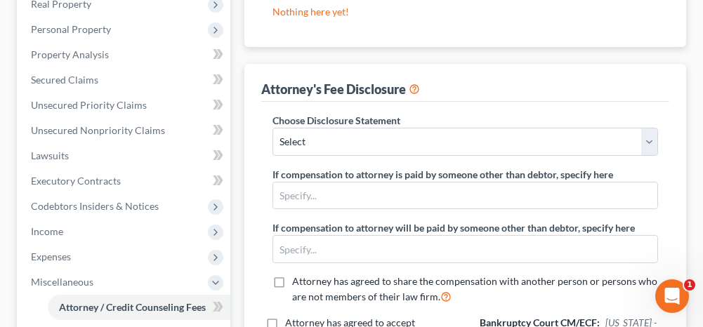
scroll to position [351, 0]
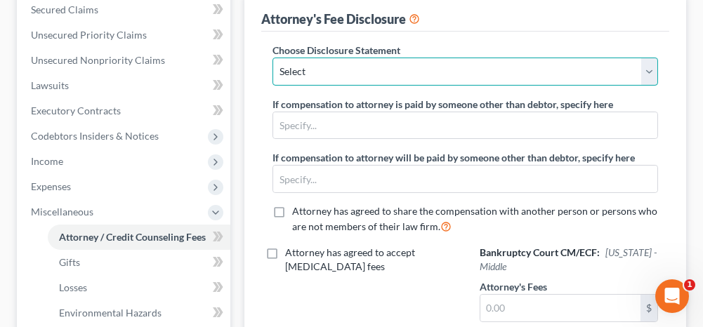
drag, startPoint x: 399, startPoint y: 63, endPoint x: 376, endPoint y: 84, distance: 30.8
click at [399, 63] on select "Select Attorney Fee Disclosure" at bounding box center [464, 72] width 385 height 28
select select "0"
click at [272, 58] on select "Select Attorney Fee Disclosure" at bounding box center [464, 72] width 385 height 28
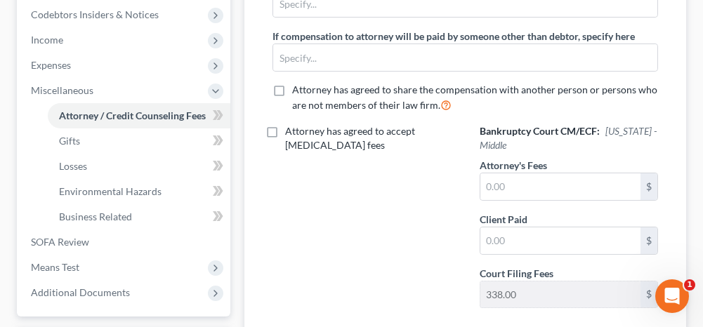
scroll to position [491, 0]
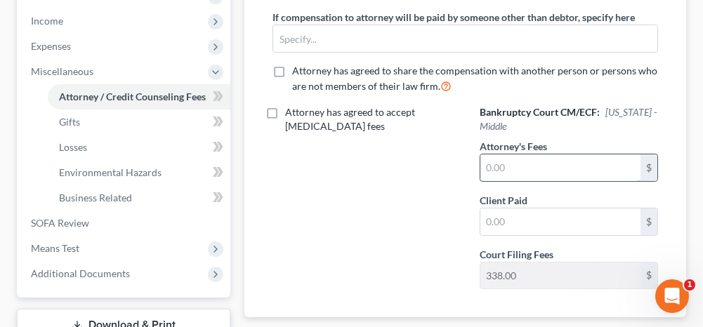
click at [489, 158] on input "text" at bounding box center [560, 167] width 160 height 27
click at [489, 162] on input "text" at bounding box center [560, 167] width 160 height 27
type input "1,300.00"
click at [495, 218] on input "text" at bounding box center [560, 222] width 160 height 27
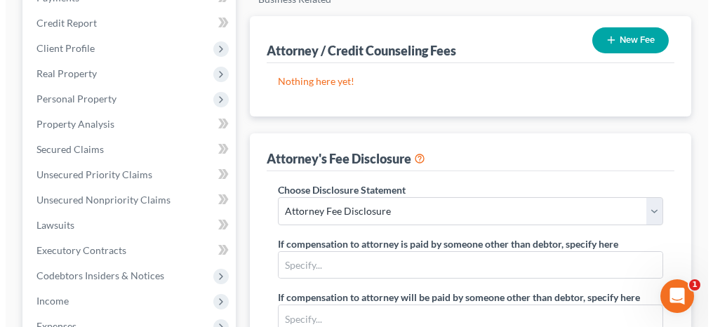
scroll to position [211, 0]
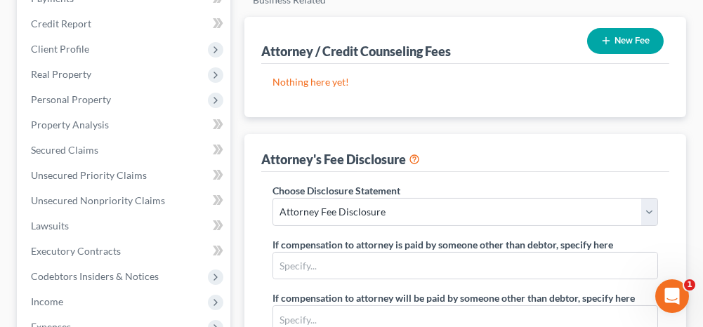
type input "1,300.00"
click at [607, 41] on line "button" at bounding box center [606, 41] width 6 height 0
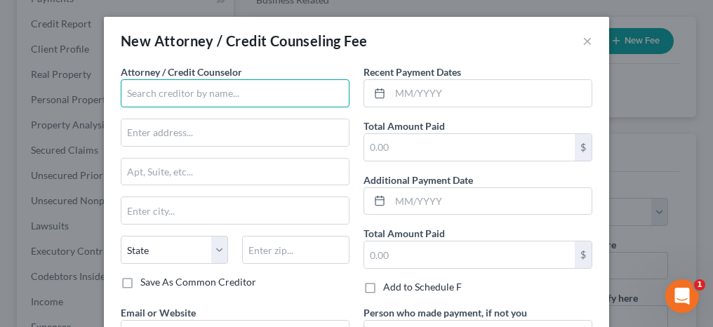
click at [219, 97] on input "text" at bounding box center [235, 93] width 229 height 28
type input "[PERSON_NAME]"
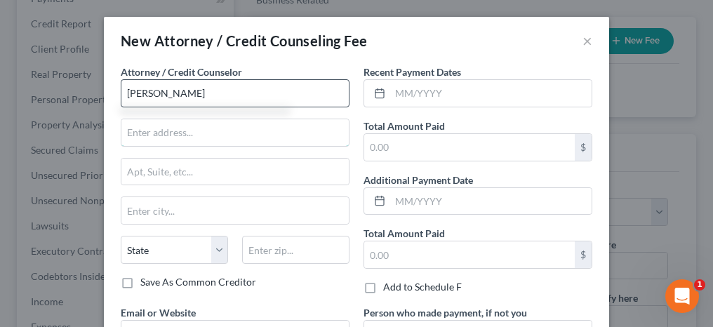
type input "[STREET_ADDRESS]"
type input "Anniston"
select select "0"
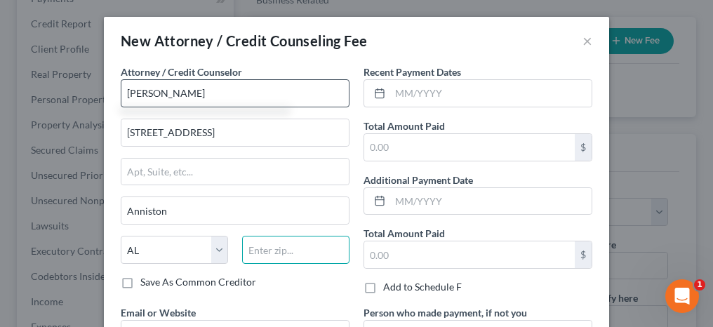
type input "36207"
type input "[PERSON_NAME][EMAIL_ADDRESS][DOMAIN_NAME]"
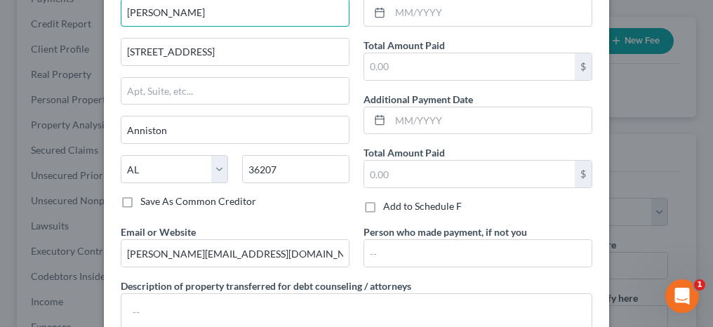
scroll to position [140, 0]
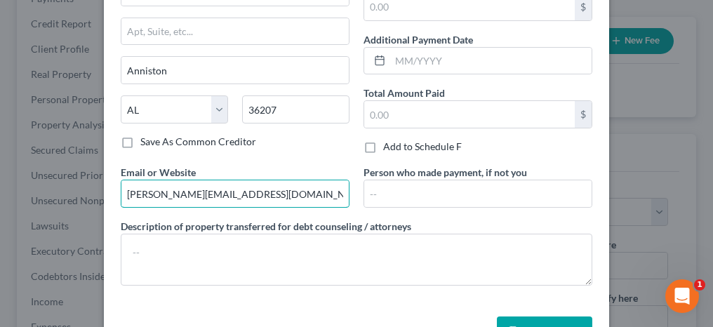
drag, startPoint x: 281, startPoint y: 187, endPoint x: 100, endPoint y: 183, distance: 180.5
click at [104, 183] on div "Attorney / Credit Counselor * [PERSON_NAME] [GEOGRAPHIC_DATA] [GEOGRAPHIC_DATA]…" at bounding box center [357, 117] width 506 height 387
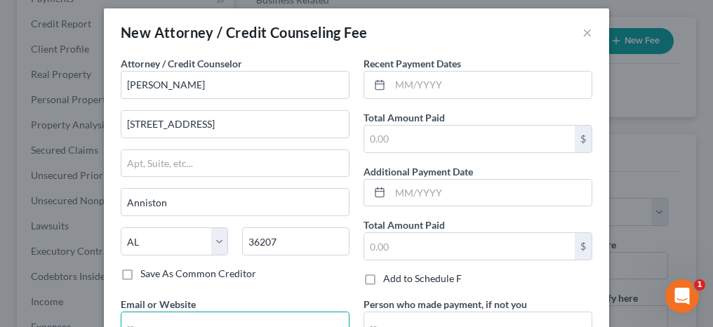
scroll to position [0, 0]
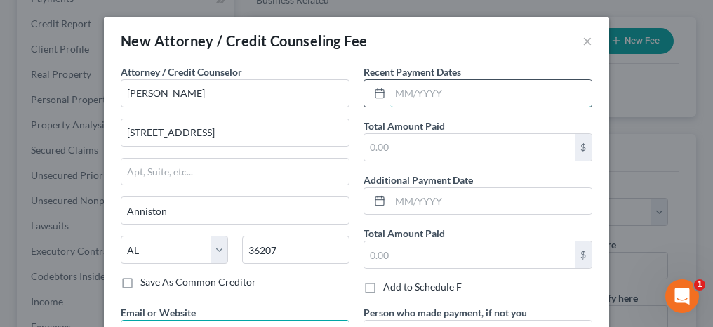
click at [423, 94] on input "text" at bounding box center [491, 93] width 202 height 27
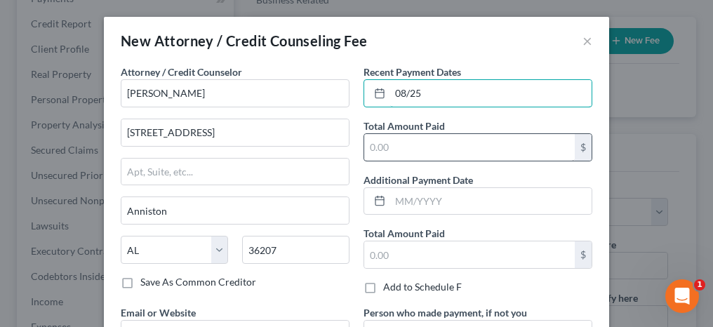
type input "08/25"
click at [405, 145] on input "text" at bounding box center [469, 147] width 211 height 27
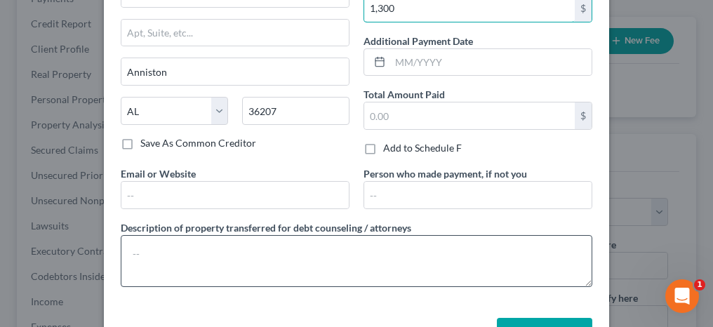
scroll to position [140, 0]
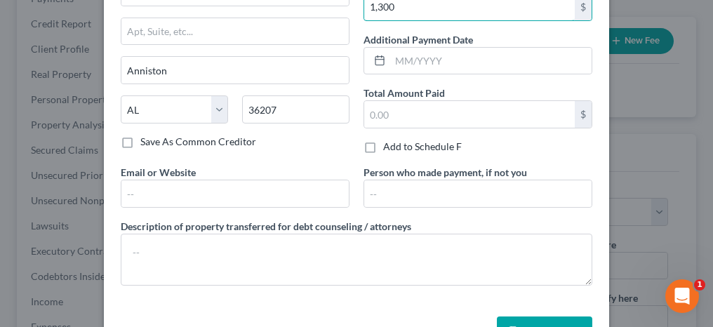
type input "1,300"
click at [549, 317] on button "Save & Close" at bounding box center [544, 331] width 95 height 29
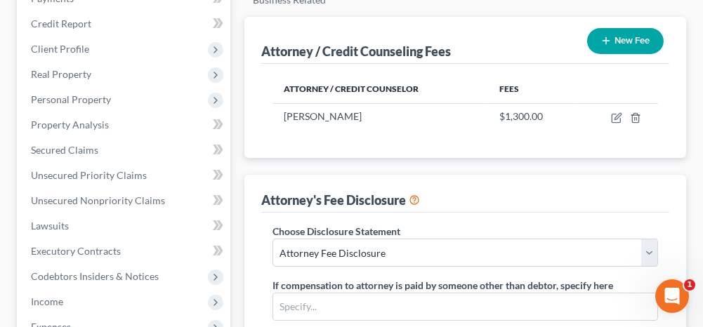
click at [605, 44] on icon "button" at bounding box center [605, 40] width 11 height 11
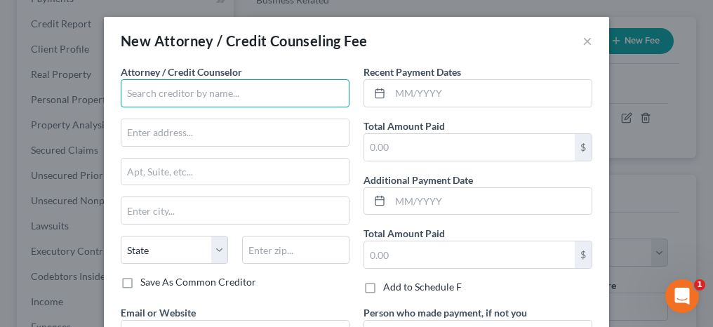
click at [209, 95] on input "text" at bounding box center [235, 93] width 229 height 28
type input "CFEFA"
type input "P.O. BOX 11527"
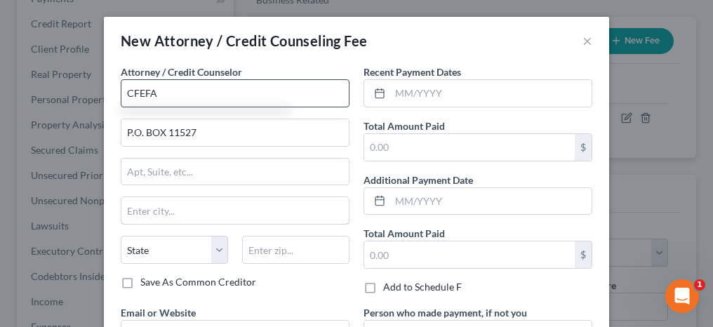
type input "[GEOGRAPHIC_DATA]"
select select "0"
type input "35202"
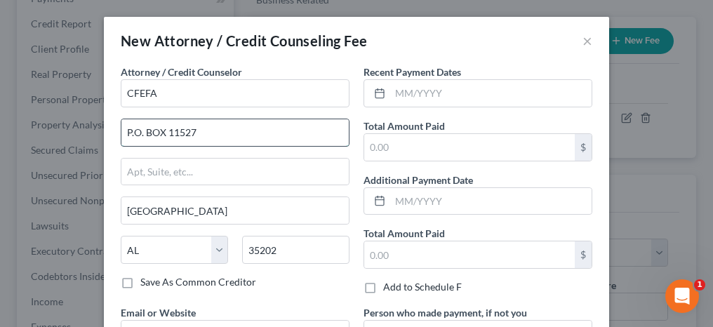
click at [129, 132] on input "P.O. BOX 11527" at bounding box center [234, 132] width 227 height 27
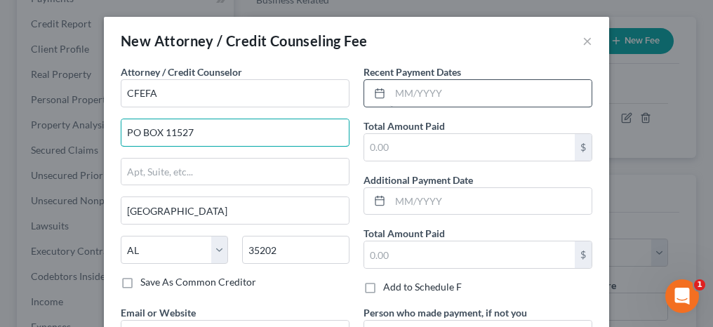
type input "PO BOX 11527"
click at [414, 100] on input "text" at bounding box center [491, 93] width 202 height 27
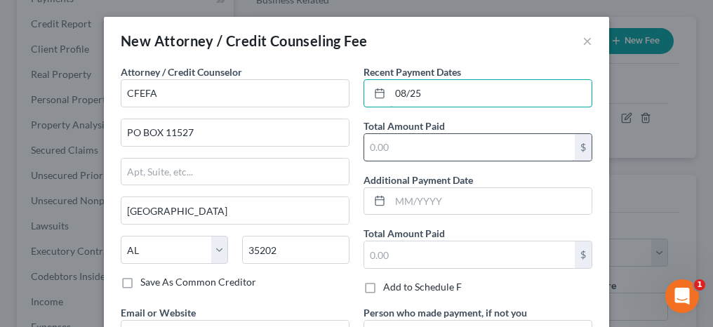
type input "08/25"
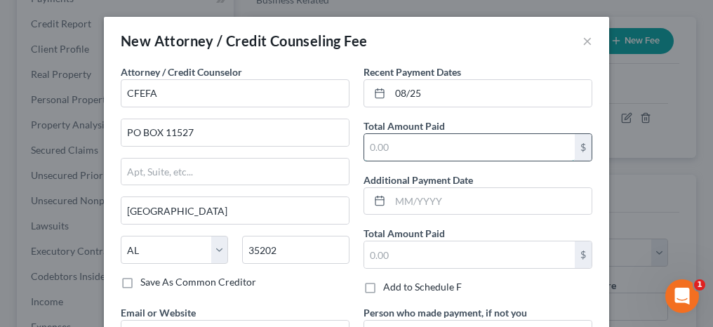
click at [402, 147] on input "text" at bounding box center [469, 147] width 211 height 27
type input "50"
drag, startPoint x: 350, startPoint y: 180, endPoint x: 359, endPoint y: 194, distance: 16.6
click at [350, 180] on div "Attorney / Credit Counselor * CFEFA PO BOX 11527 [GEOGRAPHIC_DATA] [US_STATE] A…" at bounding box center [235, 185] width 243 height 241
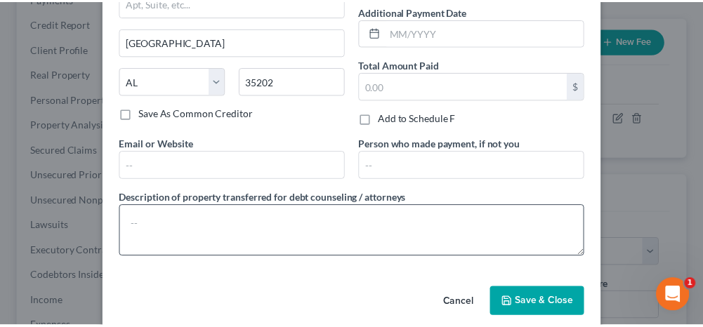
scroll to position [183, 0]
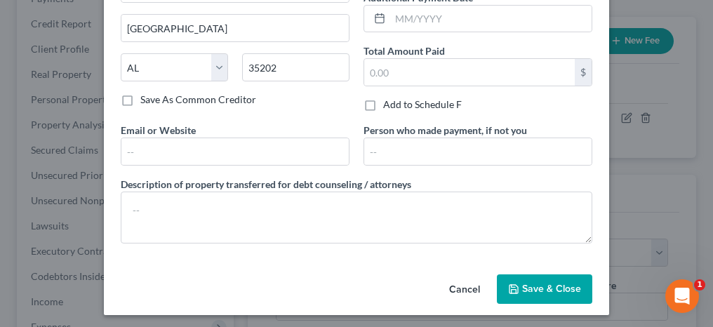
click at [550, 283] on span "Save & Close" at bounding box center [551, 289] width 59 height 12
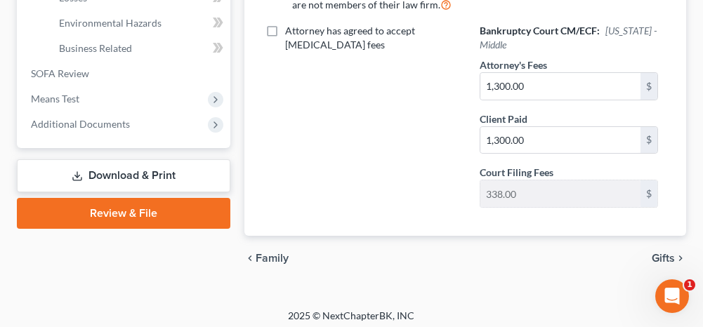
scroll to position [641, 0]
click at [654, 253] on span "Gifts" at bounding box center [663, 258] width 23 height 11
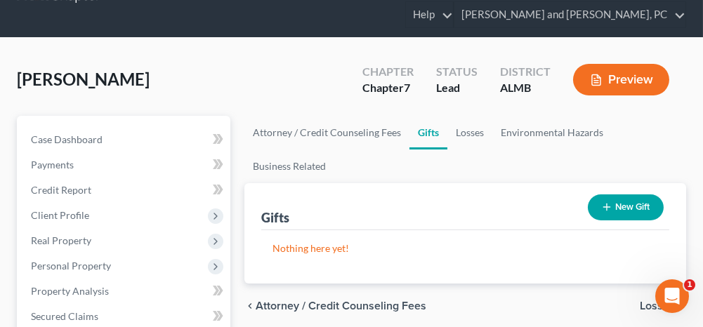
scroll to position [140, 0]
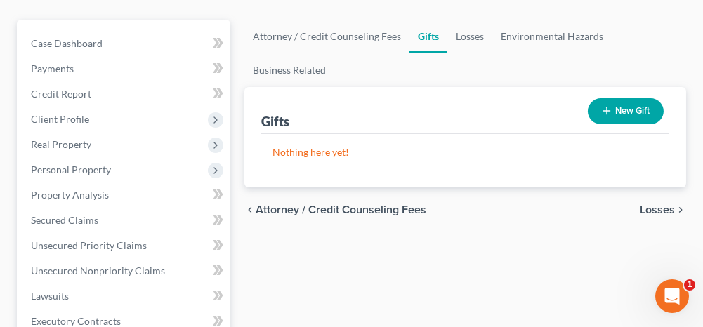
click at [656, 211] on span "Losses" at bounding box center [657, 209] width 35 height 11
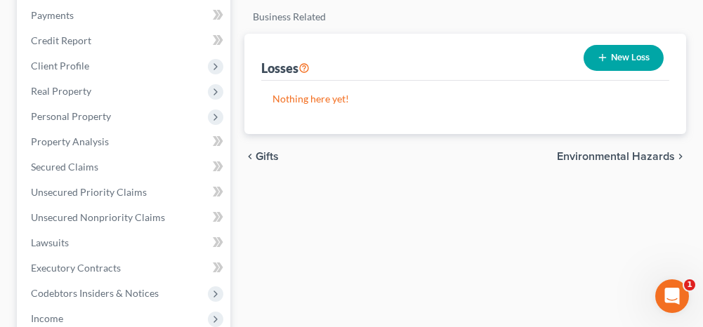
scroll to position [211, 0]
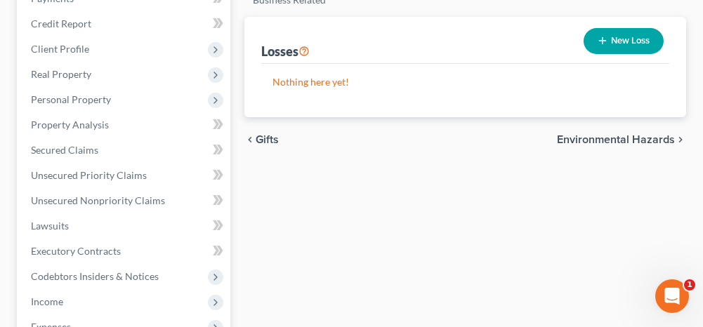
click at [609, 136] on span "Environmental Hazards" at bounding box center [616, 139] width 118 height 11
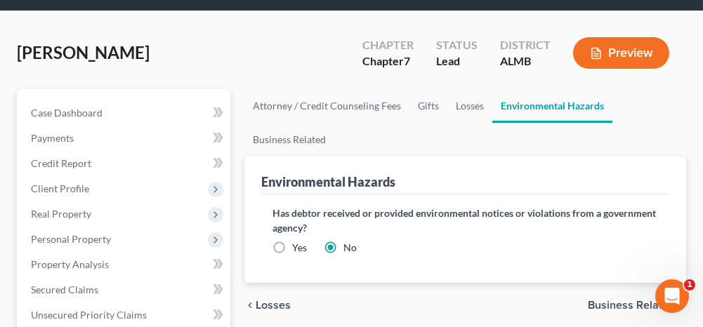
scroll to position [140, 0]
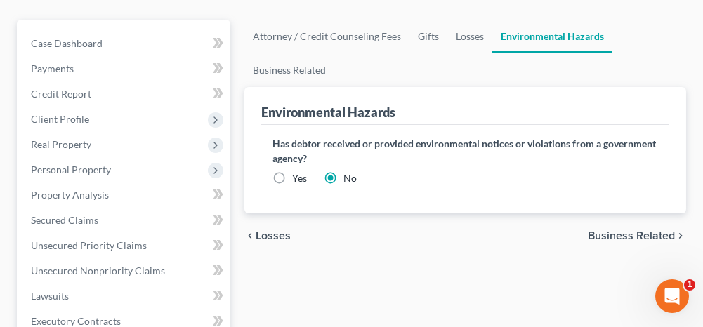
click at [608, 230] on span "Business Related" at bounding box center [631, 235] width 87 height 11
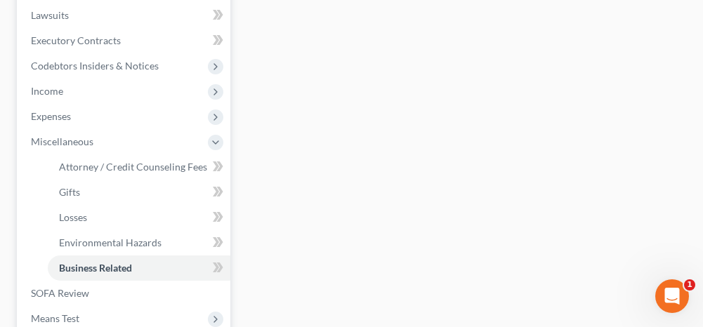
scroll to position [491, 0]
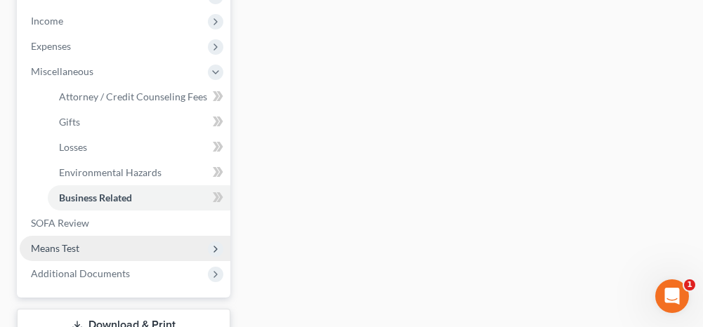
click at [85, 249] on span "Means Test" at bounding box center [125, 248] width 211 height 25
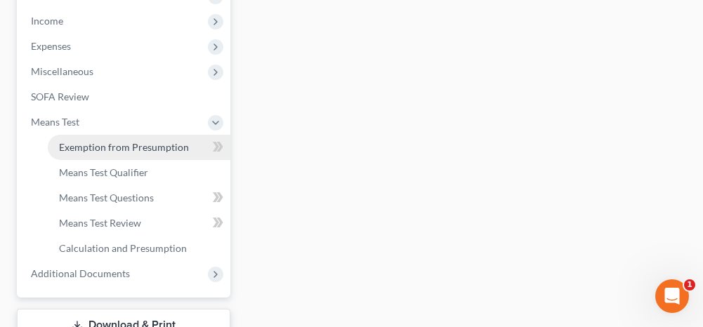
click at [100, 145] on span "Exemption from Presumption" at bounding box center [124, 147] width 130 height 12
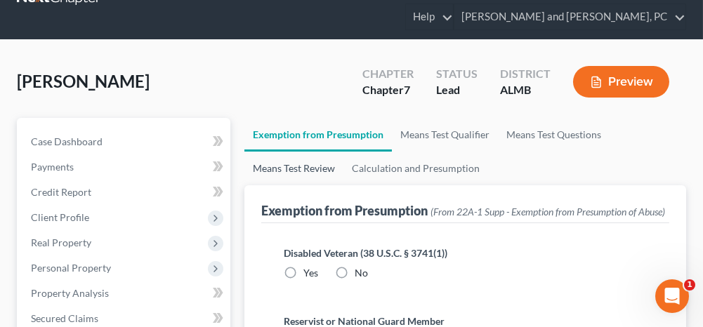
scroll to position [140, 0]
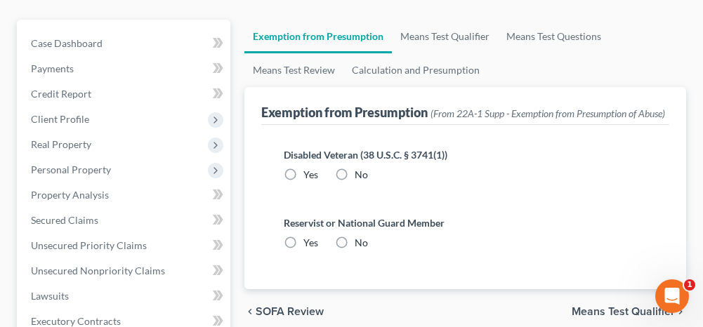
click at [355, 182] on label "No" at bounding box center [361, 175] width 13 height 14
click at [360, 177] on input "No" at bounding box center [364, 172] width 9 height 9
radio input "true"
click at [355, 250] on label "No" at bounding box center [361, 243] width 13 height 14
click at [360, 245] on input "No" at bounding box center [364, 240] width 9 height 9
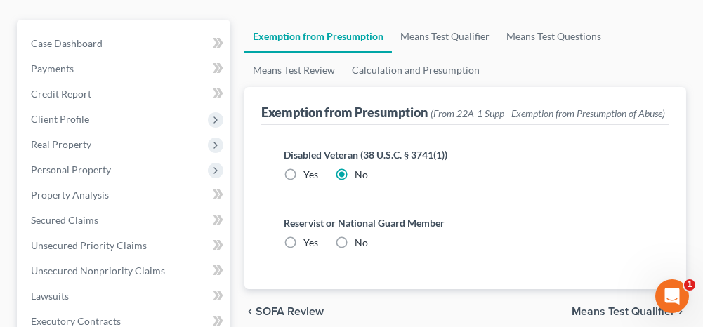
radio input "true"
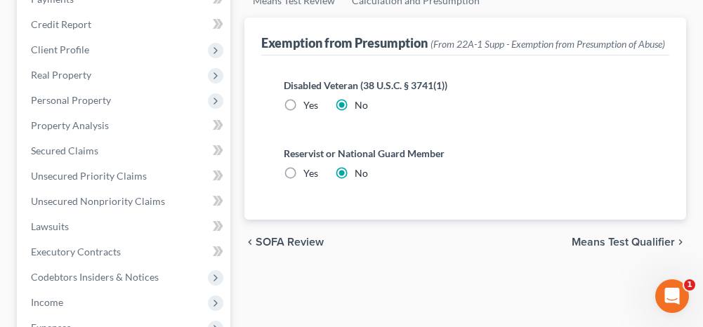
scroll to position [211, 0]
click at [607, 264] on div "chevron_left SOFA Review Means Test Qualifier chevron_right" at bounding box center [465, 241] width 442 height 45
click at [609, 247] on span "Means Test Qualifier" at bounding box center [623, 241] width 103 height 11
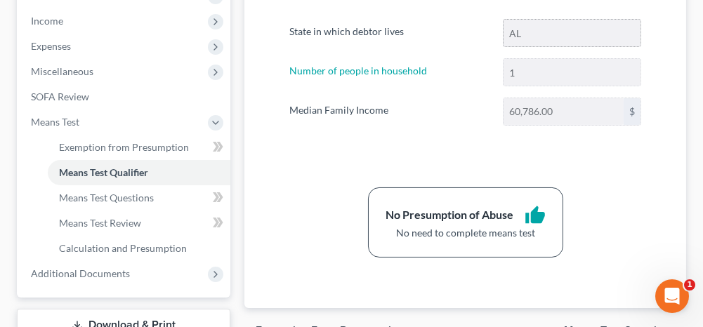
scroll to position [562, 0]
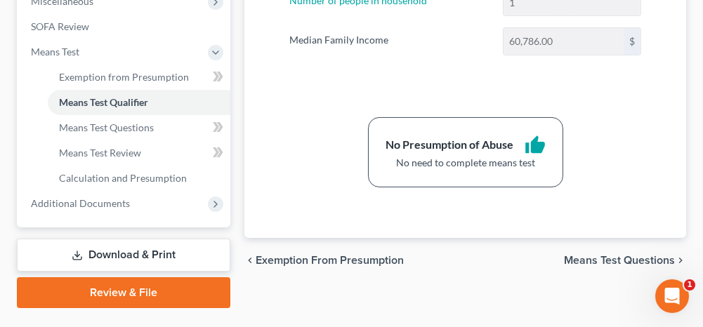
click at [604, 255] on span "Means Test Questions" at bounding box center [619, 260] width 111 height 11
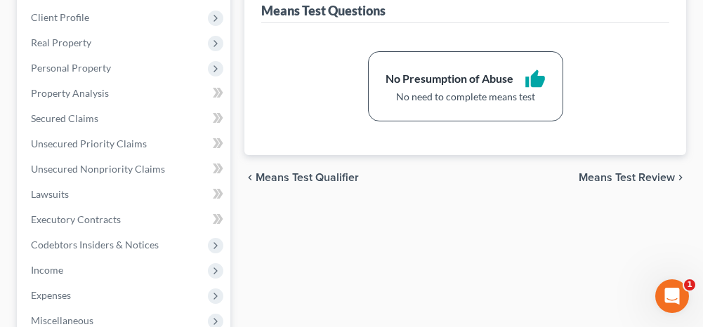
scroll to position [102, 0]
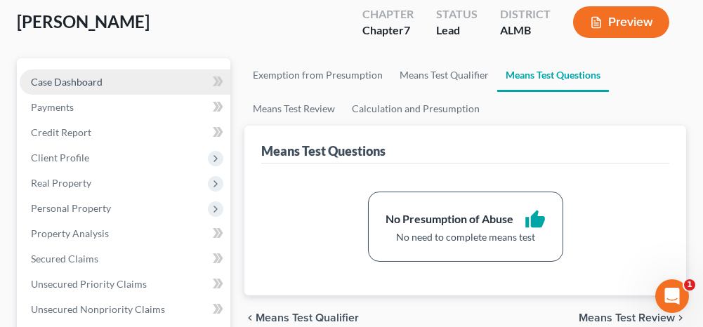
click at [142, 79] on link "Case Dashboard" at bounding box center [125, 82] width 211 height 25
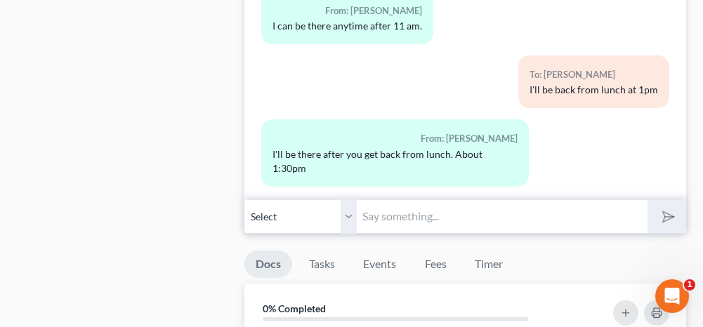
scroll to position [1053, 0]
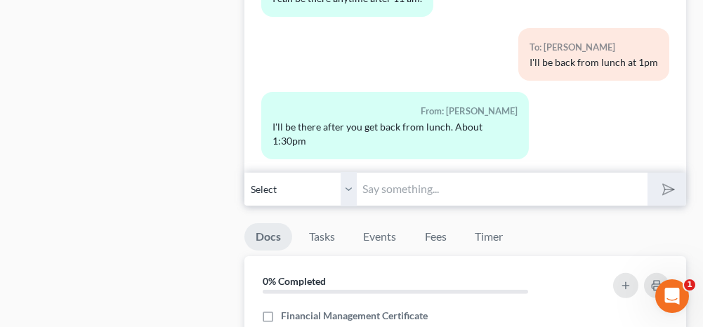
click at [414, 177] on input "text" at bounding box center [502, 189] width 290 height 34
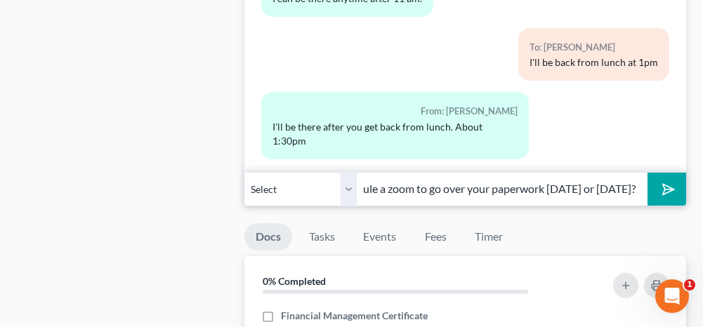
scroll to position [0, 126]
type input "Would you like to schedule a zoom to go over your paperwork [DATE] or [DATE]?"
click at [671, 185] on line "submit" at bounding box center [669, 189] width 9 height 9
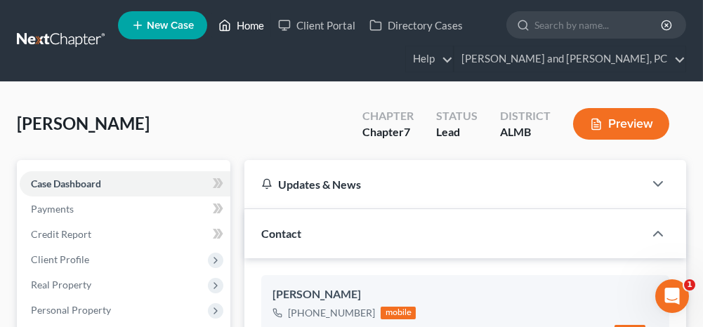
drag, startPoint x: 256, startPoint y: 25, endPoint x: 244, endPoint y: 57, distance: 34.4
click at [256, 25] on link "Home" at bounding box center [241, 25] width 60 height 25
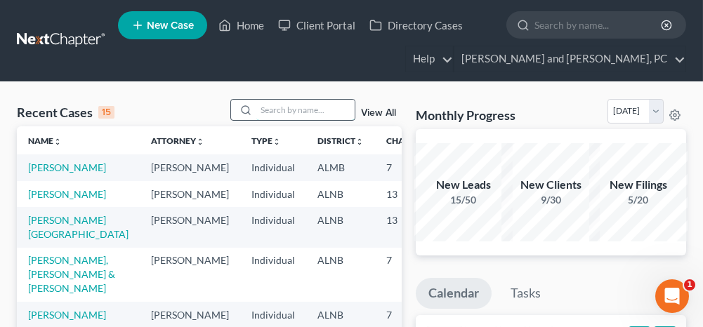
click at [298, 112] on input "search" at bounding box center [305, 110] width 98 height 20
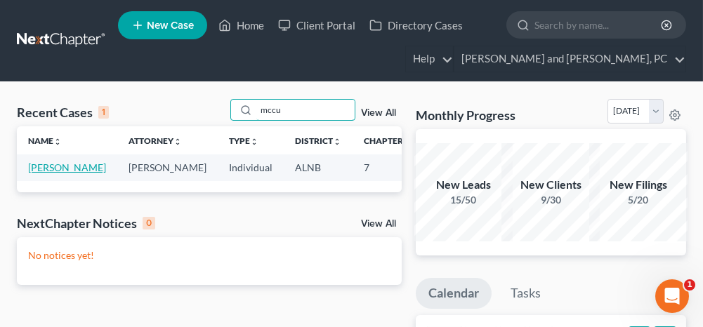
type input "mccu"
click at [53, 165] on link "[PERSON_NAME]" at bounding box center [67, 167] width 78 height 12
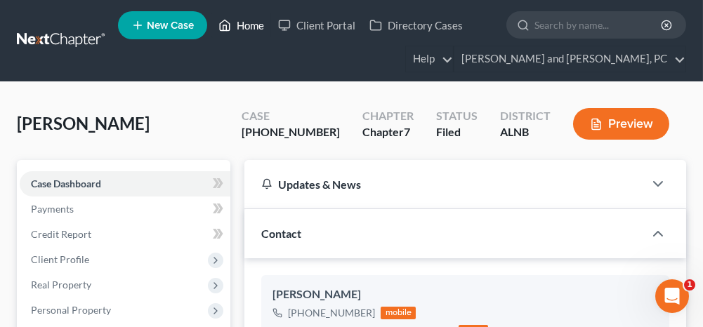
click at [244, 22] on link "Home" at bounding box center [241, 25] width 60 height 25
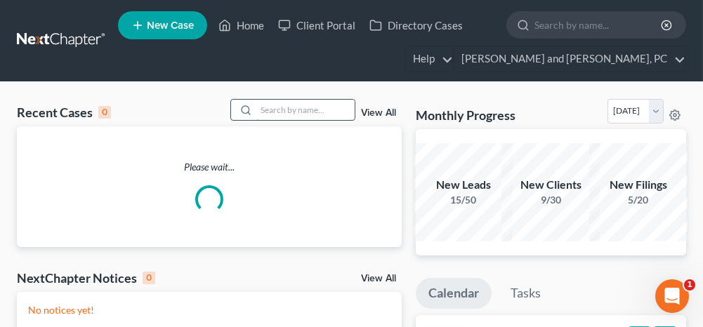
click at [296, 110] on input "search" at bounding box center [305, 110] width 98 height 20
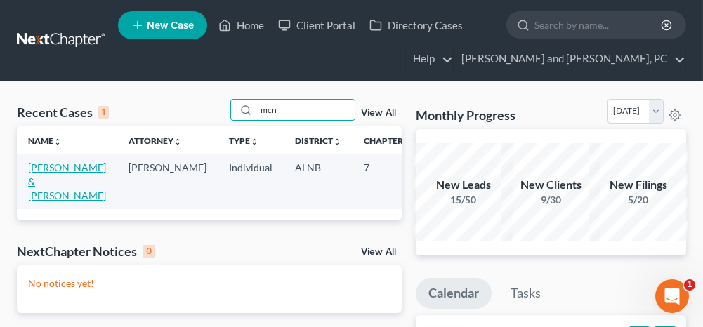
type input "mcn"
click at [55, 165] on link "[PERSON_NAME] & [PERSON_NAME]" at bounding box center [67, 181] width 78 height 40
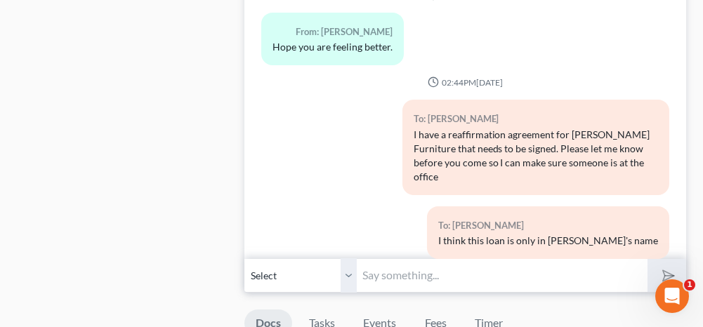
scroll to position [843, 0]
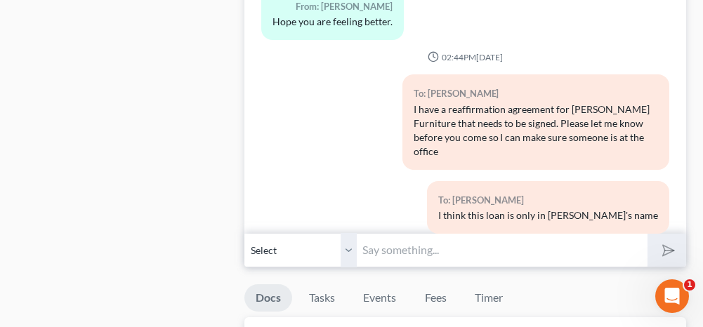
click at [398, 233] on input "text" at bounding box center [502, 250] width 290 height 34
type input "This is a reminder that you have court [DATE] morning at 9:30am. The call in nu…"
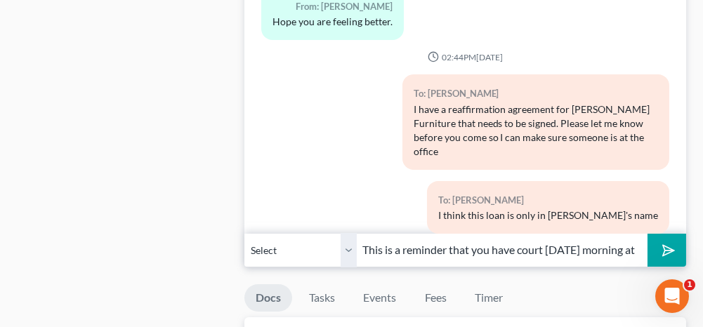
click at [484, 233] on input "This is a reminder that you have court [DATE] morning at 9:30am. The call in nu…" at bounding box center [502, 250] width 290 height 34
click at [674, 234] on button "submit" at bounding box center [666, 250] width 39 height 33
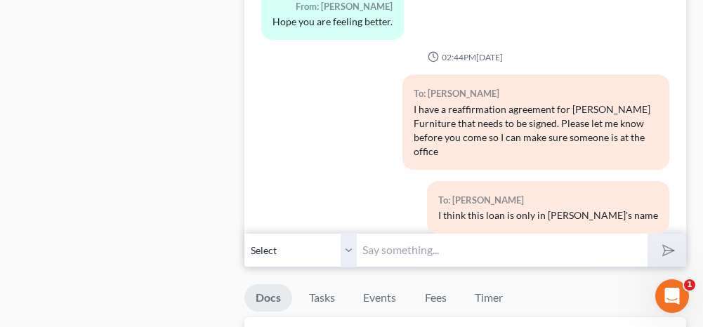
scroll to position [991, 0]
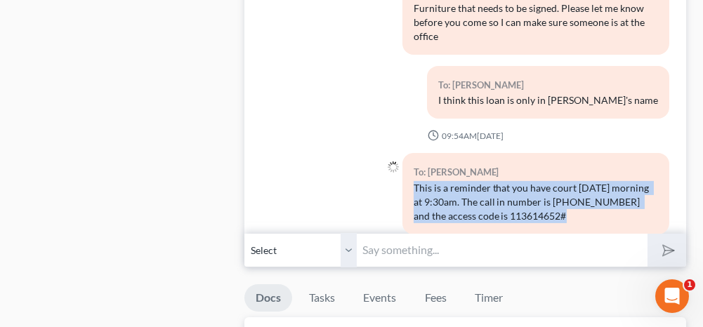
drag, startPoint x: 596, startPoint y: 145, endPoint x: 411, endPoint y: 122, distance: 186.8
click at [414, 181] on div "This is a reminder that you have court [DATE] morning at 9:30am. The call in nu…" at bounding box center [536, 202] width 244 height 42
copy div "This is a reminder that you have court [DATE] morning at 9:30am. The call in nu…"
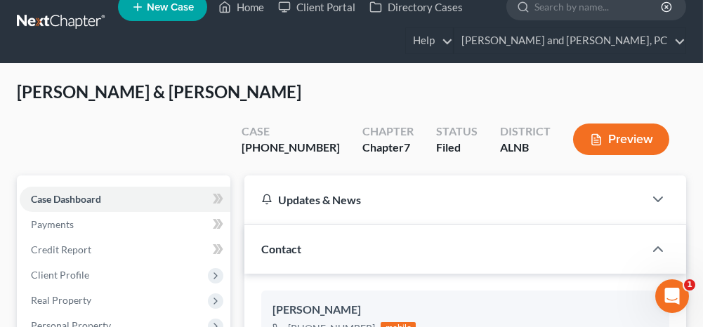
scroll to position [0, 0]
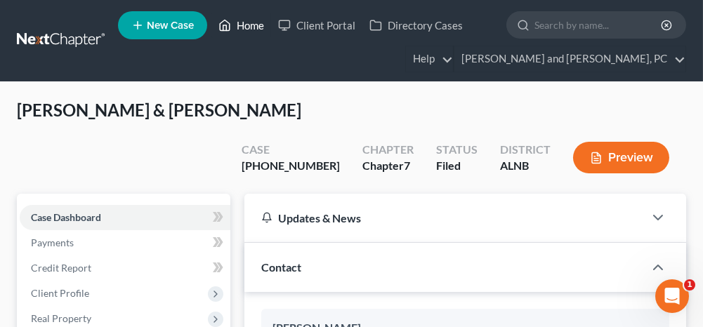
click at [256, 27] on link "Home" at bounding box center [241, 25] width 60 height 25
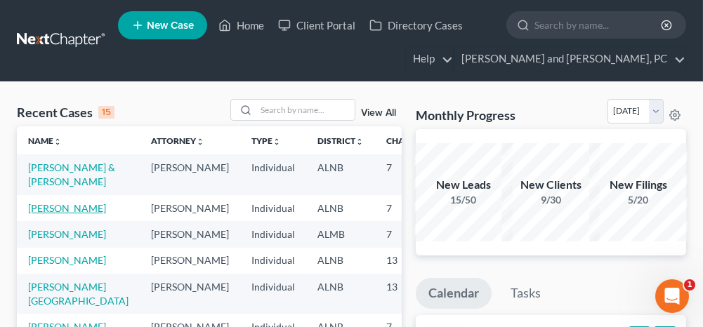
click at [45, 214] on link "[PERSON_NAME]" at bounding box center [67, 208] width 78 height 12
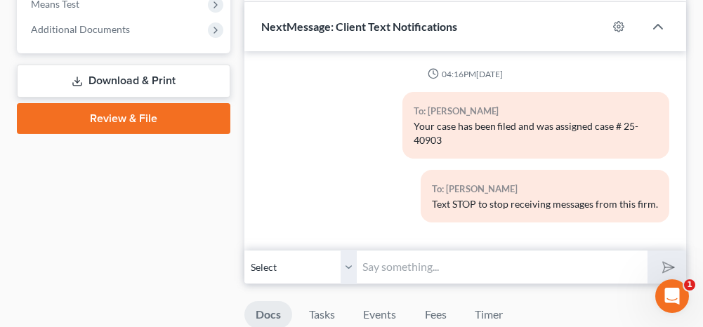
scroll to position [632, 0]
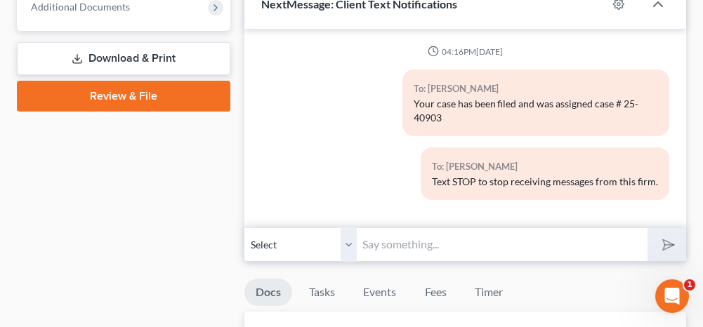
click at [378, 240] on input "text" at bounding box center [502, 244] width 290 height 34
paste input "This is a reminder that you have court [DATE] morning at 9:30am. The call in nu…"
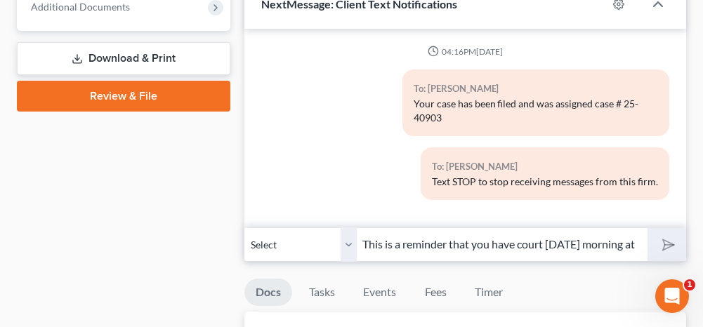
scroll to position [0, 411]
type input "This is a reminder that you have court [DATE] morning at 9:30am. The call in nu…"
click at [655, 239] on button "submit" at bounding box center [666, 244] width 39 height 33
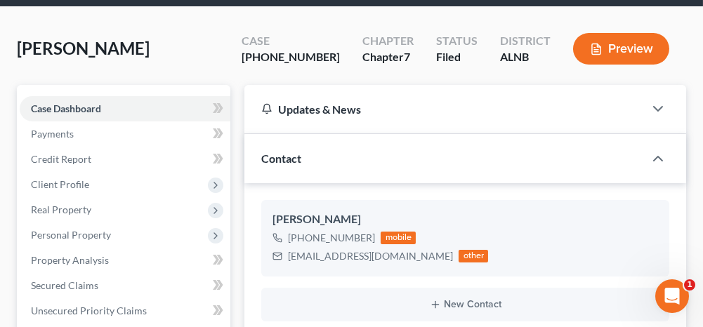
scroll to position [0, 0]
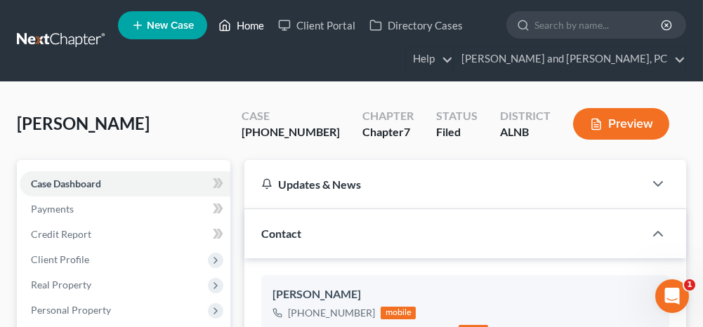
drag, startPoint x: 241, startPoint y: 22, endPoint x: 235, endPoint y: 95, distance: 72.6
click at [241, 22] on link "Home" at bounding box center [241, 25] width 60 height 25
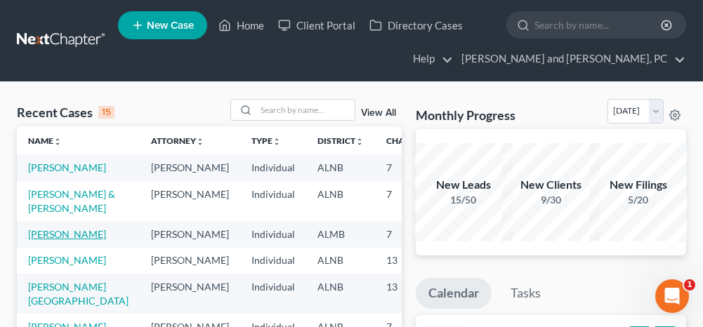
click at [39, 240] on link "[PERSON_NAME]" at bounding box center [67, 234] width 78 height 12
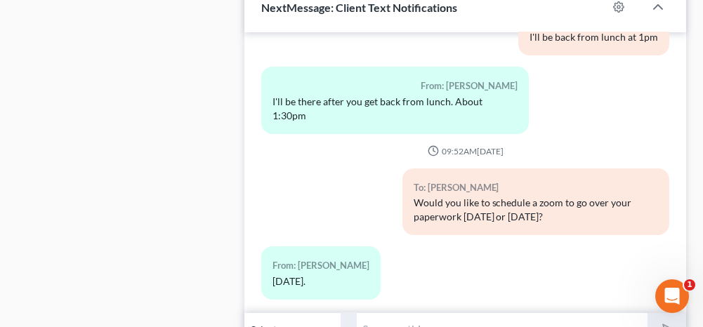
scroll to position [983, 0]
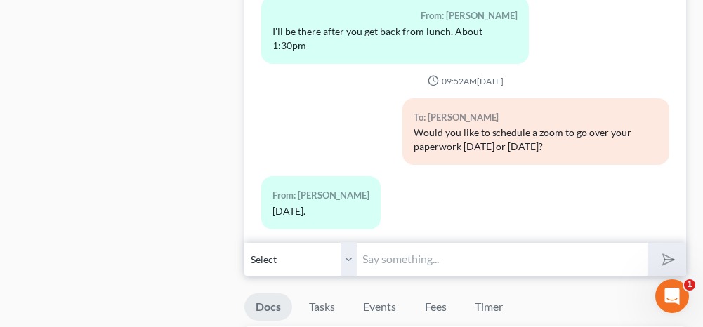
click at [425, 254] on input "text" at bounding box center [502, 259] width 290 height 34
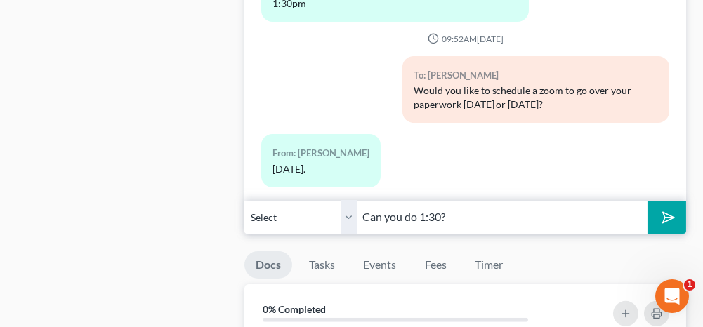
scroll to position [1053, 0]
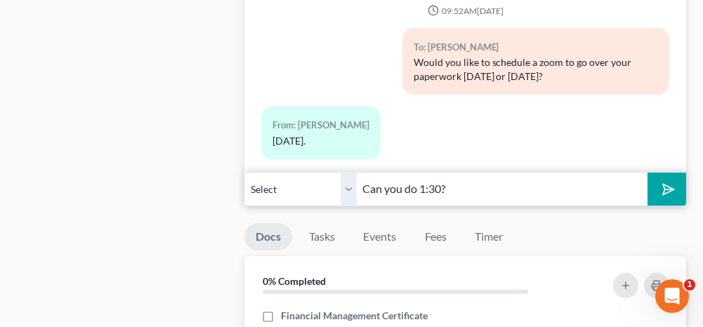
type input "Can you do 1:30?"
click at [672, 181] on polygon "submit" at bounding box center [665, 189] width 17 height 17
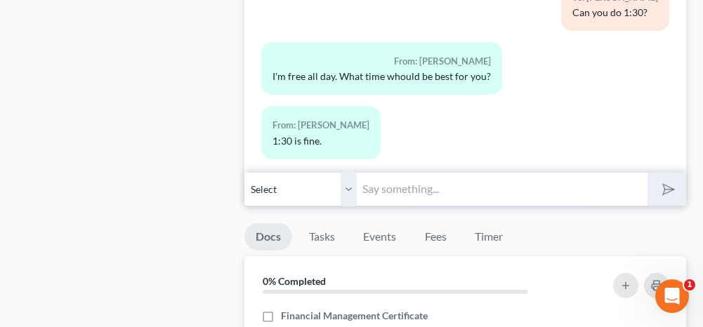
click at [409, 173] on input "text" at bounding box center [502, 189] width 290 height 34
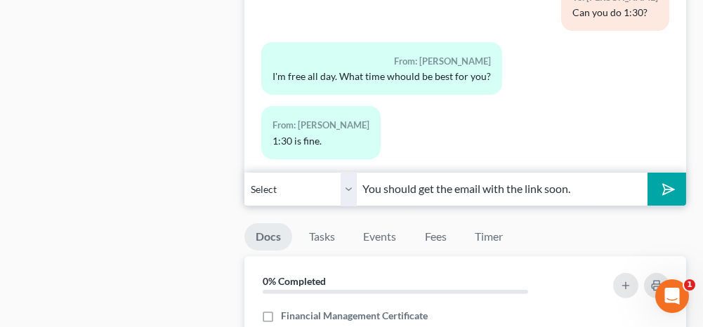
type input "You should get the email with the link soon."
click at [664, 179] on icon "submit" at bounding box center [666, 189] width 20 height 20
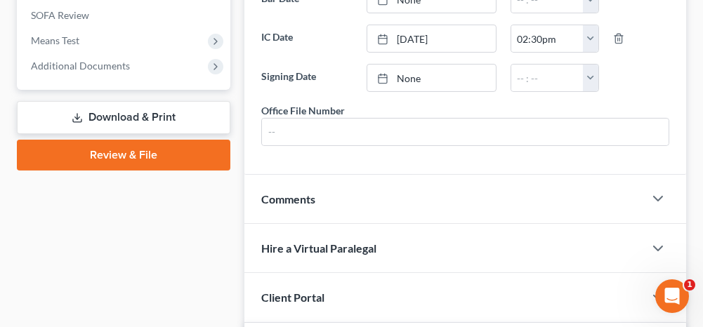
scroll to position [491, 0]
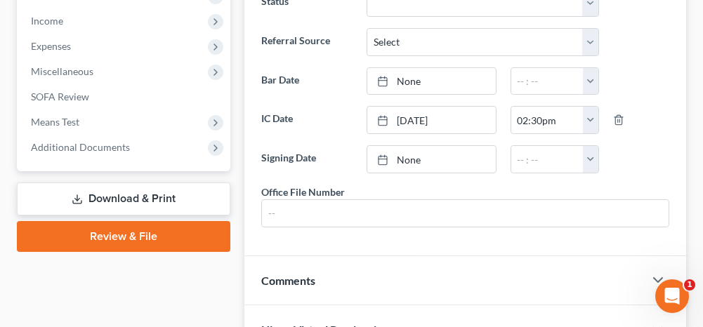
drag, startPoint x: 132, startPoint y: 199, endPoint x: 229, endPoint y: 199, distance: 96.9
click at [132, 199] on link "Download & Print" at bounding box center [123, 199] width 213 height 33
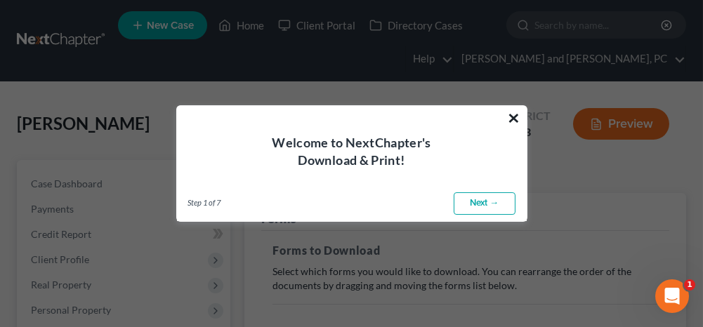
click at [515, 117] on button "×" at bounding box center [514, 118] width 13 height 22
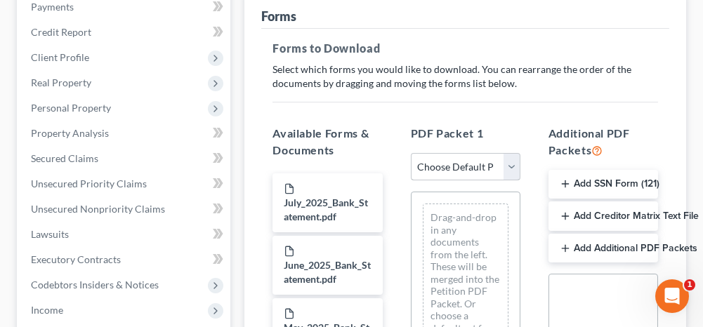
scroll to position [211, 0]
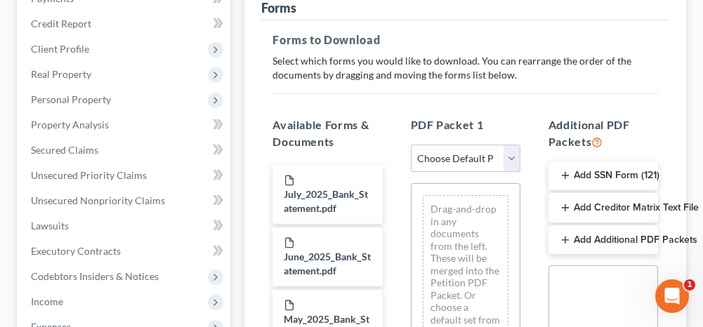
drag, startPoint x: 465, startPoint y: 155, endPoint x: 455, endPoint y: 169, distance: 17.1
click at [465, 155] on select "Choose Default Petition PDF Packet Complete Bankruptcy Petition (all forms and …" at bounding box center [466, 159] width 110 height 28
select select "0"
click at [411, 145] on select "Choose Default Petition PDF Packet Complete Bankruptcy Petition (all forms and …" at bounding box center [466, 159] width 110 height 28
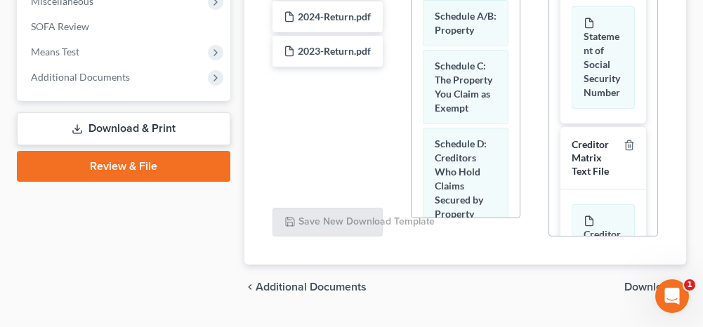
scroll to position [594, 0]
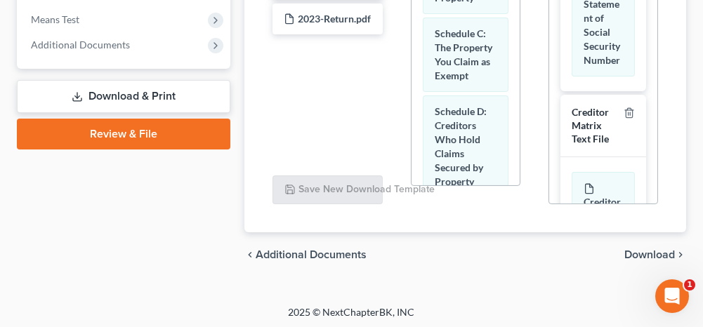
click at [639, 250] on span "Download" at bounding box center [649, 254] width 51 height 11
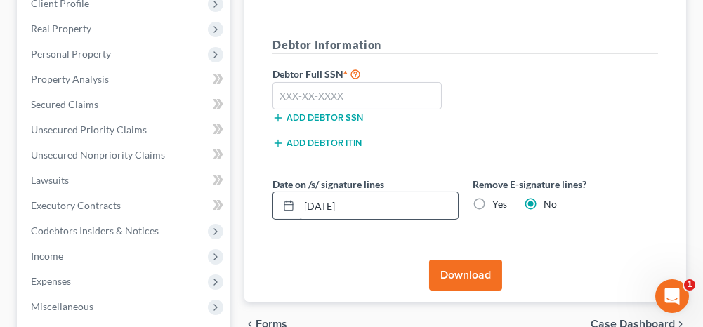
scroll to position [186, 0]
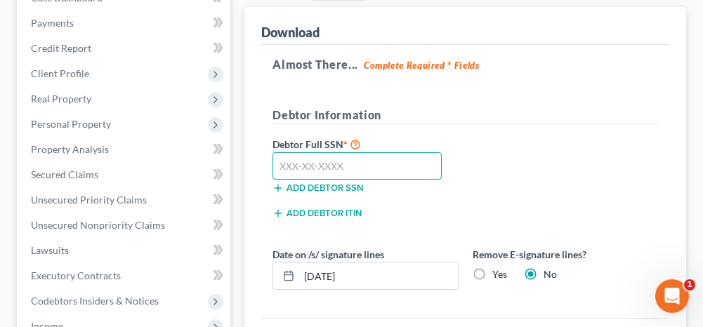
click at [337, 168] on input "text" at bounding box center [356, 166] width 169 height 28
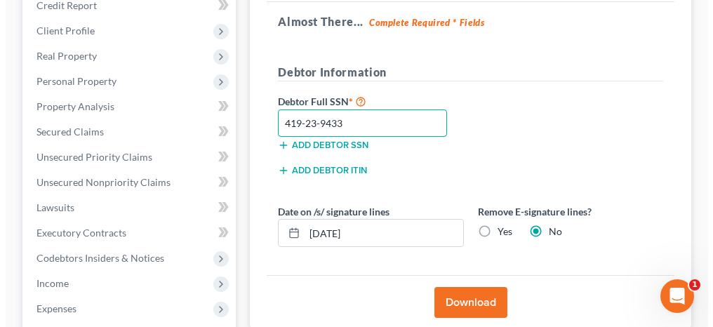
scroll to position [256, 0]
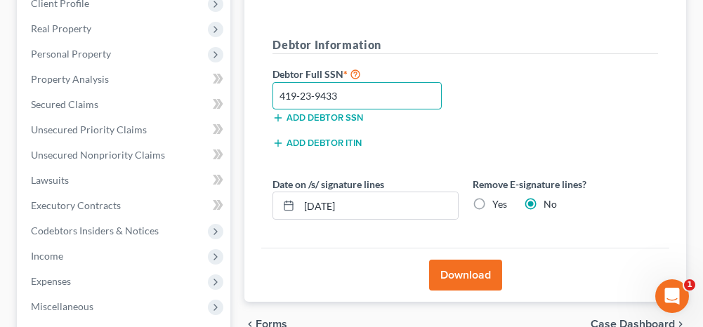
type input "419-23-9433"
click at [454, 268] on button "Download" at bounding box center [465, 275] width 73 height 31
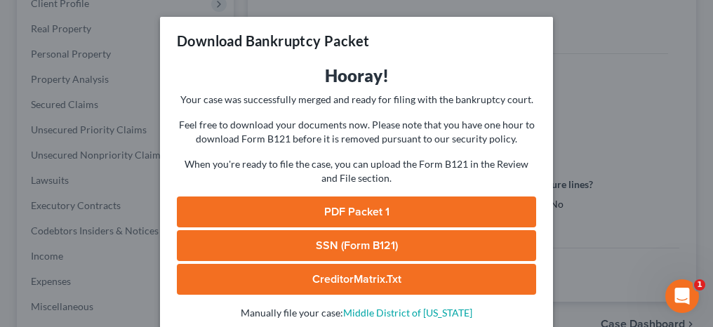
click at [415, 213] on link "PDF Packet 1" at bounding box center [356, 212] width 359 height 31
click at [351, 244] on link "SSN (Form B121)" at bounding box center [356, 245] width 359 height 31
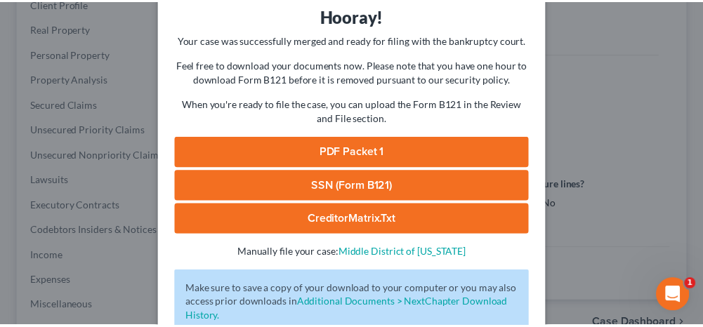
scroll to position [140, 0]
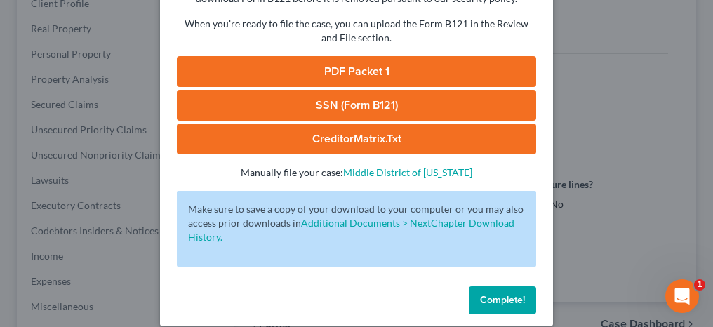
drag, startPoint x: 517, startPoint y: 306, endPoint x: 494, endPoint y: 272, distance: 41.3
click at [517, 306] on button "Complete!" at bounding box center [502, 300] width 67 height 28
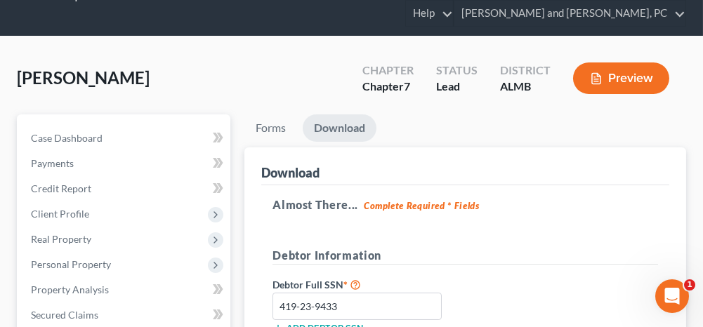
scroll to position [0, 0]
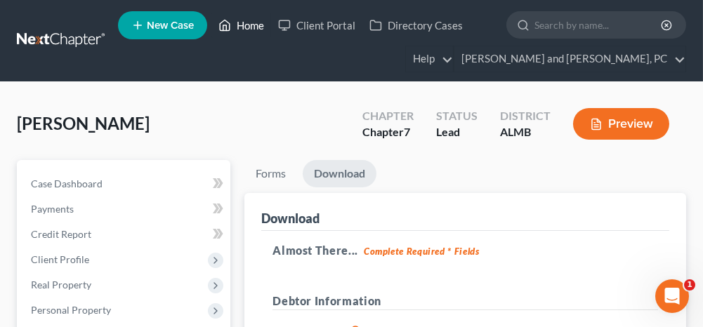
click at [255, 25] on link "Home" at bounding box center [241, 25] width 60 height 25
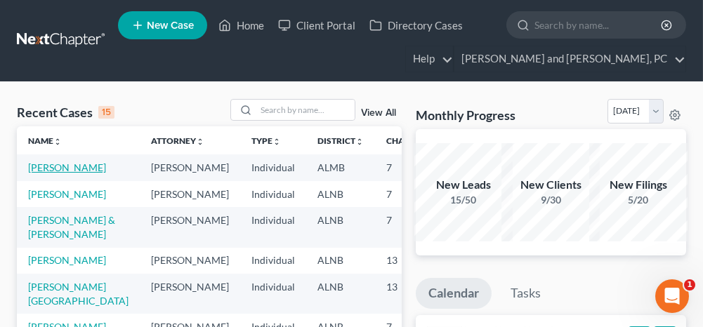
click at [32, 164] on link "[PERSON_NAME]" at bounding box center [67, 167] width 78 height 12
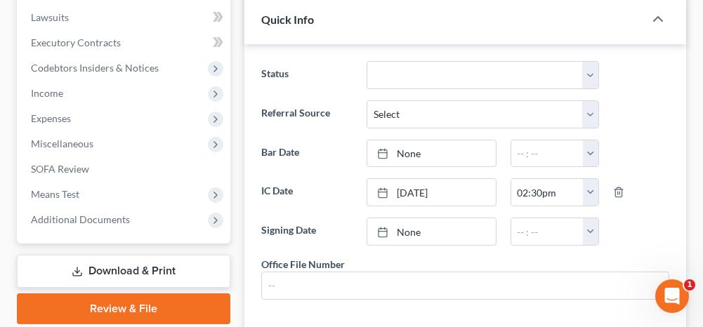
scroll to position [421, 0]
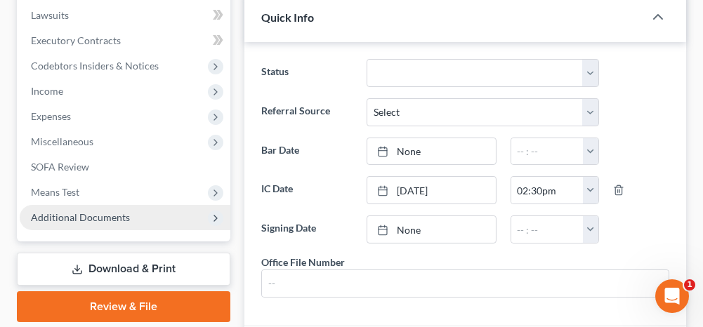
click at [81, 213] on span "Additional Documents" at bounding box center [80, 217] width 99 height 12
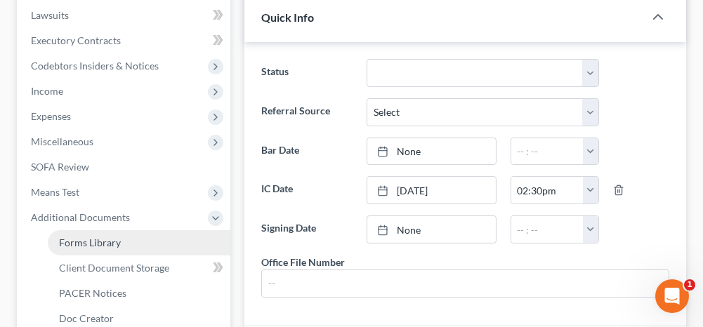
click at [94, 238] on span "Forms Library" at bounding box center [90, 243] width 62 height 12
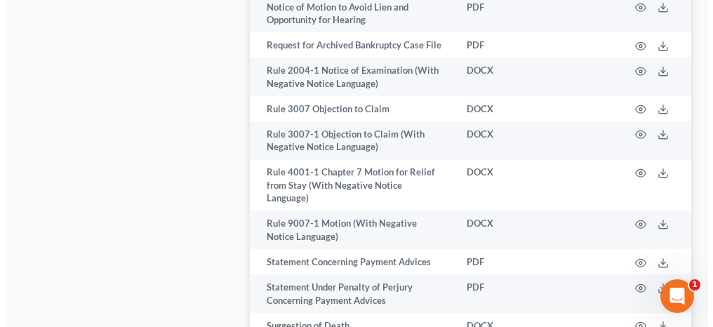
scroll to position [2387, 0]
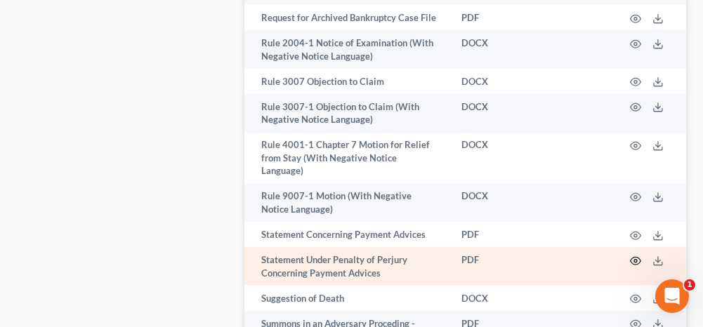
click at [633, 256] on icon "button" at bounding box center [635, 261] width 11 height 11
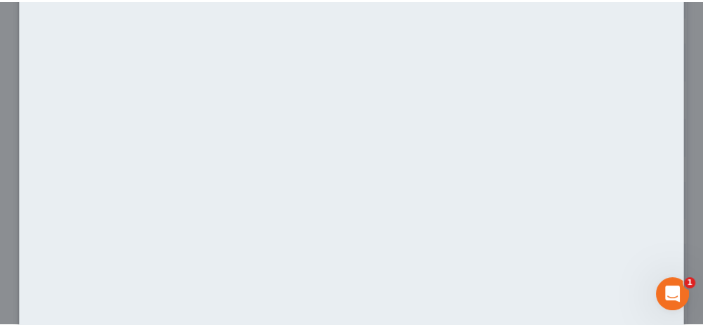
scroll to position [0, 0]
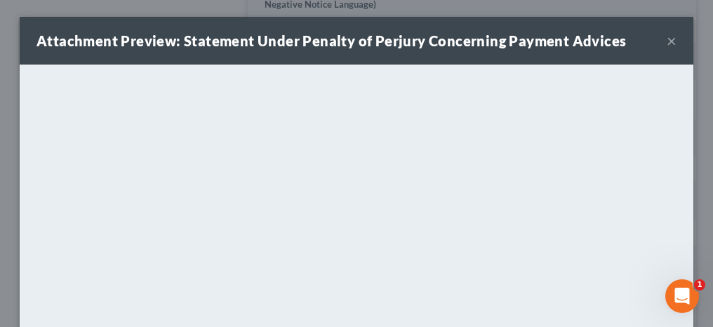
click at [667, 41] on button "×" at bounding box center [672, 40] width 10 height 17
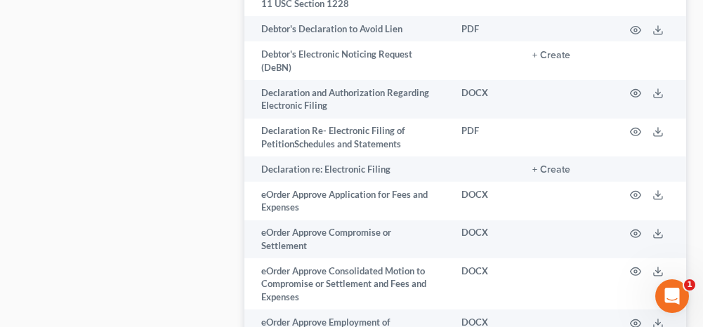
scroll to position [1264, 0]
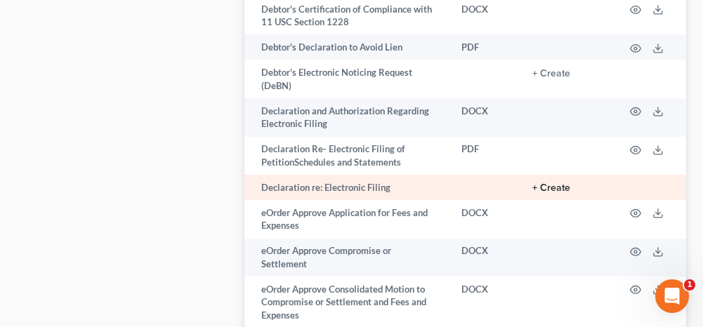
click at [557, 183] on button "+ Create" at bounding box center [551, 188] width 38 height 10
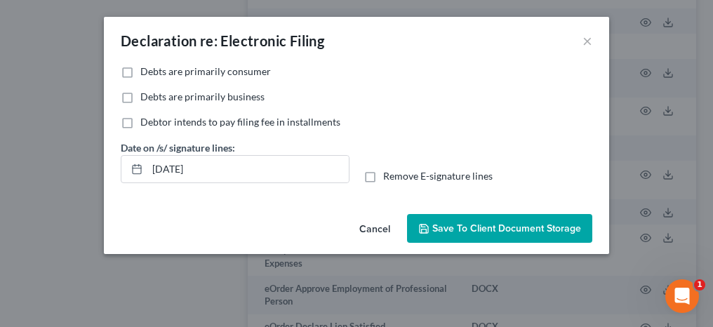
click at [140, 70] on label "Debts are primarily consumer" at bounding box center [205, 72] width 131 height 14
click at [146, 70] on input "Debts are primarily consumer" at bounding box center [150, 69] width 9 height 9
checkbox input "true"
click at [463, 229] on span "Save to Client Document Storage" at bounding box center [507, 229] width 149 height 12
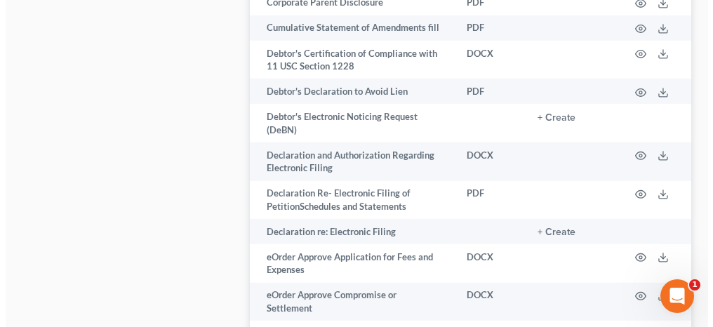
scroll to position [1194, 0]
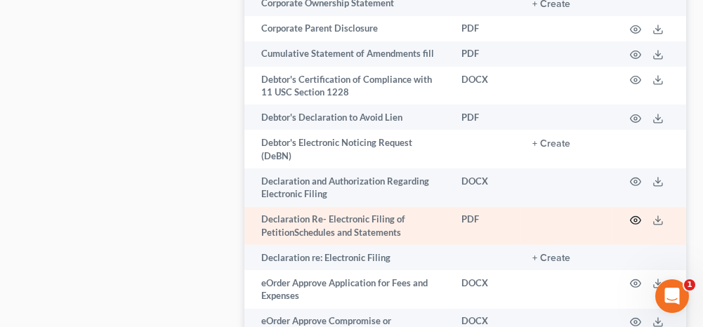
click at [639, 215] on icon "button" at bounding box center [635, 220] width 11 height 11
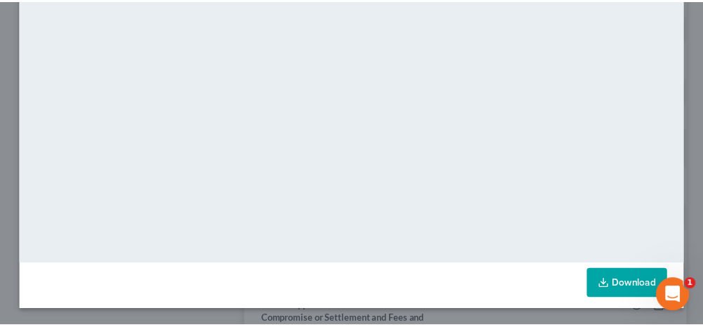
scroll to position [0, 0]
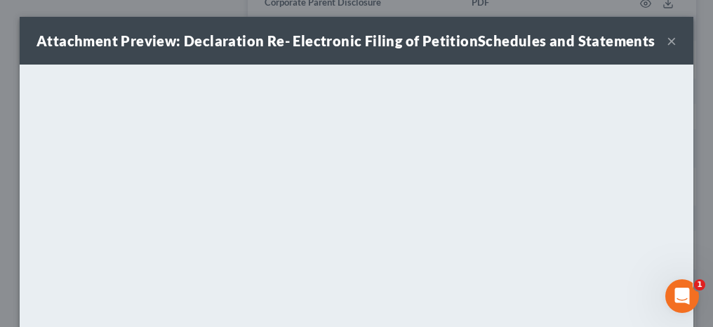
click at [670, 40] on div "Attachment Preview: Declaration Re- Electronic Filing of PetitionSchedules and …" at bounding box center [357, 41] width 674 height 48
click at [667, 41] on button "×" at bounding box center [672, 40] width 10 height 17
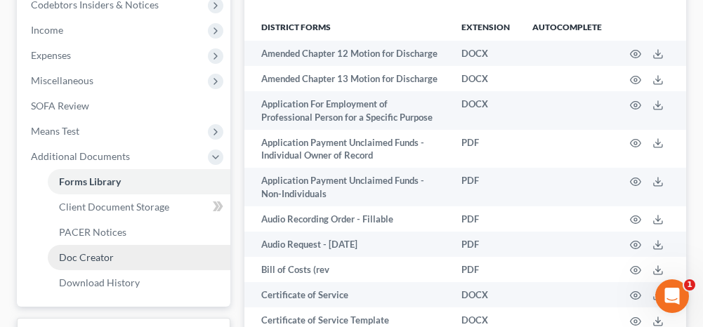
scroll to position [491, 0]
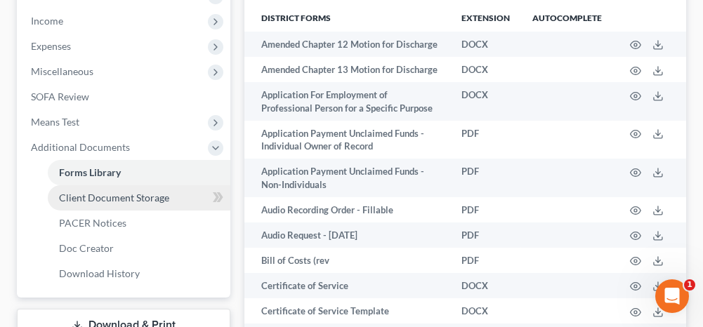
click at [98, 192] on span "Client Document Storage" at bounding box center [114, 198] width 110 height 12
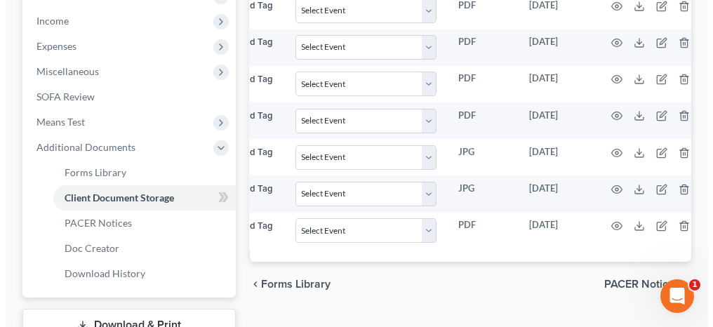
scroll to position [0, 209]
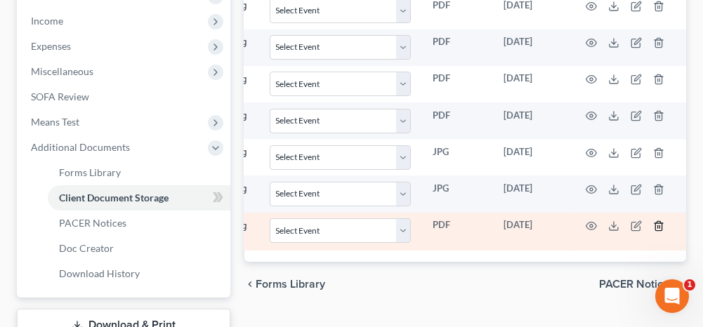
click at [660, 220] on icon "button" at bounding box center [658, 225] width 11 height 11
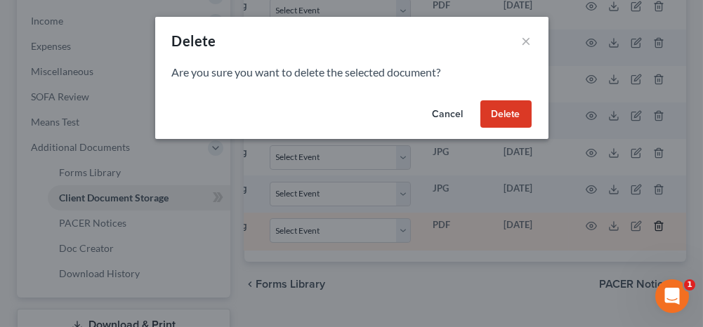
scroll to position [0, 202]
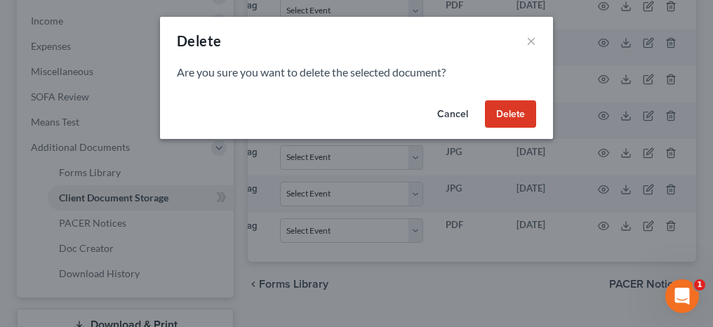
click at [522, 117] on button "Delete" at bounding box center [510, 114] width 51 height 28
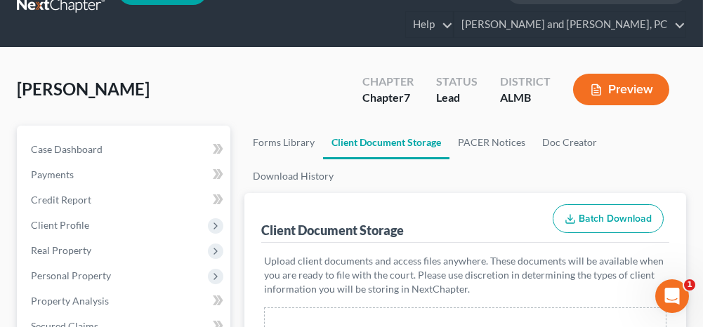
scroll to position [0, 0]
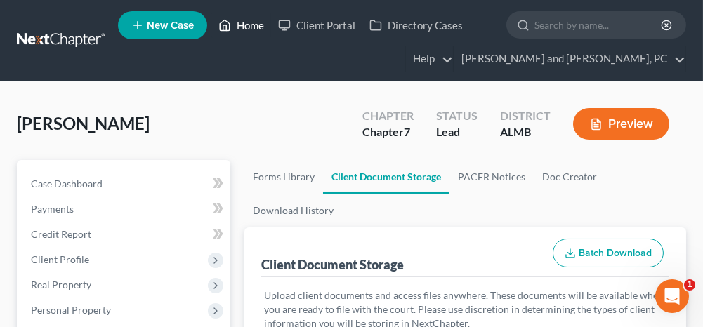
click at [256, 22] on link "Home" at bounding box center [241, 25] width 60 height 25
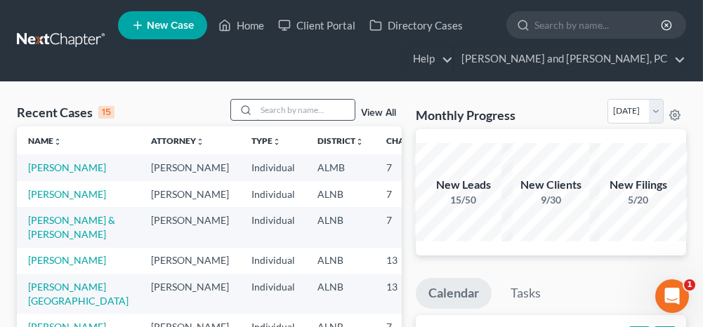
click at [293, 111] on input "search" at bounding box center [305, 110] width 98 height 20
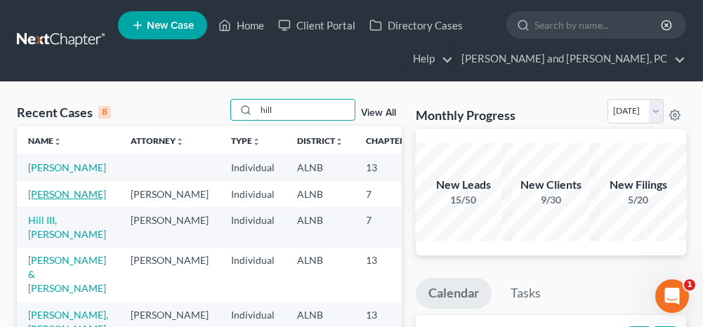
type input "hill"
click at [38, 200] on link "[PERSON_NAME]" at bounding box center [67, 194] width 78 height 12
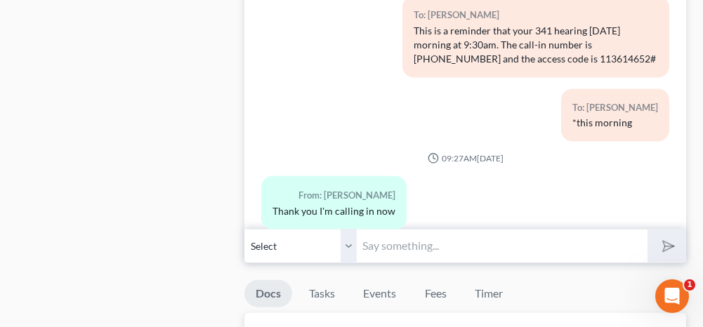
scroll to position [1474, 0]
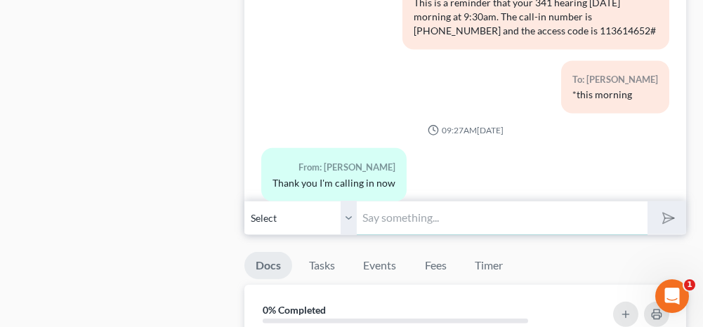
click at [410, 213] on input "text" at bounding box center [502, 218] width 290 height 34
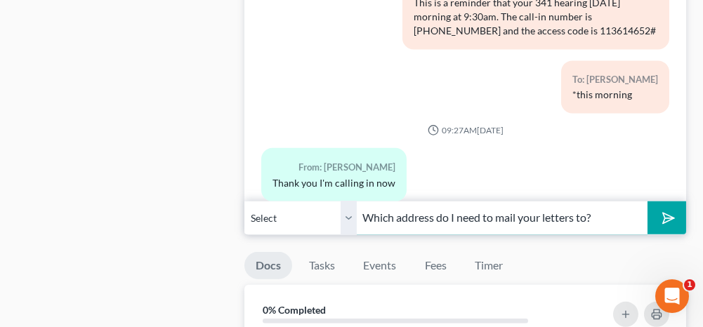
type input "Which address do I need to mail your letters to?"
click at [669, 211] on icon "submit" at bounding box center [666, 218] width 14 height 14
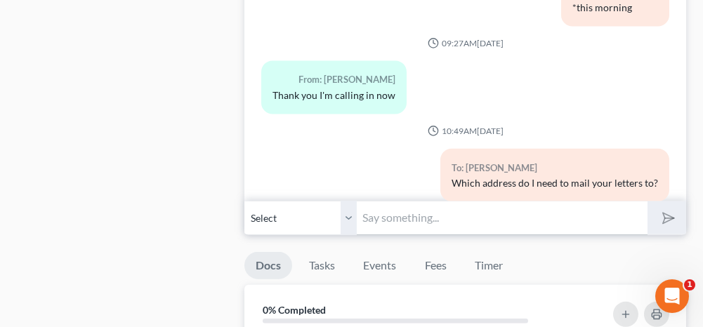
scroll to position [6434, 0]
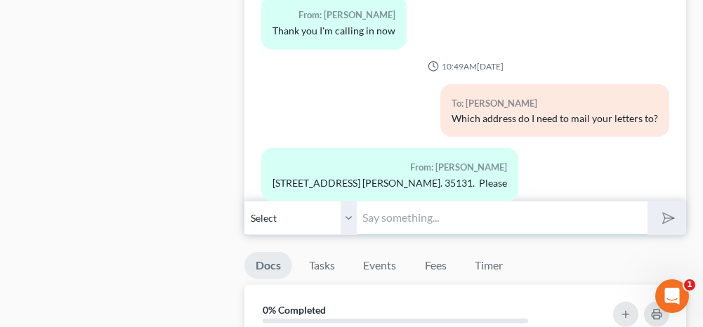
click at [389, 207] on input "text" at bounding box center [502, 218] width 290 height 34
type input "Okay!"
click at [673, 204] on button "submit" at bounding box center [666, 218] width 39 height 33
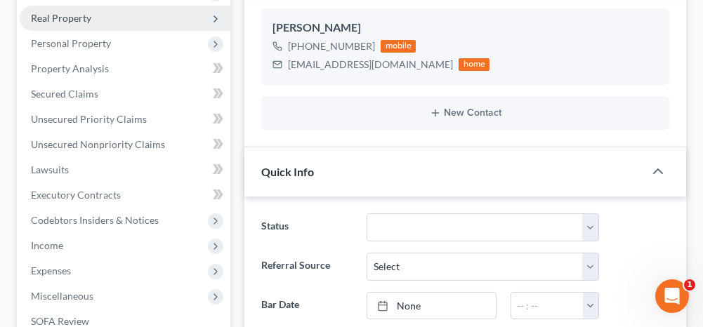
scroll to position [140, 0]
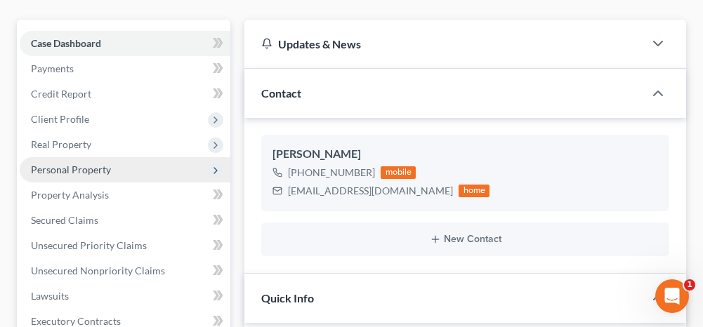
click at [74, 117] on span "Client Profile" at bounding box center [60, 119] width 58 height 12
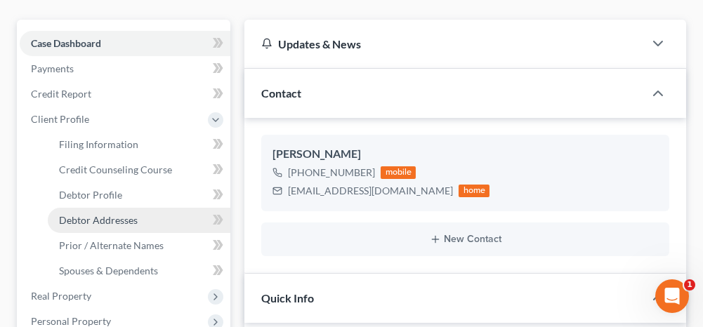
click at [86, 218] on span "Debtor Addresses" at bounding box center [98, 220] width 79 height 12
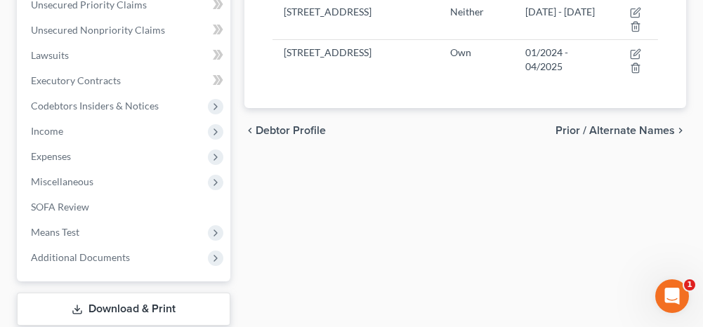
scroll to position [562, 0]
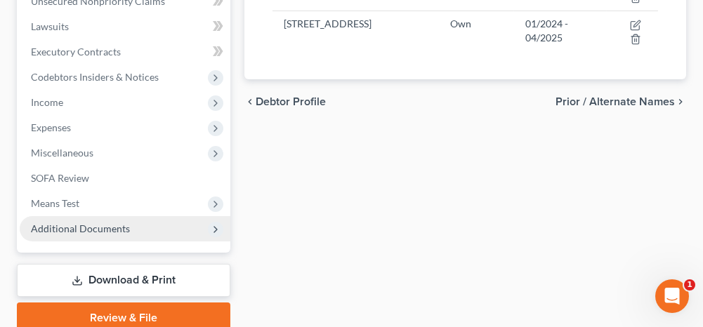
click at [76, 223] on span "Additional Documents" at bounding box center [80, 229] width 99 height 12
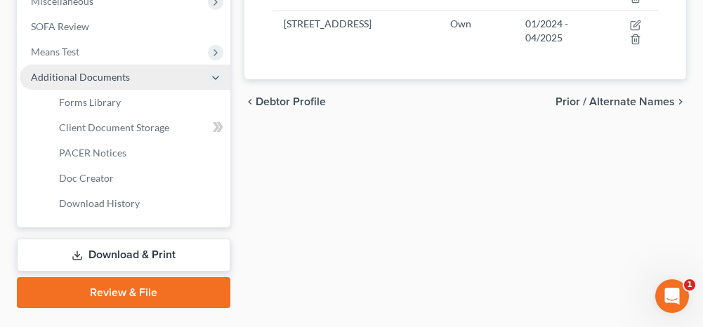
scroll to position [410, 0]
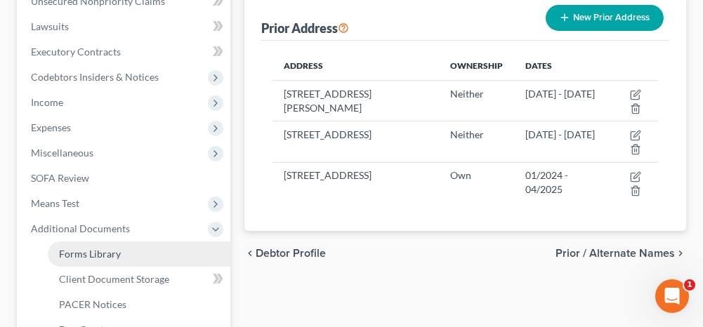
click at [95, 254] on span "Forms Library" at bounding box center [90, 254] width 62 height 12
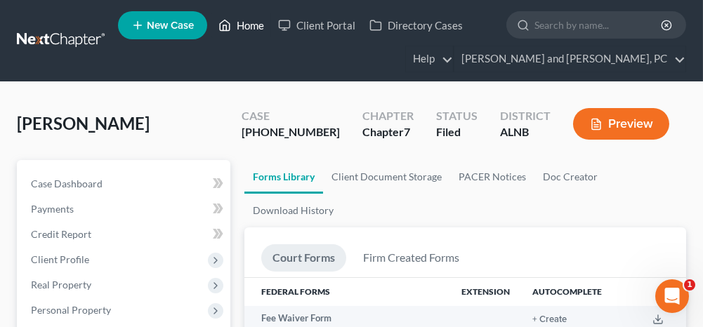
click at [255, 27] on link "Home" at bounding box center [241, 25] width 60 height 25
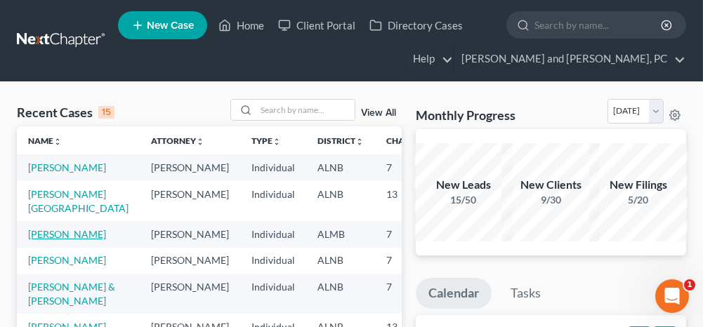
click at [39, 240] on link "[PERSON_NAME]" at bounding box center [67, 234] width 78 height 12
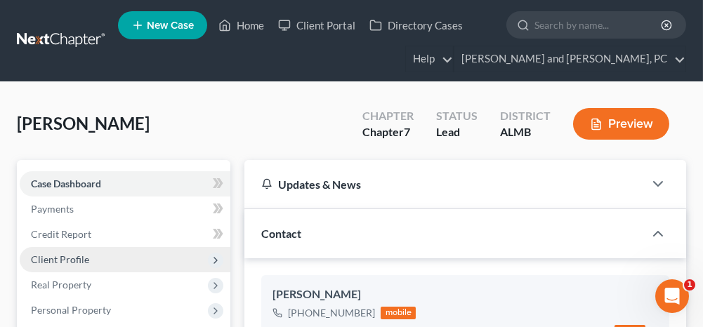
click at [95, 261] on span "Client Profile" at bounding box center [125, 259] width 211 height 25
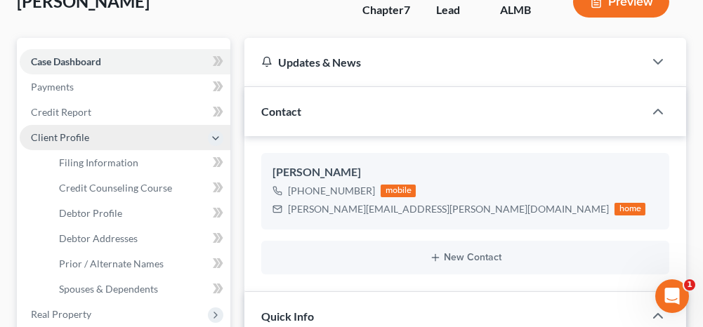
scroll to position [140, 0]
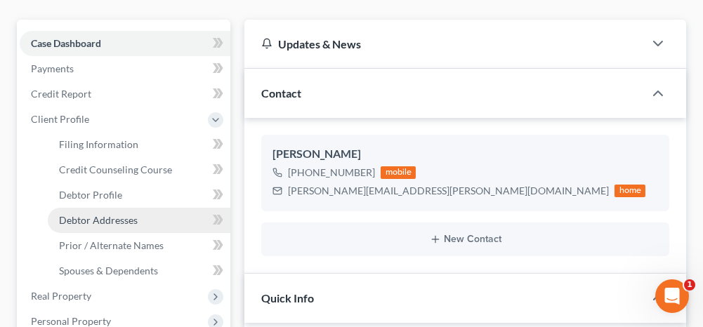
click at [102, 221] on span "Debtor Addresses" at bounding box center [98, 220] width 79 height 12
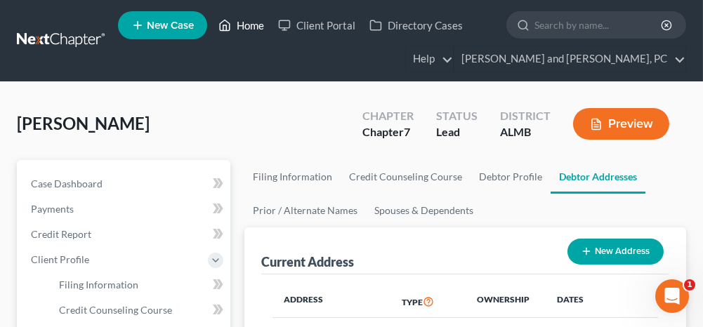
click at [251, 27] on link "Home" at bounding box center [241, 25] width 60 height 25
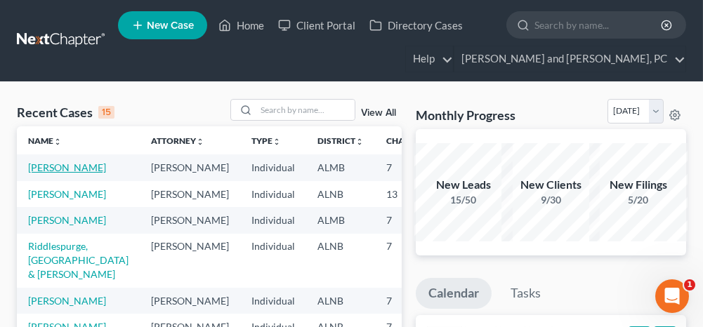
click at [71, 167] on link "[PERSON_NAME]" at bounding box center [67, 167] width 78 height 12
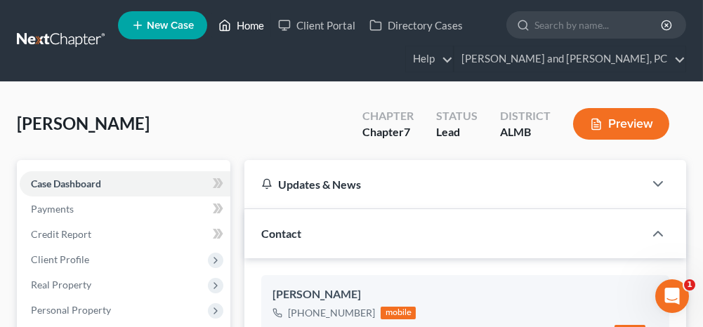
click at [256, 23] on link "Home" at bounding box center [241, 25] width 60 height 25
